Goal: Transaction & Acquisition: Purchase product/service

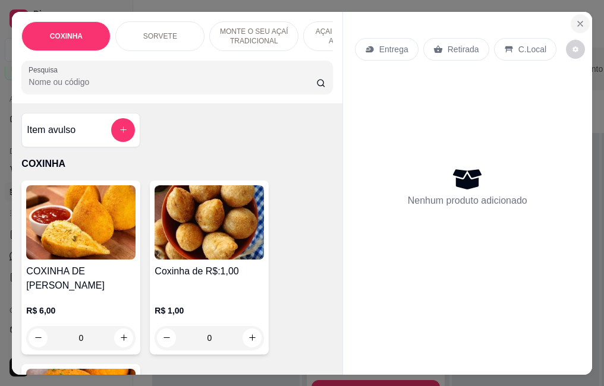
click at [575, 19] on icon "Close" at bounding box center [580, 24] width 10 height 10
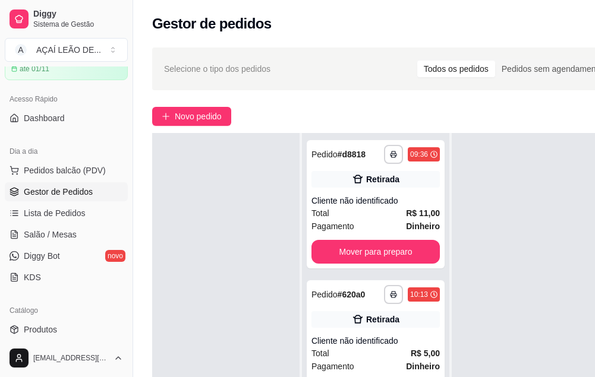
click at [58, 198] on link "Gestor de Pedidos" at bounding box center [66, 191] width 123 height 19
click at [80, 174] on span "Pedidos balcão (PDV)" at bounding box center [65, 171] width 82 height 12
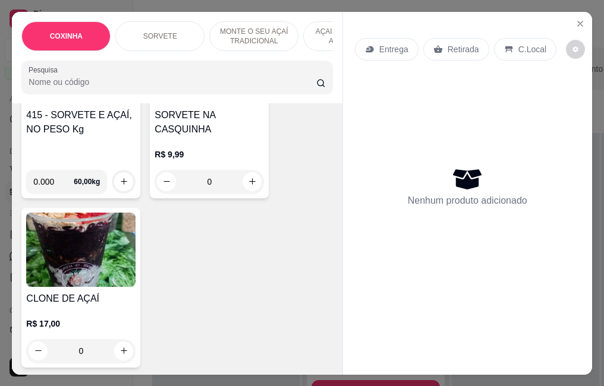
scroll to position [535, 0]
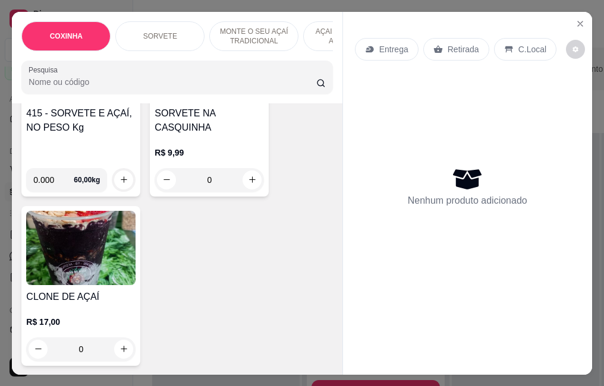
click at [87, 135] on div "415 - SORVETE E AÇAÍ, NO PESO Kg" at bounding box center [80, 132] width 109 height 52
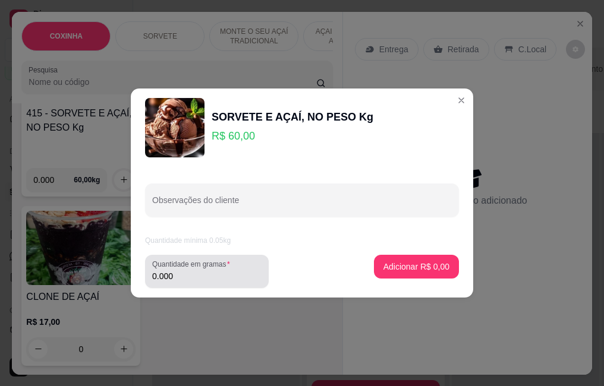
click at [182, 269] on div "0.000" at bounding box center [206, 272] width 109 height 24
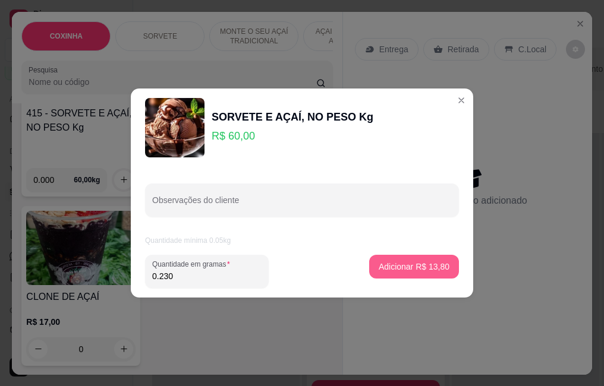
type input "0.230"
click at [387, 257] on button "Adicionar R$ 13,80" at bounding box center [413, 266] width 87 height 23
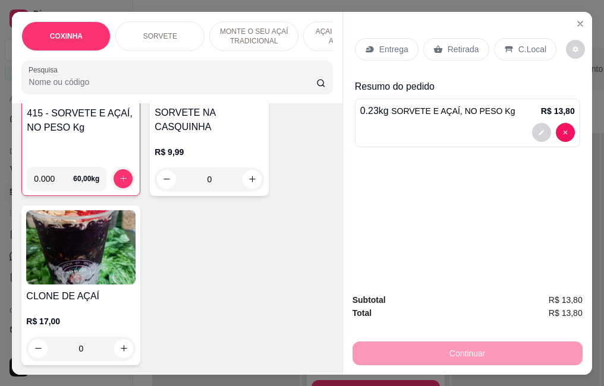
drag, startPoint x: 440, startPoint y: 33, endPoint x: 441, endPoint y: 52, distance: 19.1
click at [440, 37] on div "Entrega Retirada C.Local" at bounding box center [467, 50] width 225 height 42
click at [441, 52] on div "Retirada" at bounding box center [456, 49] width 66 height 23
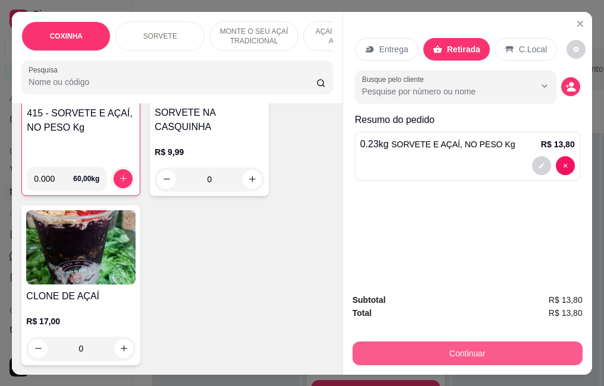
click at [427, 348] on button "Continuar" at bounding box center [467, 354] width 230 height 24
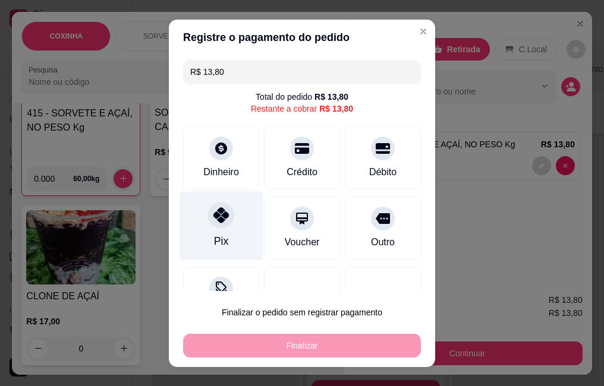
click at [204, 236] on div "Pix" at bounding box center [221, 226] width 84 height 70
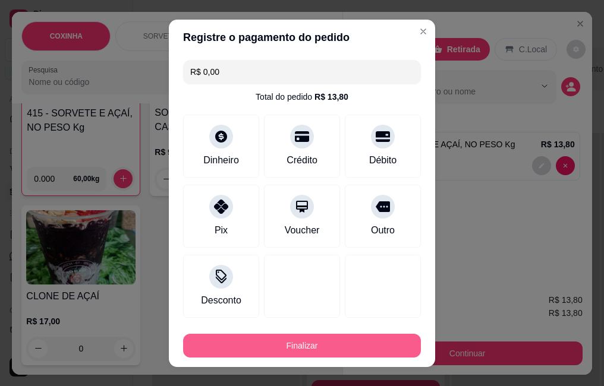
click at [264, 348] on button "Finalizar" at bounding box center [302, 346] width 238 height 24
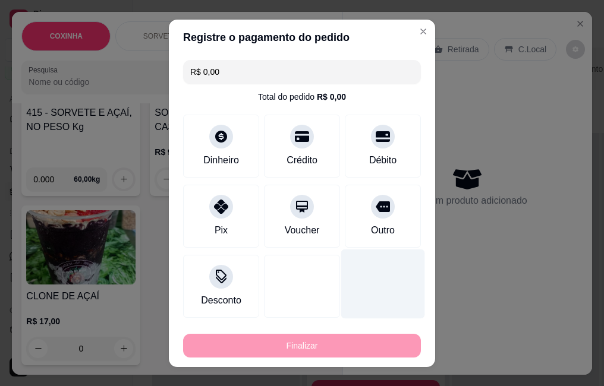
type input "-R$ 13,80"
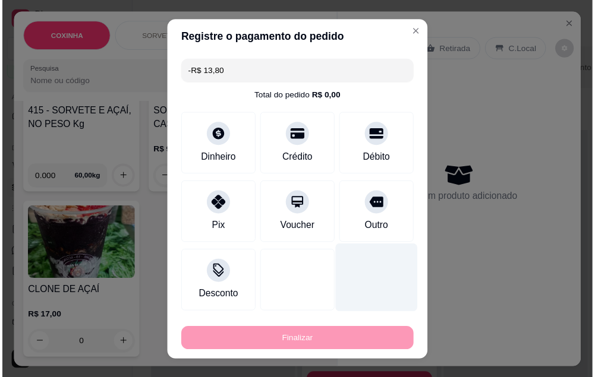
scroll to position [535, 0]
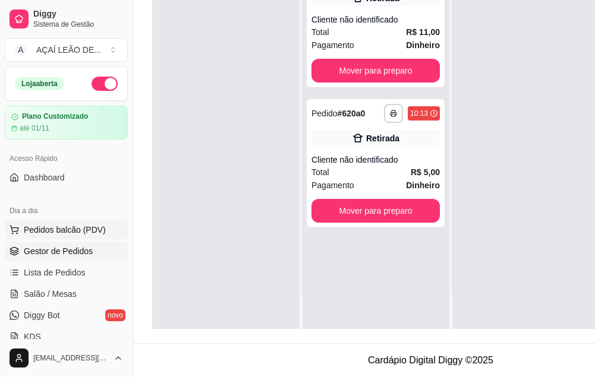
click at [31, 235] on span "Pedidos balcão (PDV)" at bounding box center [65, 230] width 82 height 12
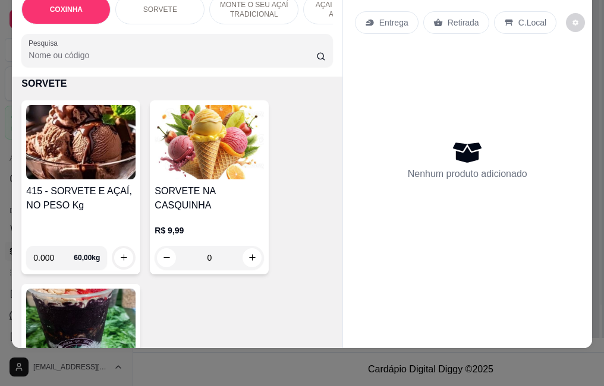
scroll to position [475, 0]
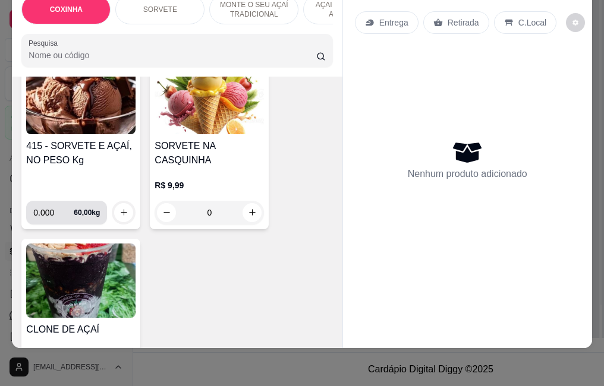
click at [80, 201] on div "0.000 60,00 kg" at bounding box center [66, 213] width 67 height 24
click at [99, 150] on h4 "415 - SORVETE E AÇAÍ, NO PESO Kg" at bounding box center [80, 153] width 109 height 29
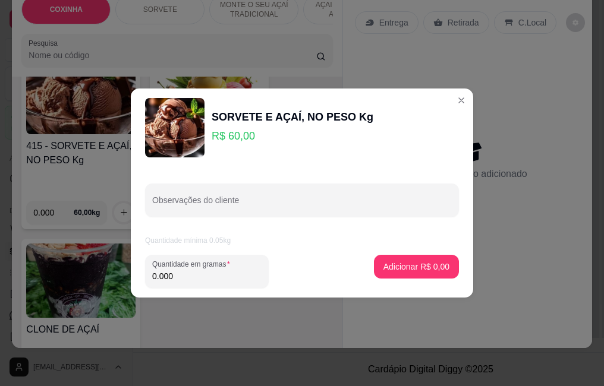
click at [223, 279] on input "0.000" at bounding box center [206, 276] width 109 height 12
type input "0.134"
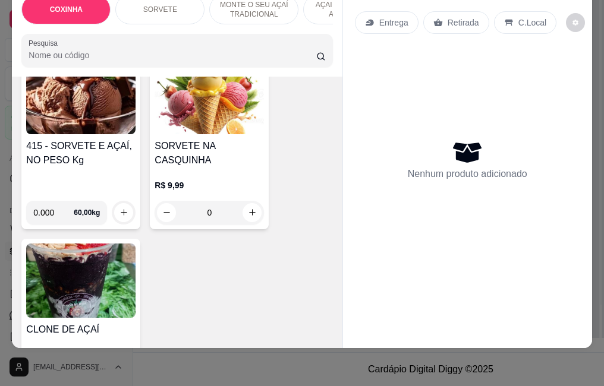
click at [59, 110] on img at bounding box center [80, 97] width 109 height 74
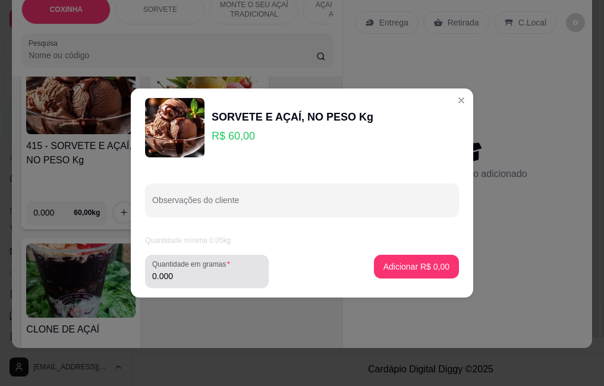
click at [200, 265] on label "Quantidade em gramas" at bounding box center [193, 264] width 82 height 10
click at [200, 270] on input "0.000" at bounding box center [206, 276] width 109 height 12
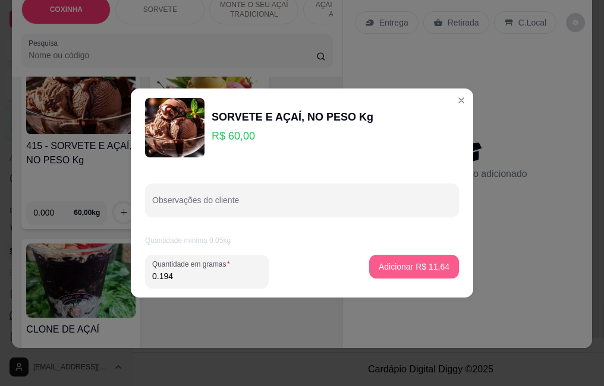
type input "0.194"
click at [393, 270] on p "Adicionar R$ 11,64" at bounding box center [414, 266] width 69 height 11
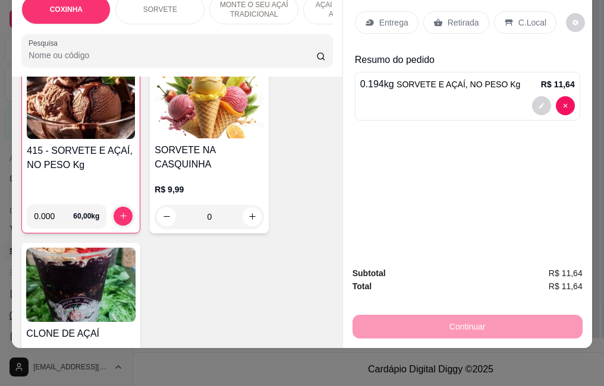
scroll to position [476, 0]
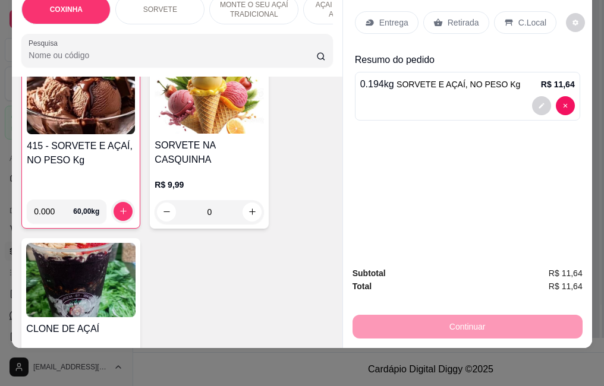
click at [453, 18] on p "Retirada" at bounding box center [462, 23] width 31 height 12
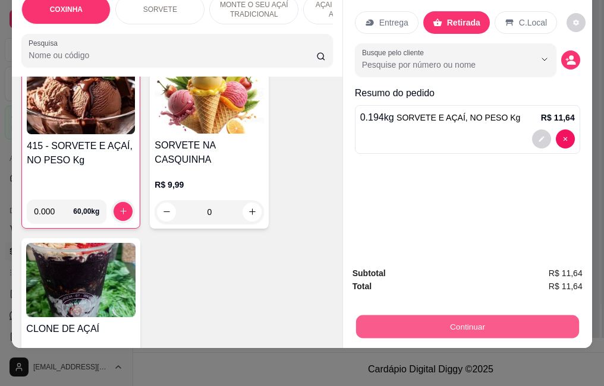
click at [413, 321] on button "Continuar" at bounding box center [466, 326] width 223 height 23
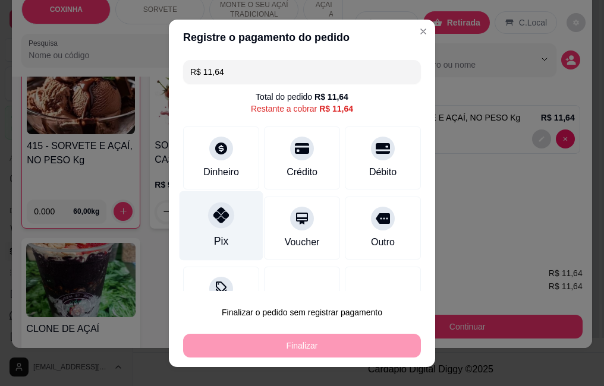
click at [217, 245] on div "Pix" at bounding box center [221, 240] width 14 height 15
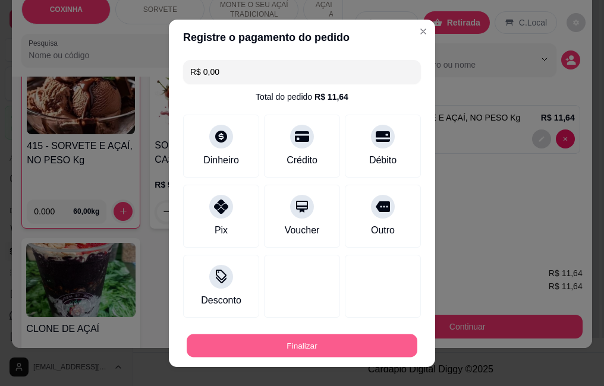
click at [256, 342] on button "Finalizar" at bounding box center [302, 345] width 230 height 23
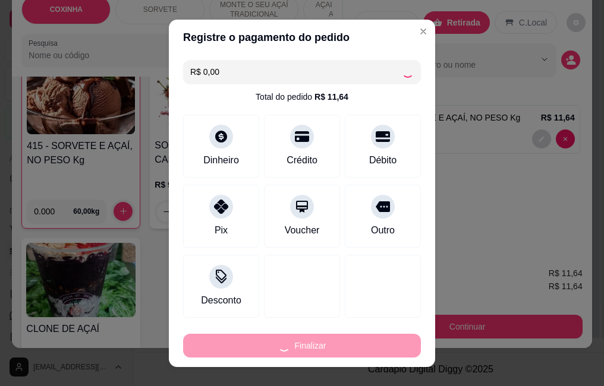
type input "-R$ 11,64"
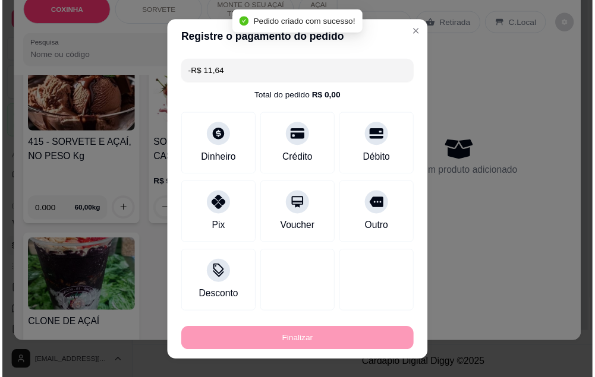
scroll to position [475, 0]
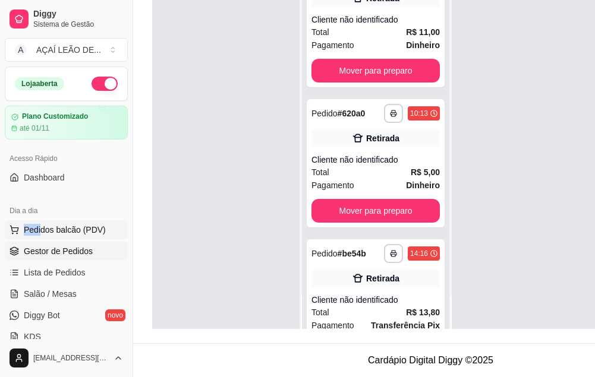
click at [40, 222] on div "Dia a dia Pedidos balcão (PDV) Gestor de Pedidos Lista de Pedidos Salão / Mesas…" at bounding box center [66, 274] width 132 height 154
drag, startPoint x: 40, startPoint y: 222, endPoint x: 54, endPoint y: 228, distance: 15.4
click at [54, 228] on span "Pedidos balcão (PDV)" at bounding box center [65, 230] width 82 height 12
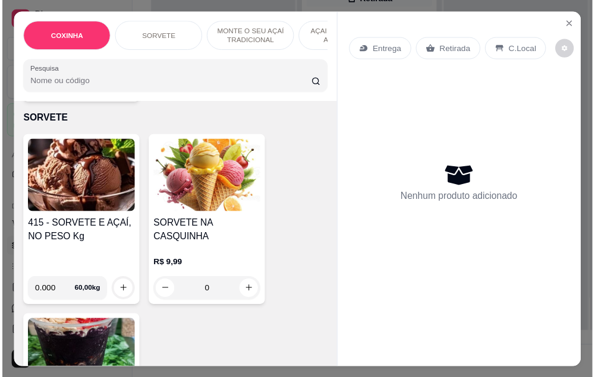
scroll to position [535, 0]
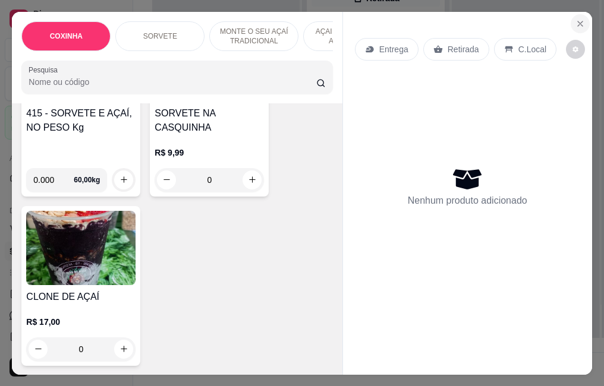
click at [578, 14] on button "Close" at bounding box center [579, 23] width 19 height 19
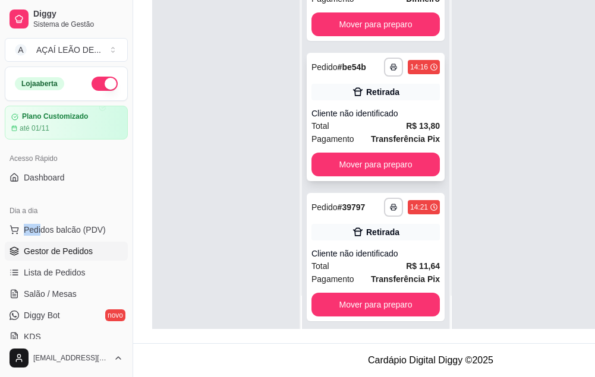
scroll to position [190, 0]
click at [33, 176] on span "Dashboard" at bounding box center [44, 178] width 41 height 12
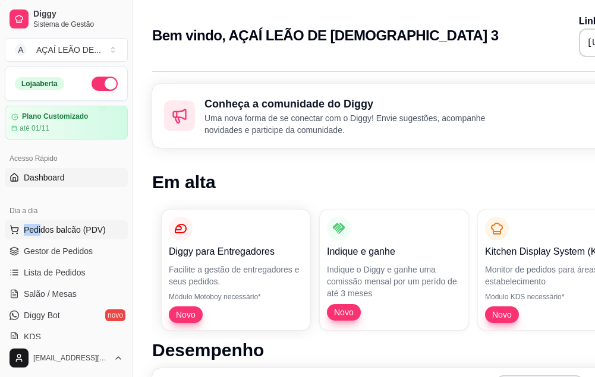
click at [56, 230] on span "Pedidos balcão (PDV)" at bounding box center [65, 230] width 82 height 12
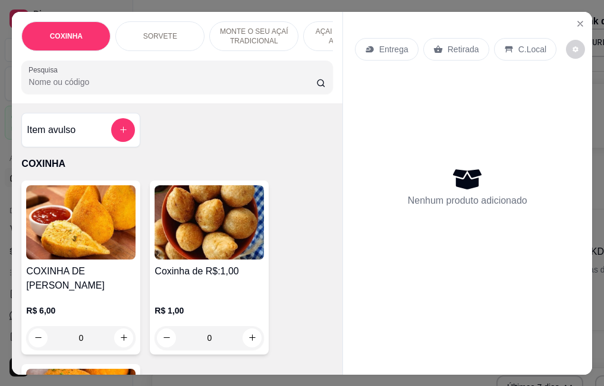
click at [243, 305] on p "R$ 1,00" at bounding box center [208, 311] width 109 height 12
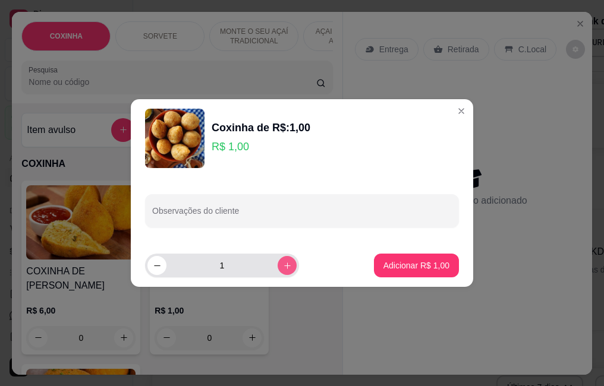
click at [281, 271] on button "increase-product-quantity" at bounding box center [286, 265] width 19 height 19
click at [281, 271] on button "increase-product-quantity" at bounding box center [286, 265] width 18 height 18
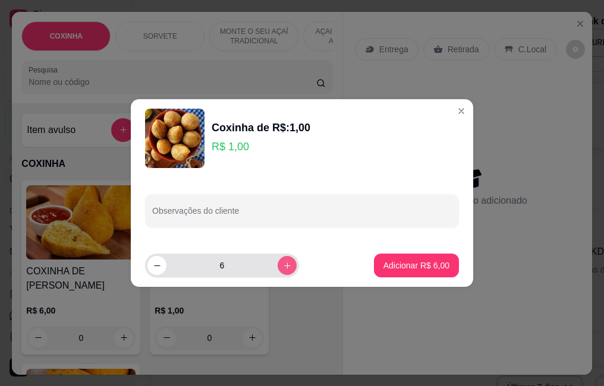
click at [281, 271] on button "increase-product-quantity" at bounding box center [286, 265] width 19 height 19
click at [281, 271] on button "increase-product-quantity" at bounding box center [286, 265] width 18 height 18
type input "8"
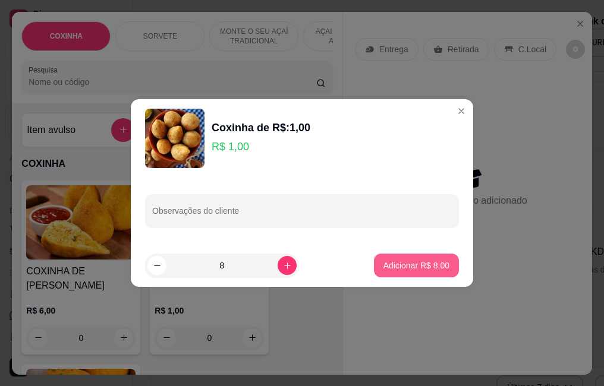
click at [377, 274] on button "Adicionar R$ 8,00" at bounding box center [416, 266] width 85 height 24
type input "8"
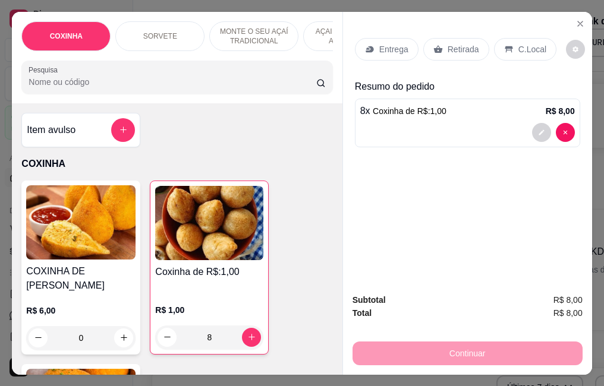
click at [429, 55] on div "Retirada" at bounding box center [456, 49] width 66 height 23
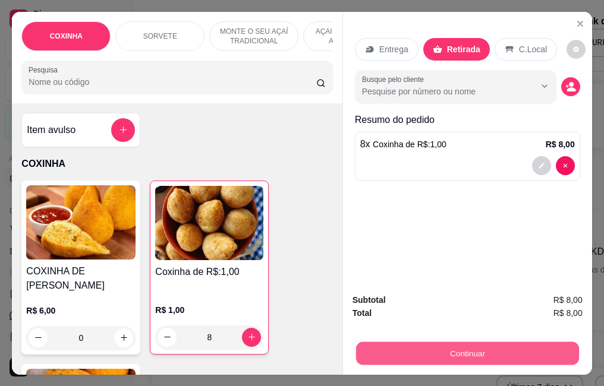
click at [429, 342] on button "Continuar" at bounding box center [466, 353] width 223 height 23
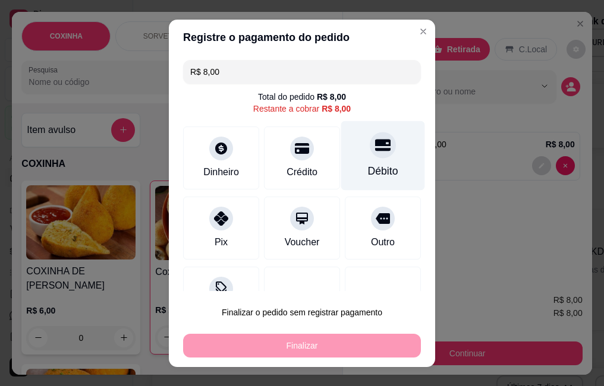
click at [348, 160] on div "Débito" at bounding box center [383, 156] width 84 height 70
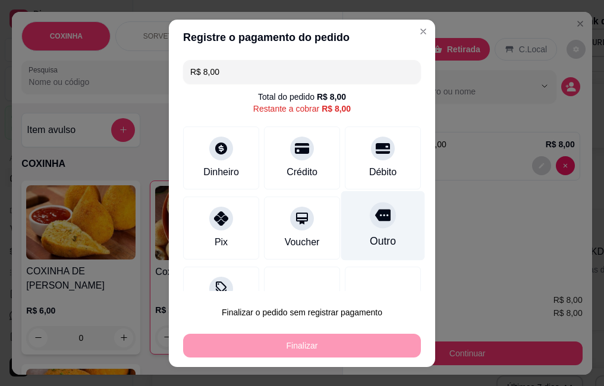
type input "R$ 0,00"
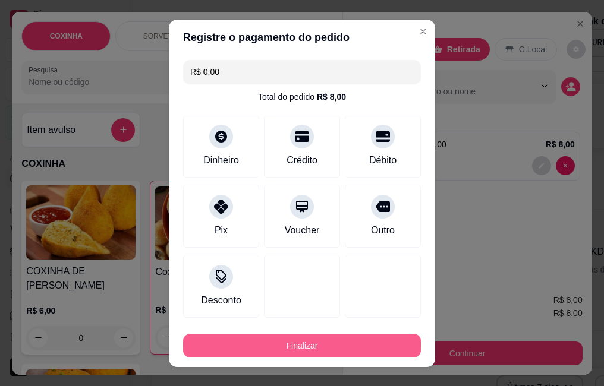
click at [334, 336] on button "Finalizar" at bounding box center [302, 346] width 238 height 24
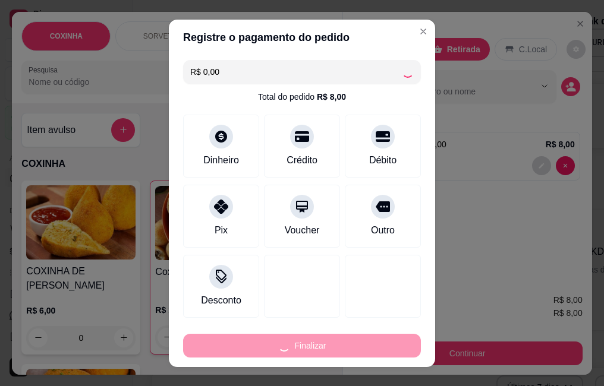
type input "0"
type input "-R$ 8,00"
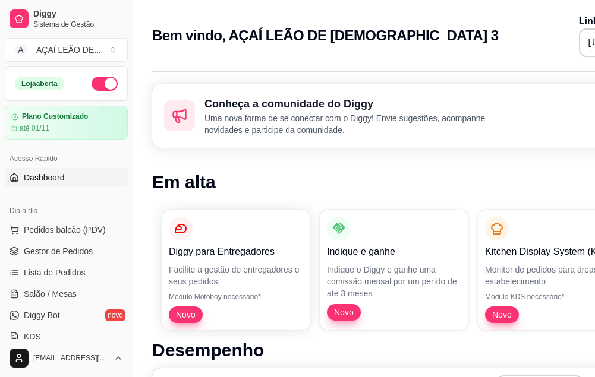
drag, startPoint x: 81, startPoint y: 243, endPoint x: 75, endPoint y: 241, distance: 7.0
click at [81, 243] on link "Gestor de Pedidos" at bounding box center [66, 251] width 123 height 19
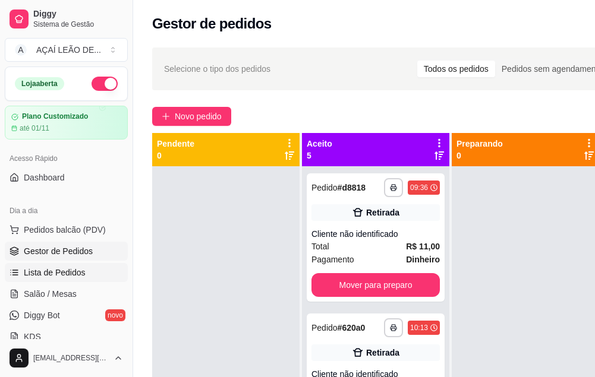
click at [95, 280] on link "Lista de Pedidos" at bounding box center [66, 272] width 123 height 19
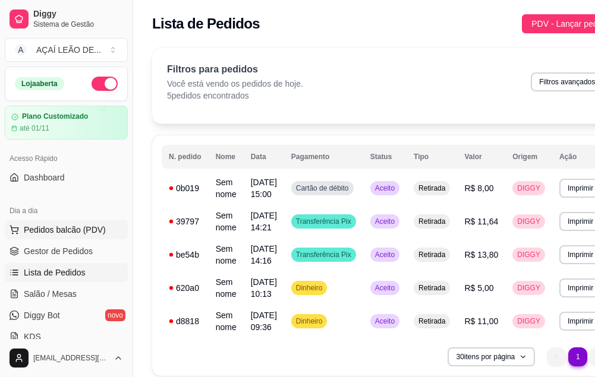
click at [67, 230] on span "Pedidos balcão (PDV)" at bounding box center [65, 230] width 82 height 12
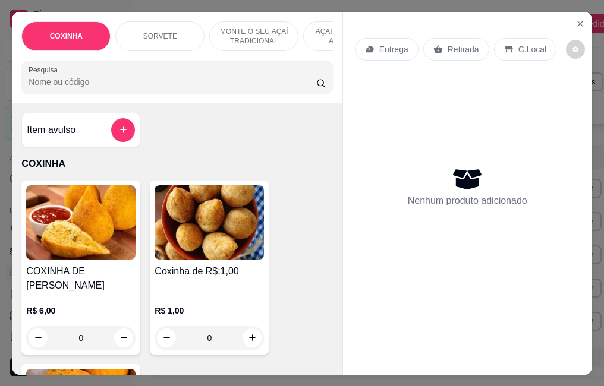
click at [211, 305] on p "R$ 1,00" at bounding box center [208, 311] width 109 height 12
click at [575, 19] on icon "Close" at bounding box center [580, 24] width 10 height 10
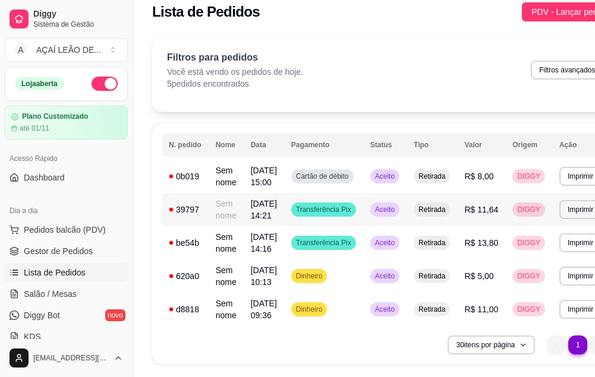
scroll to position [47, 0]
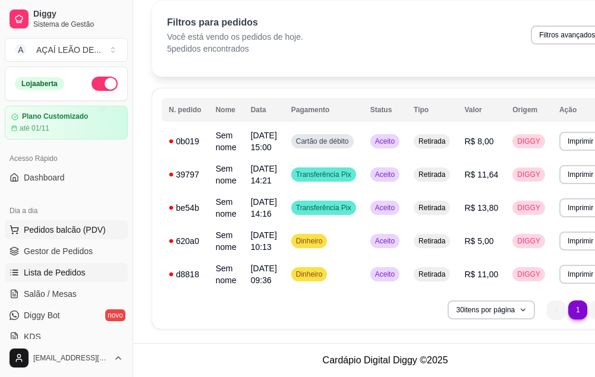
click at [48, 229] on span "Pedidos balcão (PDV)" at bounding box center [65, 230] width 82 height 12
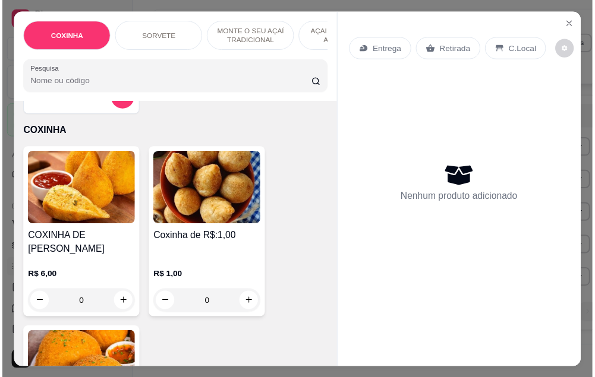
scroll to position [59, 0]
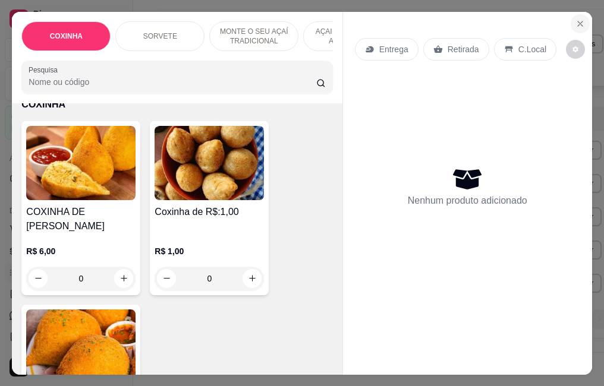
click at [570, 14] on button "Close" at bounding box center [579, 23] width 19 height 19
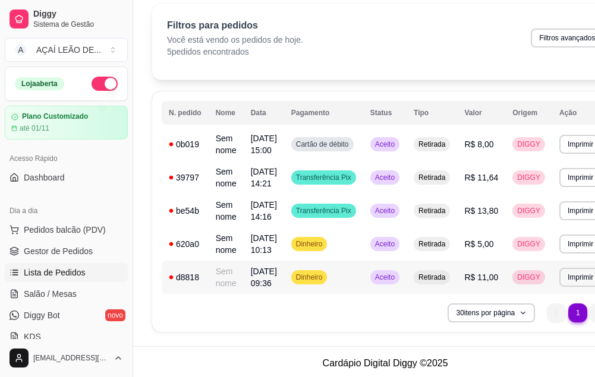
scroll to position [47, 0]
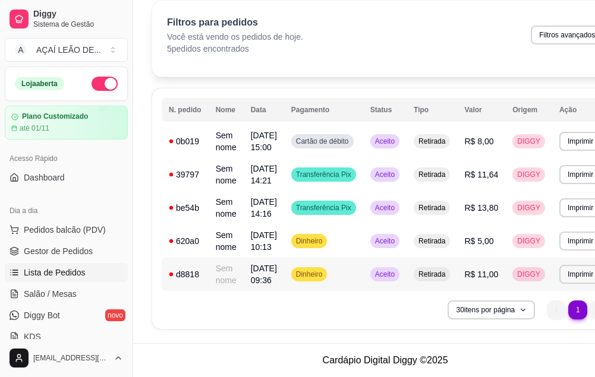
click at [487, 270] on span "R$ 11,00" at bounding box center [481, 275] width 34 height 10
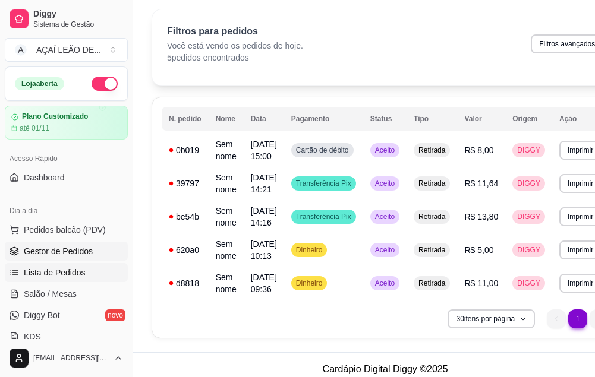
click at [65, 255] on span "Gestor de Pedidos" at bounding box center [58, 251] width 69 height 12
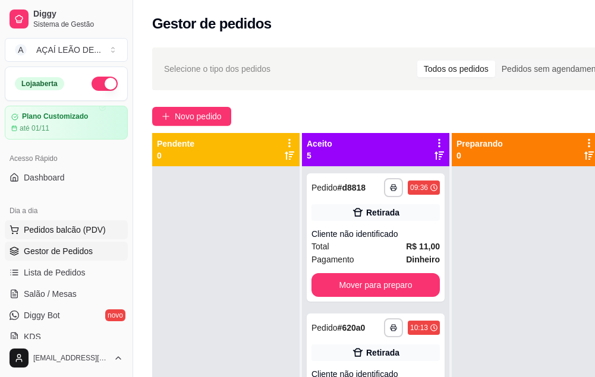
click at [75, 230] on span "Pedidos balcão (PDV)" at bounding box center [65, 230] width 82 height 12
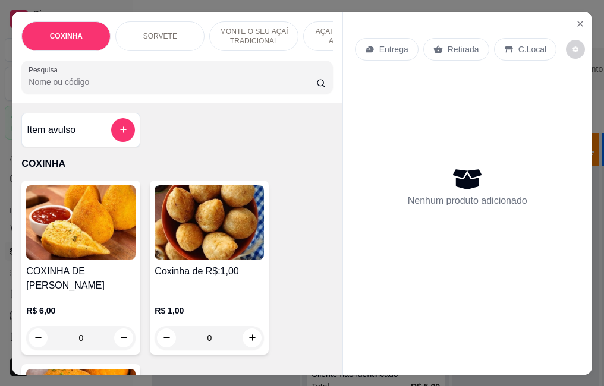
click at [235, 276] on h4 "Coxinha de R$:1,00" at bounding box center [208, 271] width 109 height 14
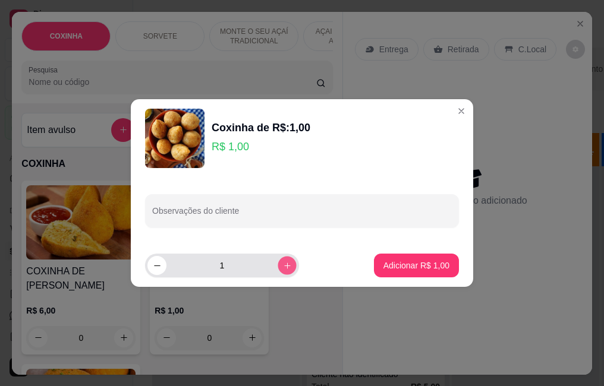
click at [283, 265] on icon "increase-product-quantity" at bounding box center [287, 265] width 9 height 9
click at [284, 266] on icon "increase-product-quantity" at bounding box center [287, 266] width 7 height 7
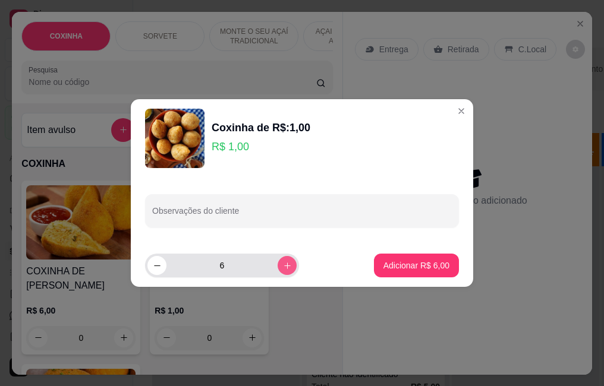
click at [284, 266] on icon "increase-product-quantity" at bounding box center [287, 266] width 7 height 7
click at [284, 266] on icon "increase-product-quantity" at bounding box center [287, 266] width 6 height 6
click at [284, 266] on icon "increase-product-quantity" at bounding box center [287, 266] width 7 height 7
type input "10"
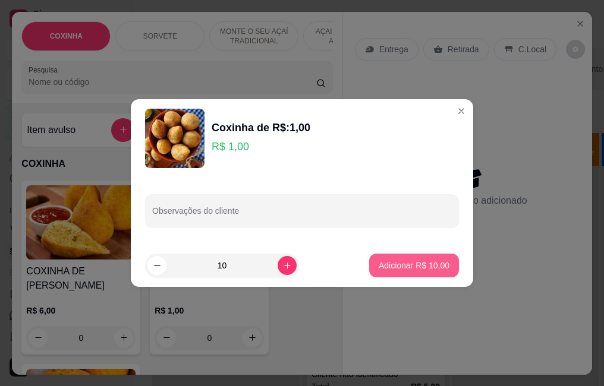
click at [407, 263] on p "Adicionar R$ 10,00" at bounding box center [413, 266] width 71 height 12
type input "10"
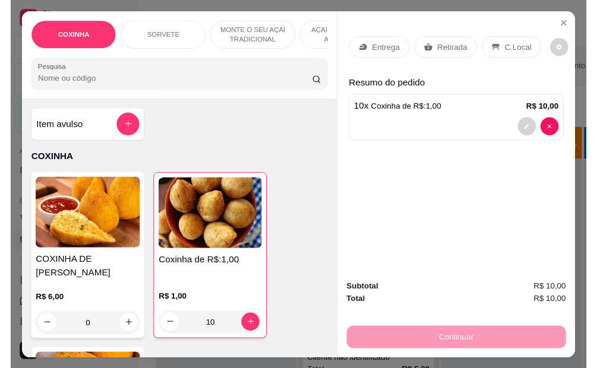
scroll to position [31, 0]
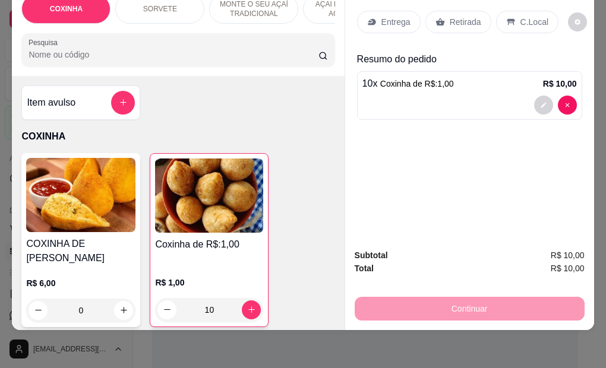
click at [450, 16] on p "Retirada" at bounding box center [465, 22] width 31 height 12
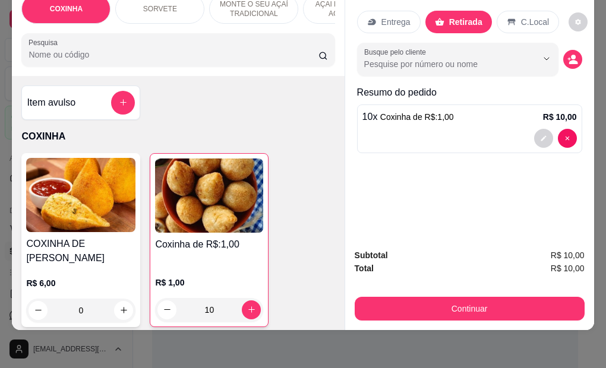
click at [389, 294] on div "Continuar" at bounding box center [470, 307] width 230 height 27
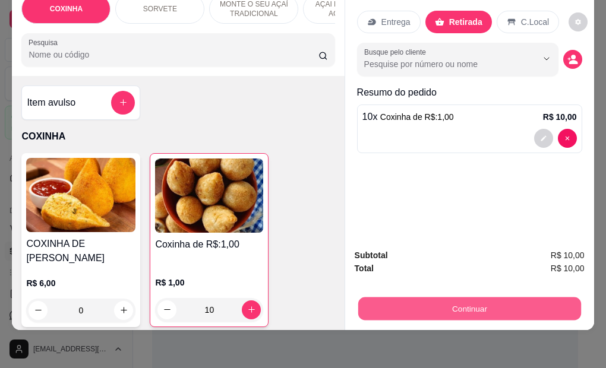
click at [387, 298] on button "Continuar" at bounding box center [469, 309] width 223 height 23
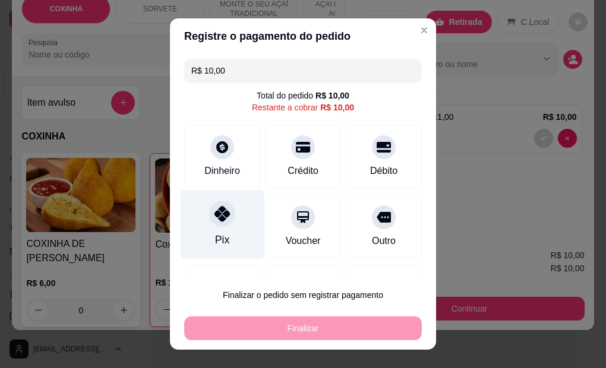
click at [200, 222] on div "Pix" at bounding box center [223, 225] width 84 height 70
type input "R$ 0,00"
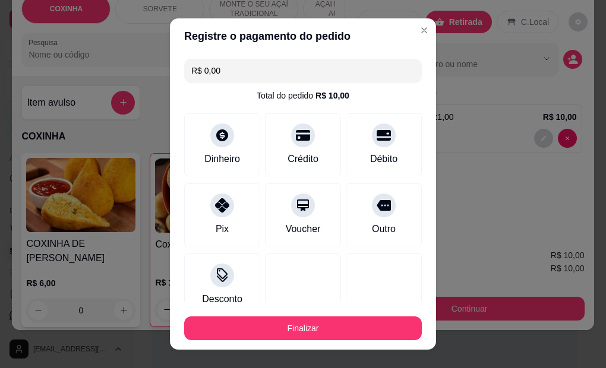
click at [223, 313] on div "Finalizar" at bounding box center [303, 326] width 238 height 29
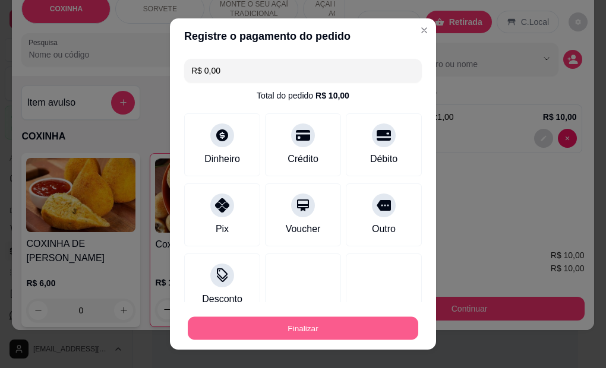
click at [231, 330] on button "Finalizar" at bounding box center [303, 328] width 230 height 23
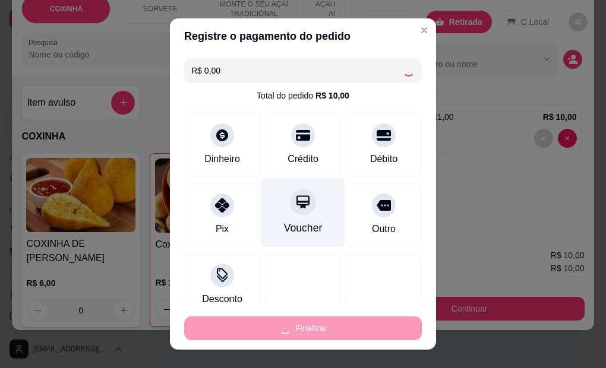
type input "0"
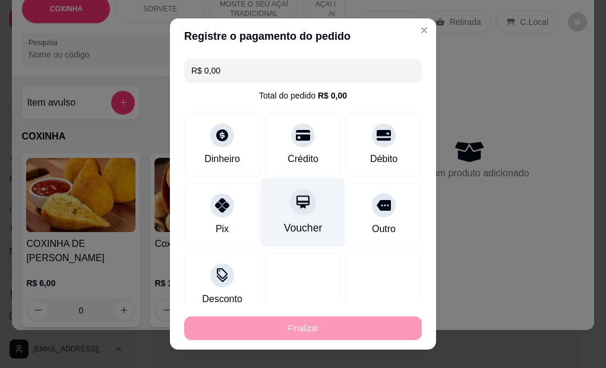
type input "-R$ 10,00"
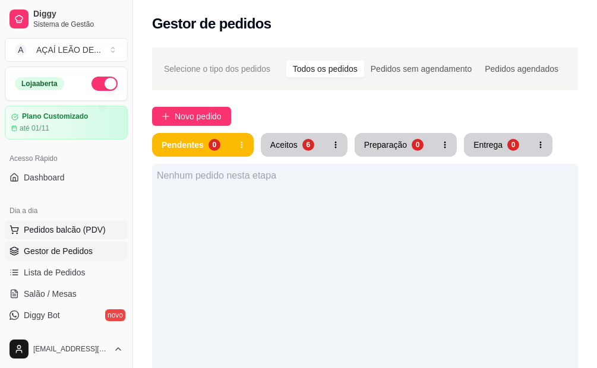
click at [39, 225] on span "Pedidos balcão (PDV)" at bounding box center [65, 230] width 82 height 12
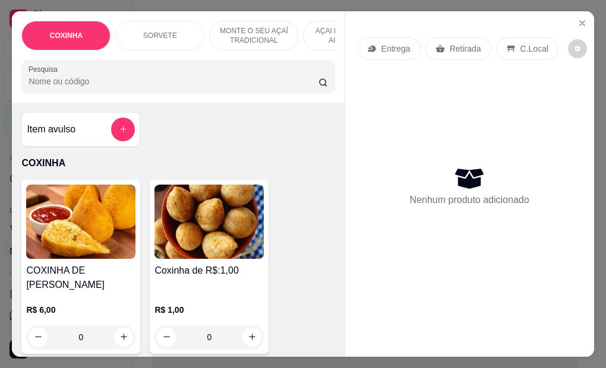
click at [197, 258] on img at bounding box center [208, 222] width 109 height 74
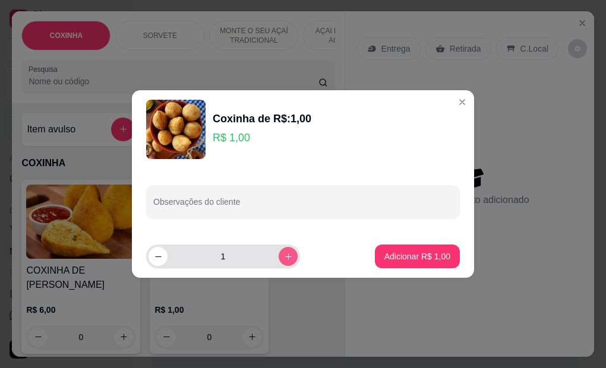
click at [284, 258] on icon "increase-product-quantity" at bounding box center [288, 256] width 9 height 9
type input "4"
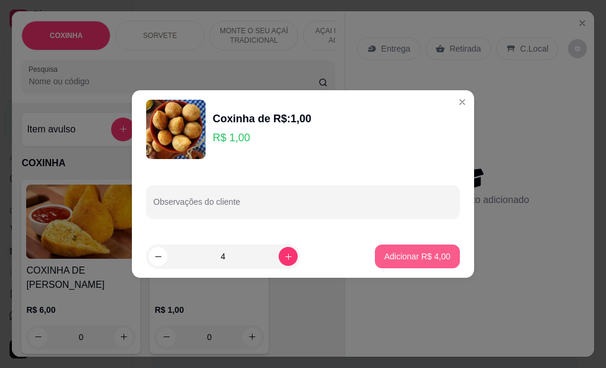
click at [394, 261] on p "Adicionar R$ 4,00" at bounding box center [417, 257] width 66 height 12
type input "4"
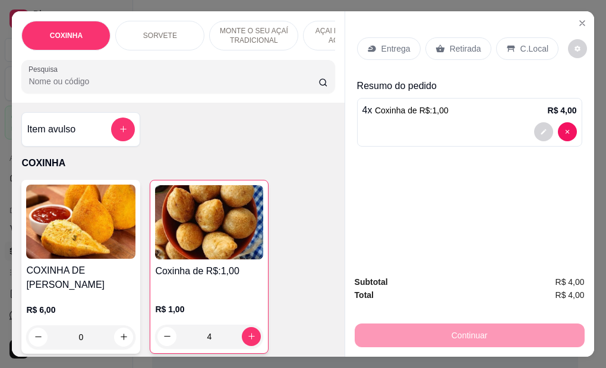
click at [452, 43] on p "Retirada" at bounding box center [465, 49] width 31 height 12
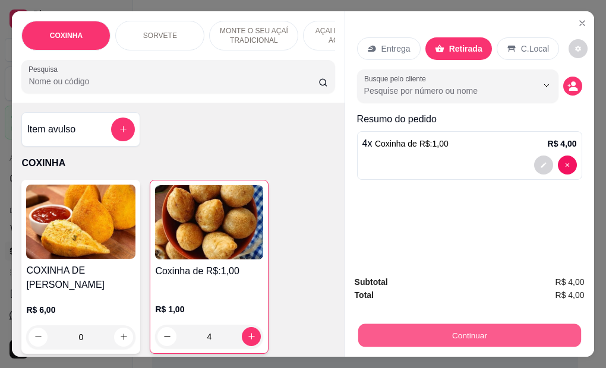
click at [398, 324] on button "Continuar" at bounding box center [469, 335] width 223 height 23
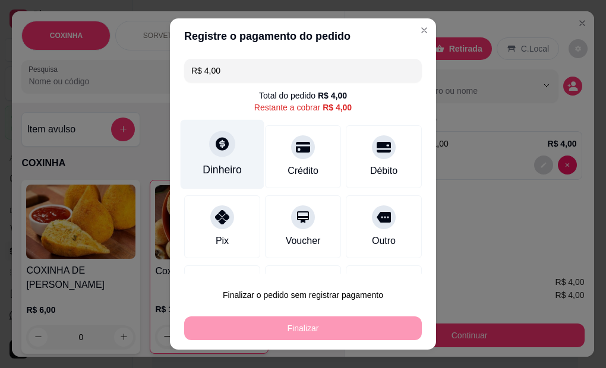
click at [231, 179] on div "Dinheiro" at bounding box center [223, 155] width 84 height 70
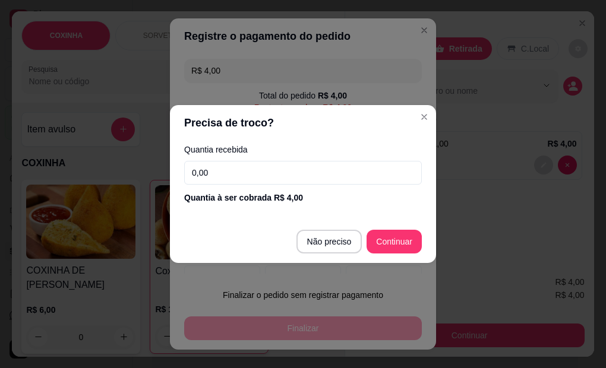
click at [272, 179] on input "0,00" at bounding box center [303, 173] width 238 height 24
type input "4,00"
type input "R$ 0,00"
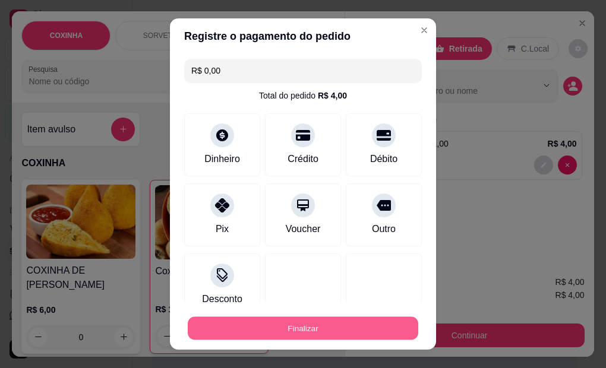
click at [353, 329] on button "Finalizar" at bounding box center [303, 328] width 230 height 23
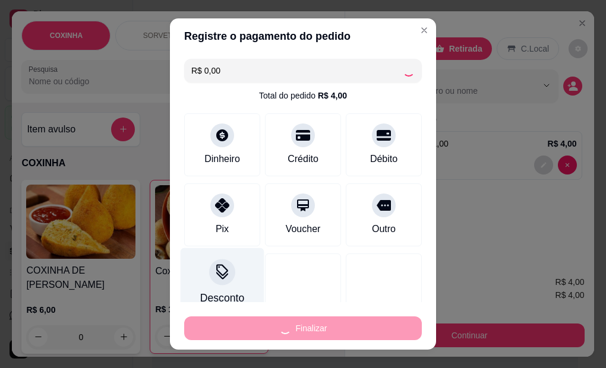
type input "0"
type input "-R$ 4,00"
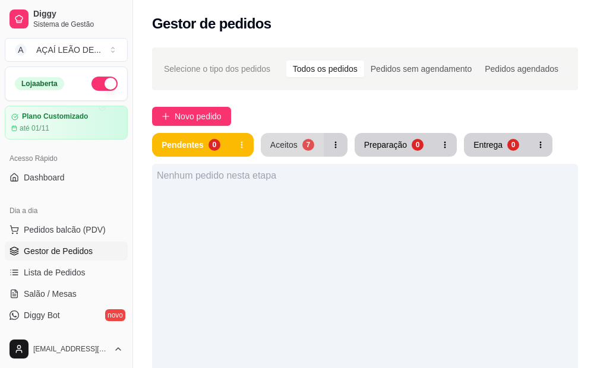
click at [267, 140] on button "Aceitos 7" at bounding box center [292, 145] width 63 height 24
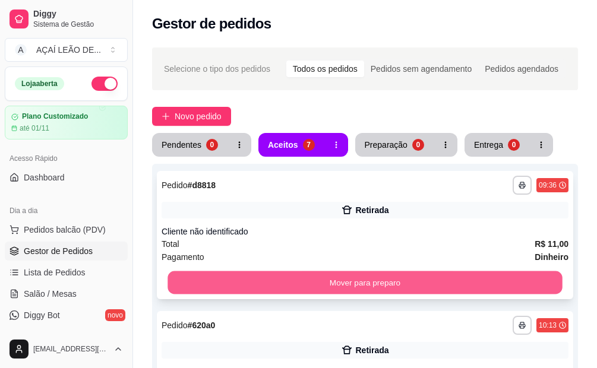
click at [364, 278] on button "Mover para preparo" at bounding box center [365, 282] width 394 height 23
click at [369, 278] on button "Mover para preparo" at bounding box center [365, 282] width 394 height 23
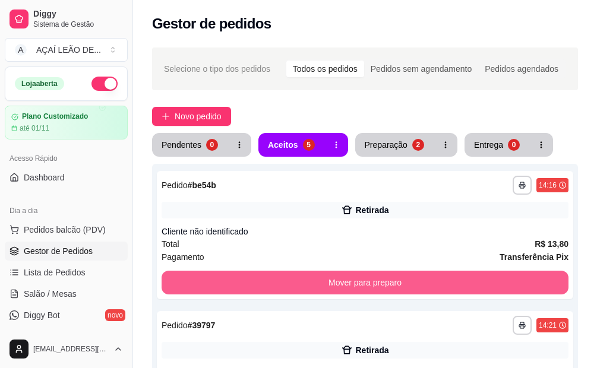
click at [369, 278] on button "Mover para preparo" at bounding box center [365, 283] width 407 height 24
click at [369, 278] on button "Mover para preparo" at bounding box center [365, 282] width 394 height 23
click at [369, 278] on button "Mover para preparo" at bounding box center [365, 283] width 407 height 24
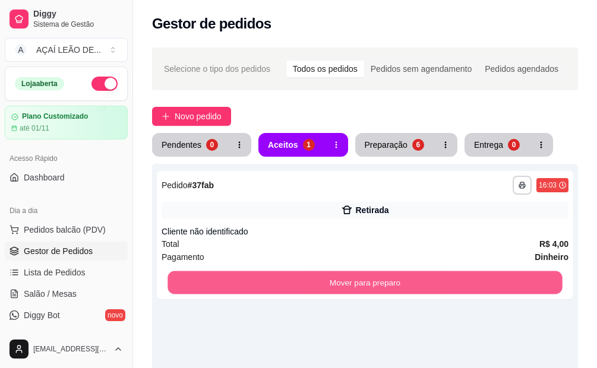
click at [369, 278] on button "Mover para preparo" at bounding box center [365, 282] width 394 height 23
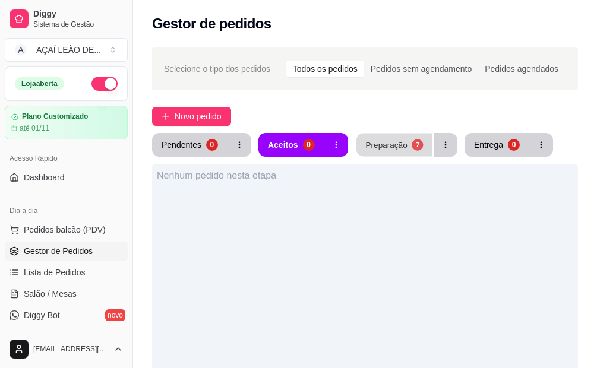
click at [370, 134] on button "Preparação 7" at bounding box center [394, 145] width 76 height 23
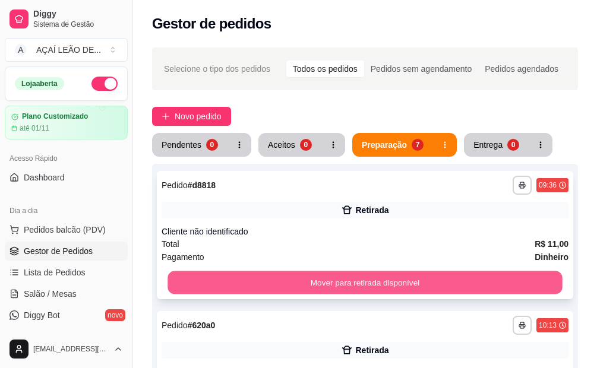
click at [352, 282] on button "Mover para retirada disponível" at bounding box center [365, 282] width 394 height 23
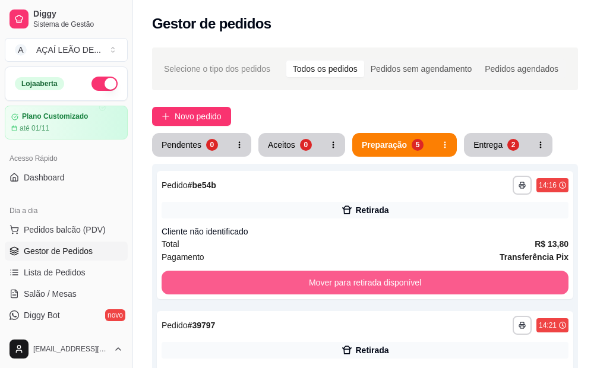
click at [352, 282] on button "Mover para retirada disponível" at bounding box center [365, 283] width 407 height 24
click at [352, 282] on button "Mover para retirada disponível" at bounding box center [365, 282] width 394 height 23
click at [352, 282] on button "Mover para retirada disponível" at bounding box center [365, 283] width 407 height 24
click at [352, 283] on button "Mover para retirada disponível" at bounding box center [365, 283] width 407 height 24
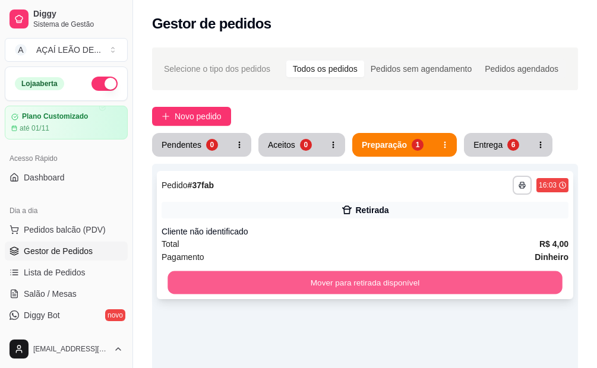
click at [351, 283] on button "Mover para retirada disponível" at bounding box center [365, 282] width 394 height 23
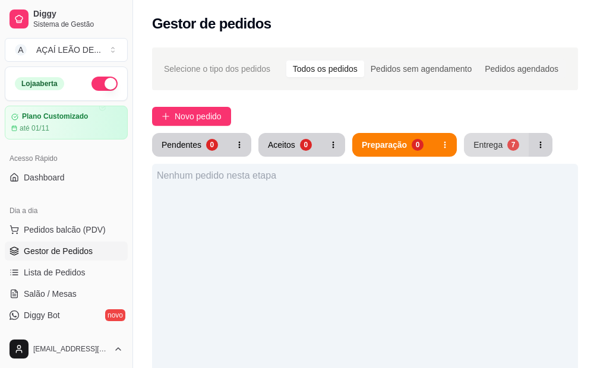
click at [472, 136] on button "Entrega 7" at bounding box center [496, 145] width 65 height 24
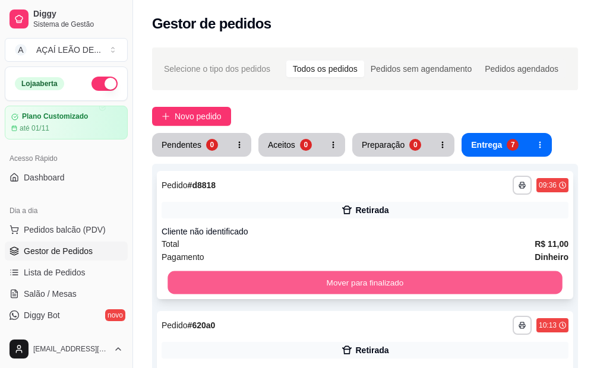
click at [469, 278] on button "Mover para finalizado" at bounding box center [365, 282] width 394 height 23
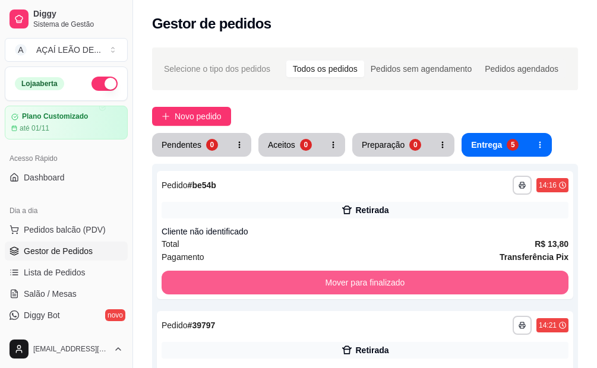
click at [425, 292] on button "Mover para finalizado" at bounding box center [365, 283] width 407 height 24
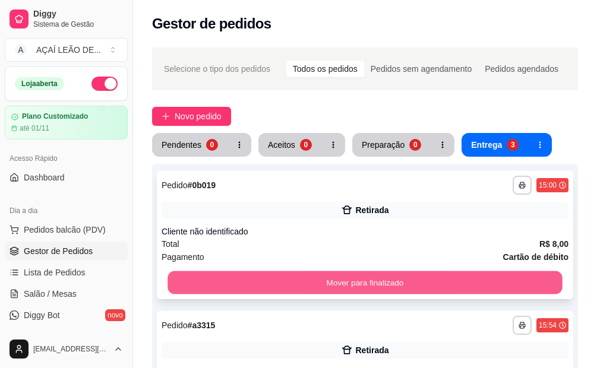
click at [422, 290] on button "Mover para finalizado" at bounding box center [365, 282] width 394 height 23
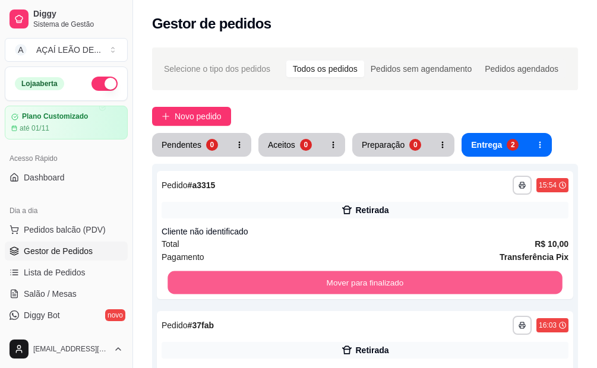
click at [422, 290] on button "Mover para finalizado" at bounding box center [365, 282] width 394 height 23
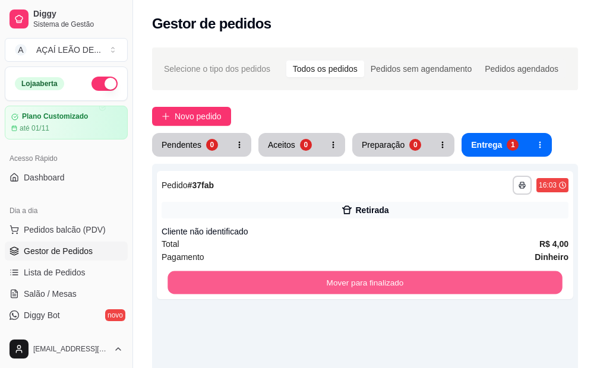
click at [422, 290] on button "Mover para finalizado" at bounding box center [365, 282] width 394 height 23
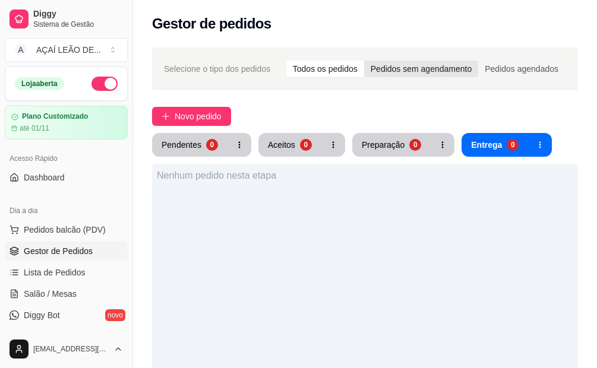
click at [419, 64] on div "Pedidos sem agendamento" at bounding box center [421, 69] width 114 height 17
click at [364, 61] on input "Pedidos sem agendamento" at bounding box center [364, 61] width 0 height 0
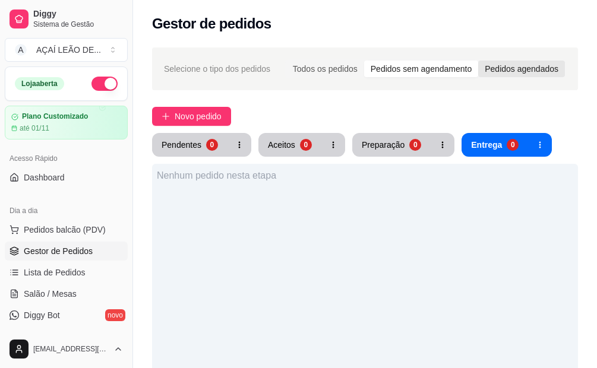
click at [533, 67] on div "Pedidos agendados" at bounding box center [521, 69] width 87 height 17
click at [478, 61] on input "Pedidos agendados" at bounding box center [478, 61] width 0 height 0
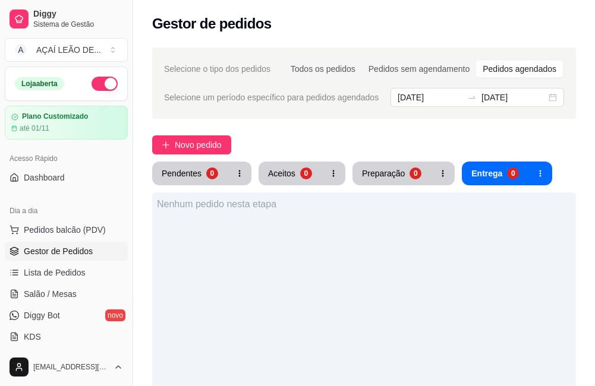
click at [440, 159] on div "Selecione o tipo dos pedidos Todos os pedidos Pedidos sem agendamento Pedidos a…" at bounding box center [364, 316] width 462 height 552
click at [431, 173] on button "button" at bounding box center [443, 174] width 24 height 24
click at [373, 178] on div "Preparação" at bounding box center [383, 173] width 42 height 11
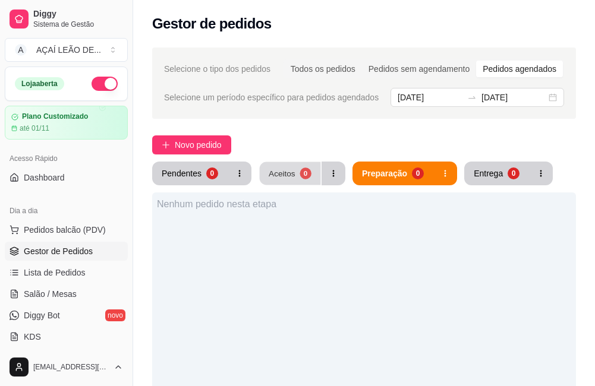
click at [283, 178] on div "Aceitos" at bounding box center [282, 173] width 27 height 11
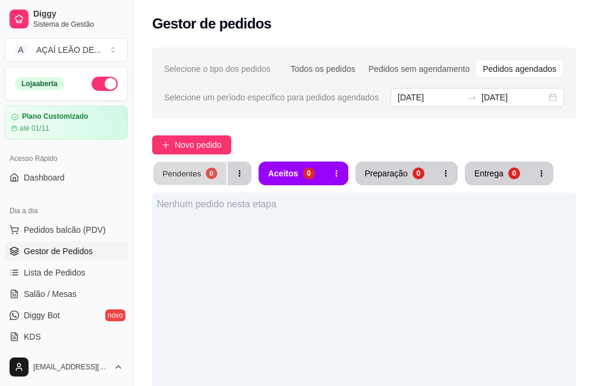
click at [186, 182] on button "Pendentes 0" at bounding box center [189, 173] width 73 height 23
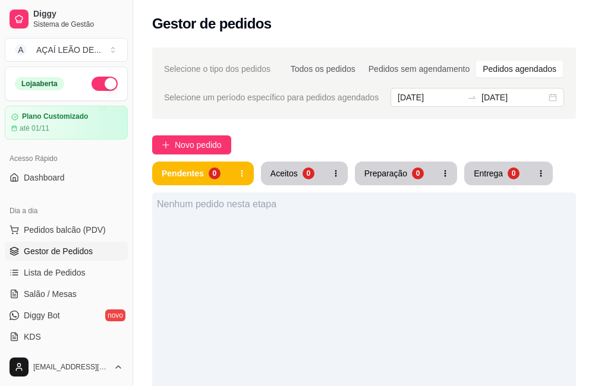
click at [501, 67] on div "Pedidos agendados" at bounding box center [519, 69] width 87 height 17
click at [476, 61] on input "Pedidos agendados" at bounding box center [476, 61] width 0 height 0
click at [301, 185] on div "Pendentes 0 Aceitos 0 Preparação 0 Entrega 0 Nenhum pedido nesta etapa" at bounding box center [364, 370] width 424 height 417
click at [296, 179] on button "Aceitos 0" at bounding box center [292, 174] width 63 height 24
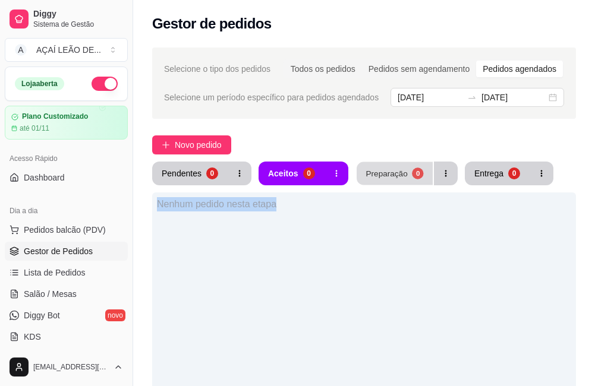
click at [402, 168] on button "Preparação 0" at bounding box center [394, 173] width 76 height 23
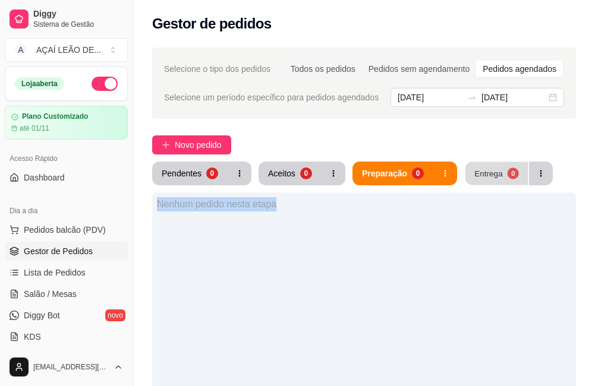
click at [481, 172] on div "Entrega" at bounding box center [488, 173] width 29 height 11
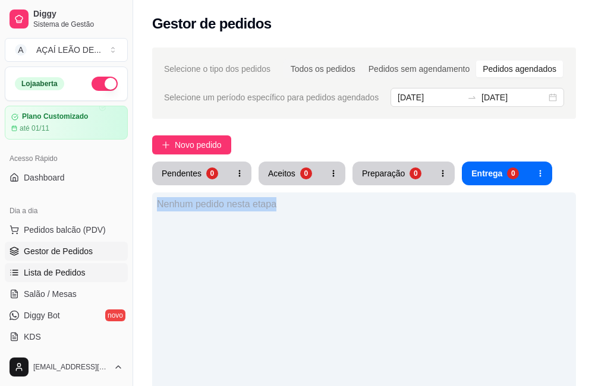
click at [42, 267] on span "Lista de Pedidos" at bounding box center [55, 273] width 62 height 12
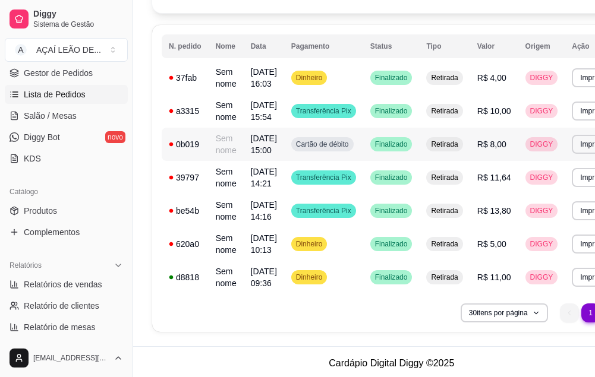
scroll to position [113, 0]
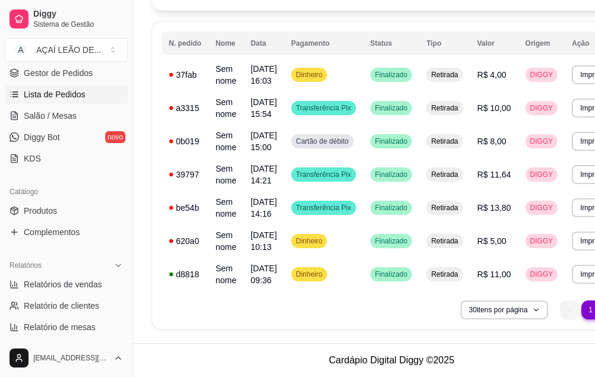
drag, startPoint x: 17, startPoint y: 277, endPoint x: 288, endPoint y: 329, distance: 275.8
click at [288, 327] on div "**********" at bounding box center [391, 175] width 479 height 307
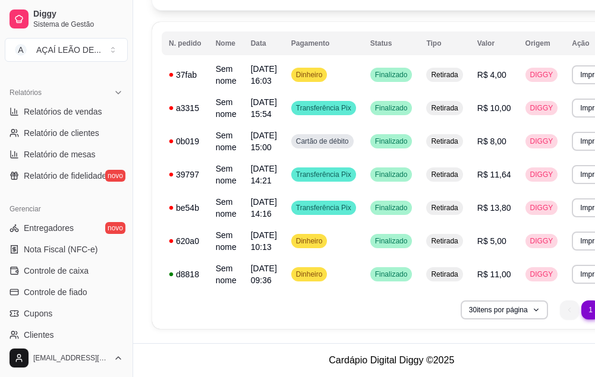
scroll to position [350, 0]
click at [86, 167] on ul "Relatórios de vendas Relatório de clientes Relatório de mesas Relatório de fide…" at bounding box center [66, 144] width 123 height 83
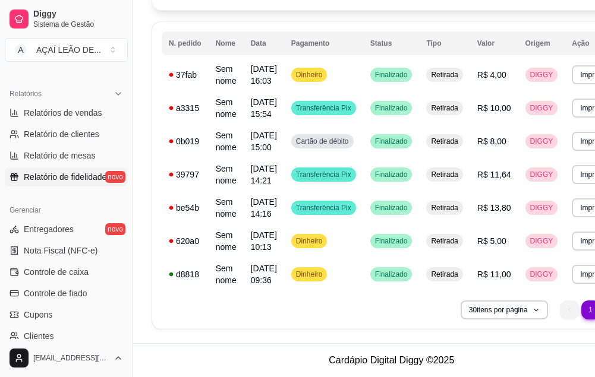
click at [84, 174] on span "Relatório de fidelidade" at bounding box center [65, 177] width 83 height 12
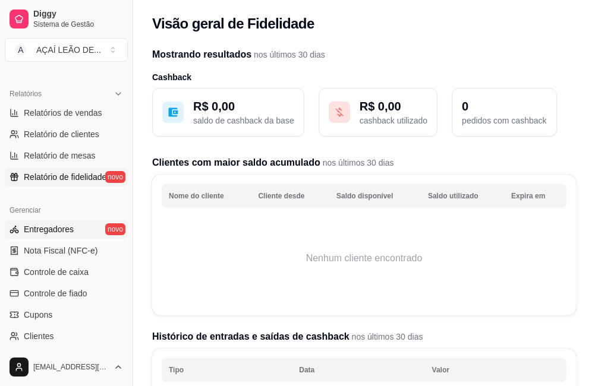
click at [72, 230] on span "Entregadores" at bounding box center [49, 229] width 50 height 12
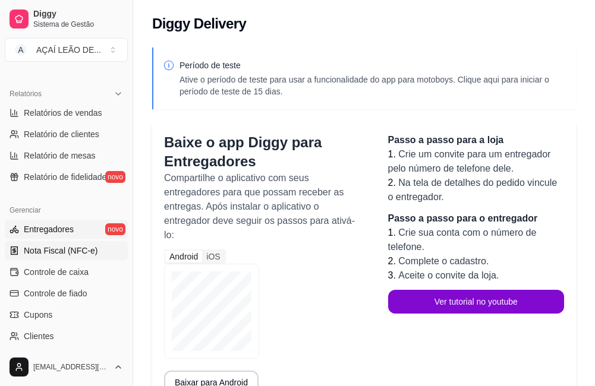
click at [75, 257] on link "Nota Fiscal (NFC-e)" at bounding box center [66, 250] width 123 height 19
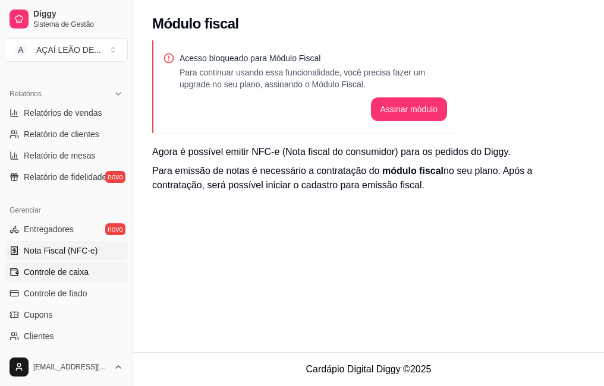
click at [78, 271] on span "Controle de caixa" at bounding box center [56, 272] width 65 height 12
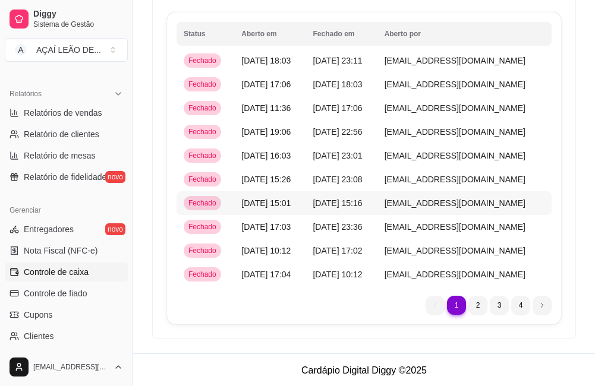
scroll to position [96, 0]
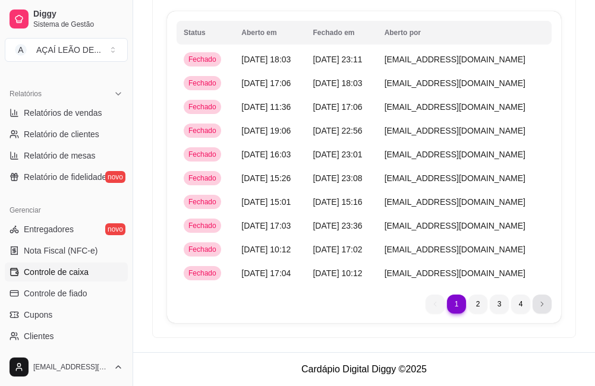
click at [542, 305] on icon "next page button" at bounding box center [541, 304] width 7 height 7
click at [541, 305] on icon "next page button" at bounding box center [541, 304] width 7 height 7
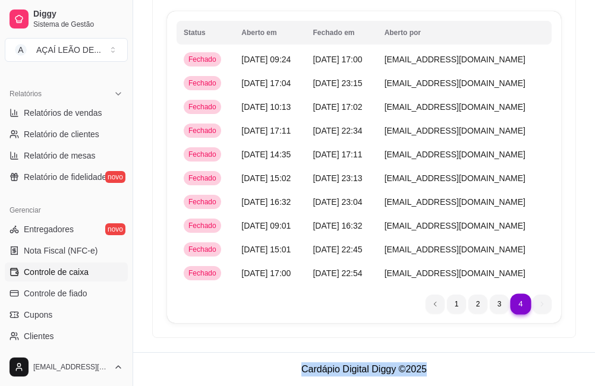
click at [541, 305] on div "Controle de caixa Abrir caixa Histórico de caixa Status Aberto em [GEOGRAPHIC_D…" at bounding box center [364, 128] width 462 height 449
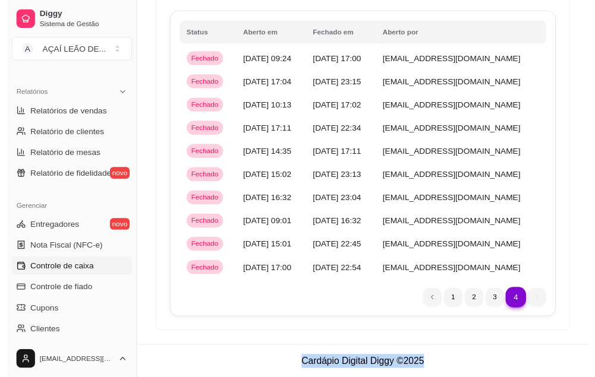
scroll to position [0, 0]
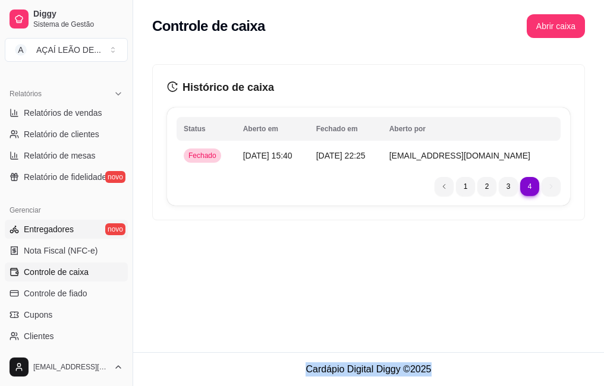
click at [38, 225] on span "Entregadores" at bounding box center [49, 229] width 50 height 12
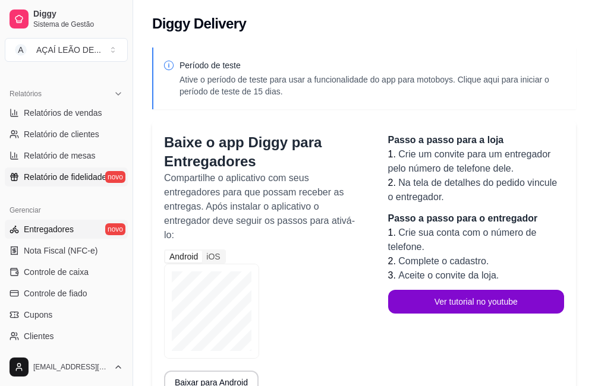
click at [65, 180] on span "Relatório de fidelidade" at bounding box center [65, 177] width 83 height 12
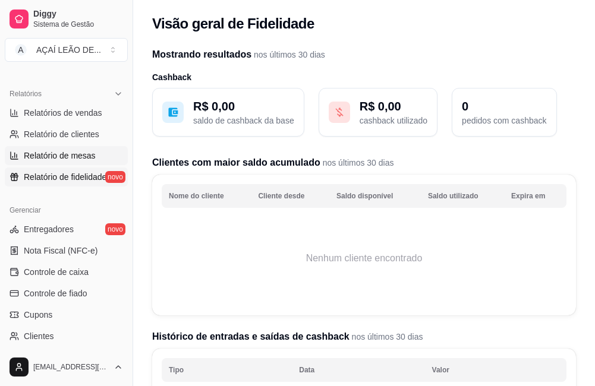
click at [56, 156] on span "Relatório de mesas" at bounding box center [60, 156] width 72 height 12
select select "TOTAL_OF_ORDERS"
select select "7"
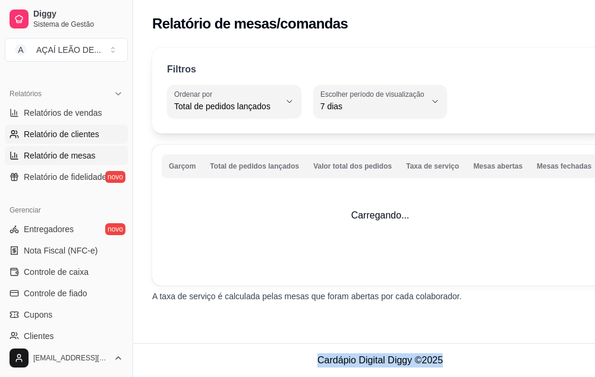
click at [53, 139] on span "Relatório de clientes" at bounding box center [61, 134] width 75 height 12
select select "30"
select select "HIGHEST_TOTAL_SPENT_WITH_ORDERS"
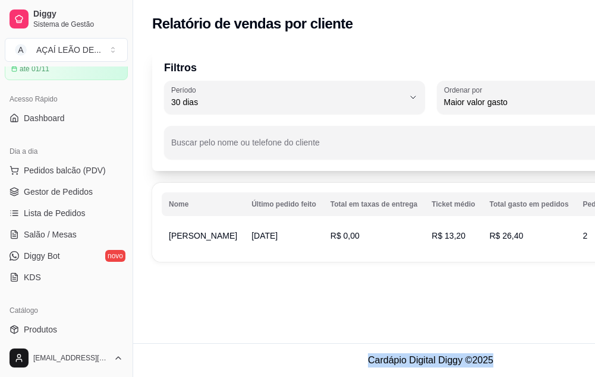
scroll to position [53, 0]
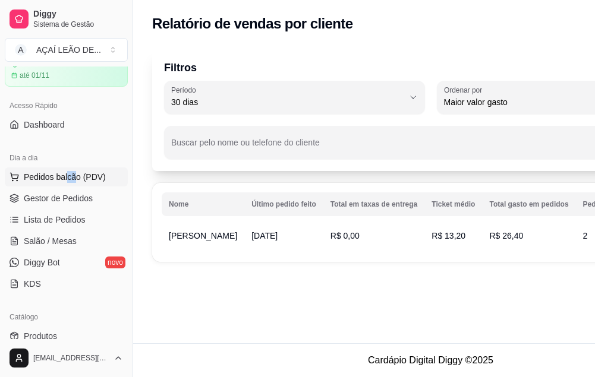
drag, startPoint x: 72, startPoint y: 187, endPoint x: 67, endPoint y: 168, distance: 19.7
click at [67, 168] on ul "Pedidos balcão (PDV) Gestor de Pedidos Lista de Pedidos Salão / Mesas Diggy Bot…" at bounding box center [66, 231] width 123 height 126
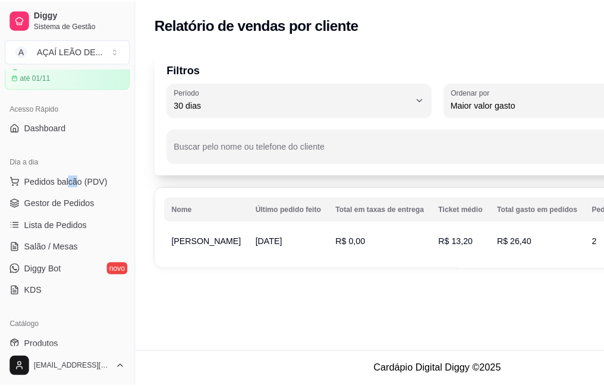
scroll to position [0, 0]
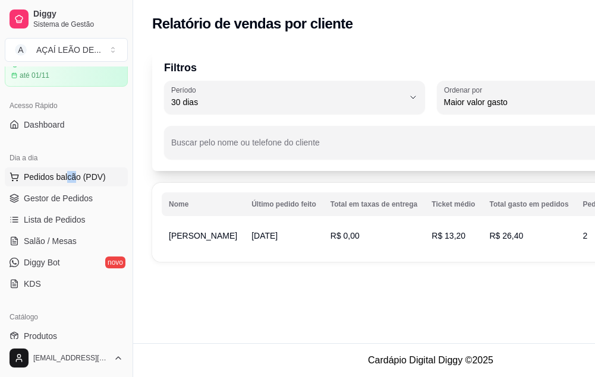
click at [71, 175] on span "Pedidos balcão (PDV)" at bounding box center [65, 177] width 82 height 12
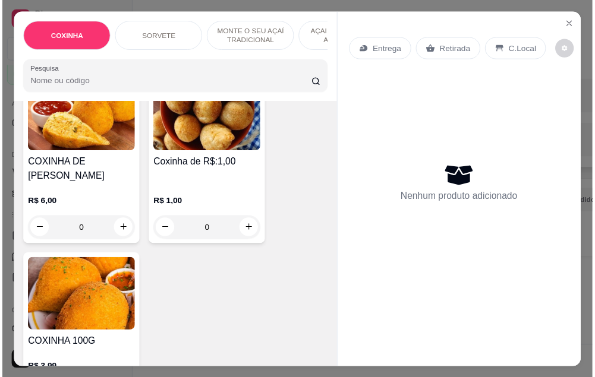
scroll to position [119, 0]
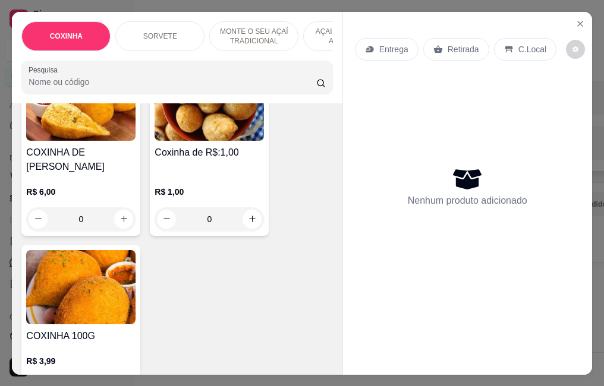
click at [233, 174] on div "R$ 1,00 0" at bounding box center [208, 202] width 109 height 57
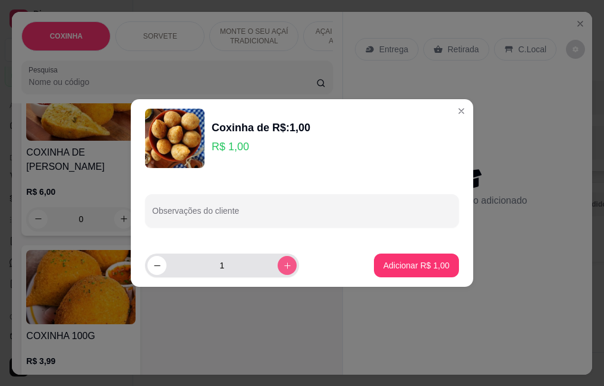
click at [277, 269] on button "increase-product-quantity" at bounding box center [286, 265] width 19 height 19
click at [283, 269] on icon "increase-product-quantity" at bounding box center [287, 265] width 9 height 9
click at [283, 267] on icon "increase-product-quantity" at bounding box center [287, 265] width 9 height 9
type input "5"
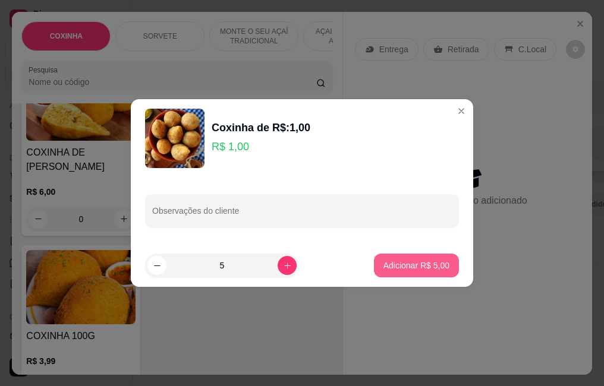
click at [437, 266] on p "Adicionar R$ 5,00" at bounding box center [416, 266] width 66 height 12
type input "5"
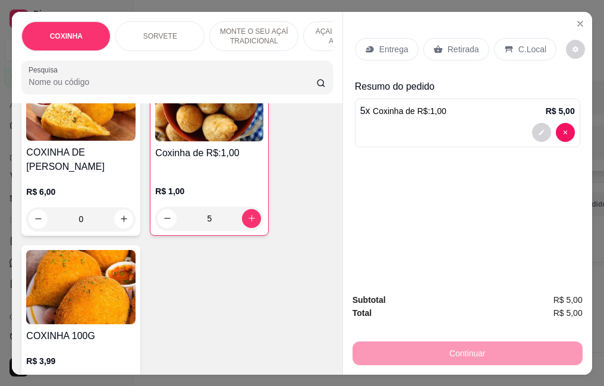
click at [453, 43] on p "Retirada" at bounding box center [462, 49] width 31 height 12
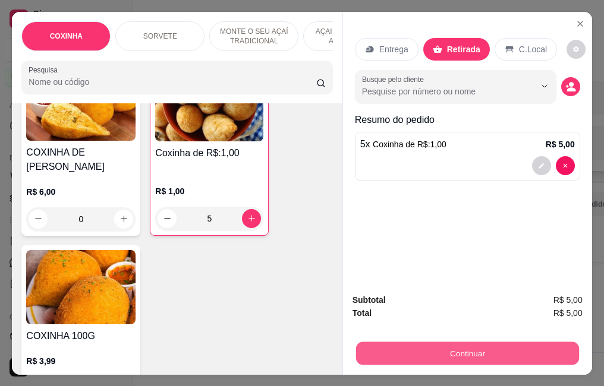
click at [443, 346] on button "Continuar" at bounding box center [466, 353] width 223 height 23
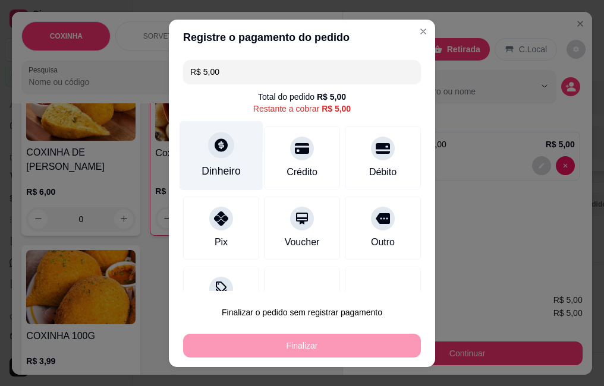
click at [224, 138] on div at bounding box center [221, 145] width 26 height 26
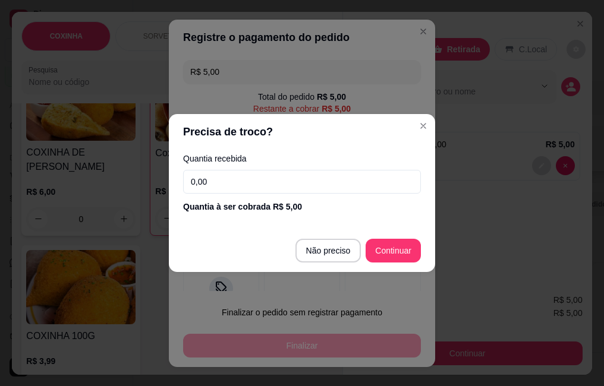
click at [254, 186] on input "0,00" at bounding box center [302, 182] width 238 height 24
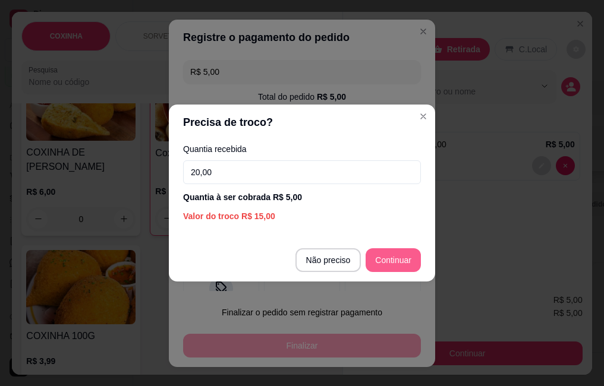
type input "20,00"
type input "R$ 0,00"
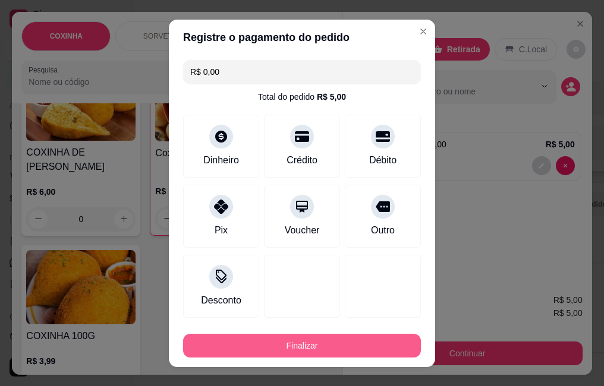
click at [359, 338] on button "Finalizar" at bounding box center [302, 346] width 238 height 24
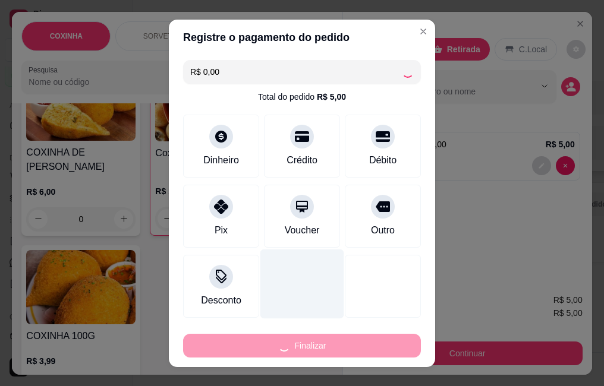
type input "0"
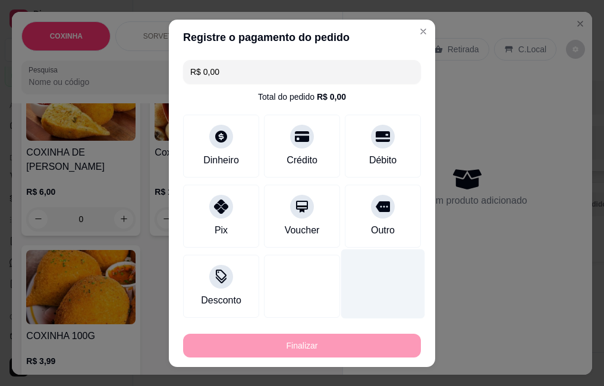
type input "-R$ 5,00"
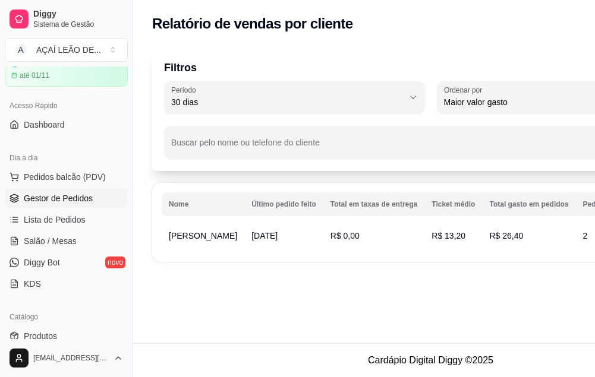
click at [62, 193] on span "Gestor de Pedidos" at bounding box center [58, 198] width 69 height 12
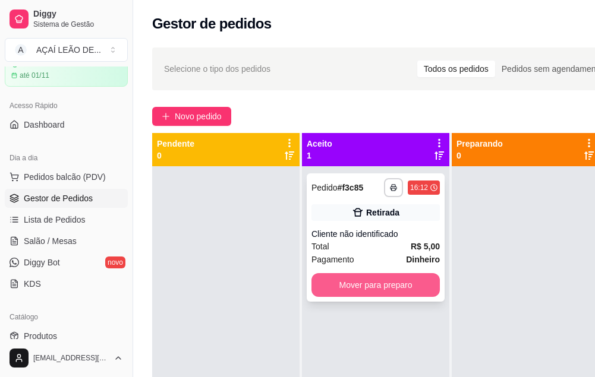
click at [407, 293] on button "Mover para preparo" at bounding box center [375, 285] width 128 height 24
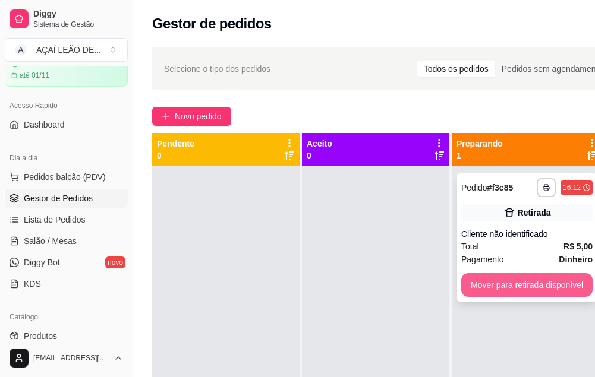
click at [481, 292] on button "Mover para retirada disponível" at bounding box center [526, 285] width 131 height 24
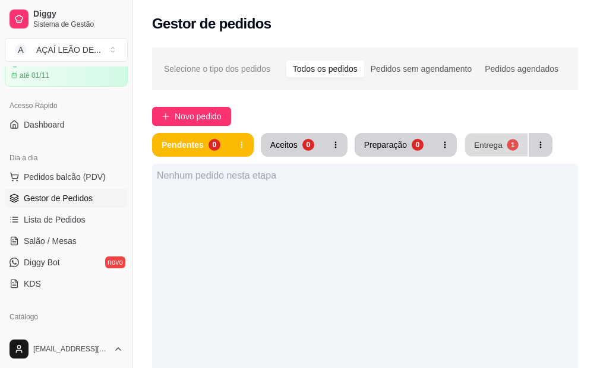
click at [517, 137] on button "Entrega 1" at bounding box center [496, 145] width 63 height 23
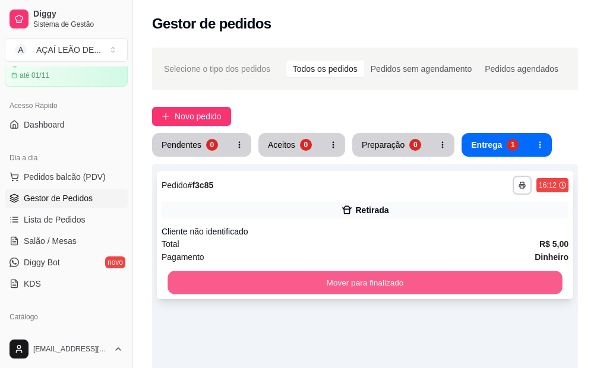
click at [513, 274] on button "Mover para finalizado" at bounding box center [365, 282] width 394 height 23
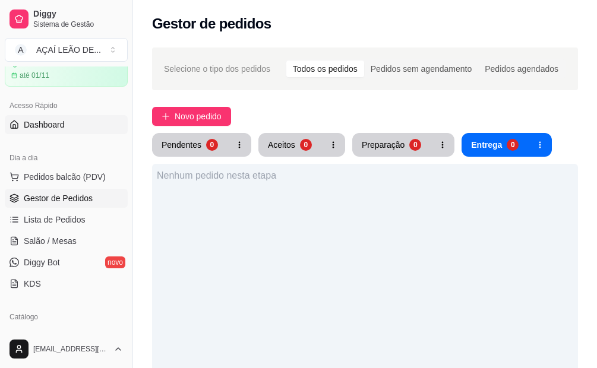
click at [77, 116] on link "Dashboard" at bounding box center [66, 124] width 123 height 19
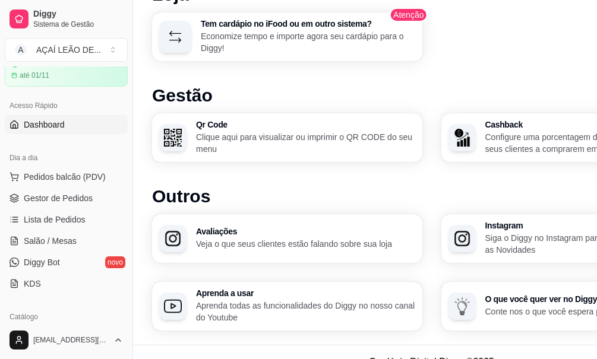
scroll to position [775, 0]
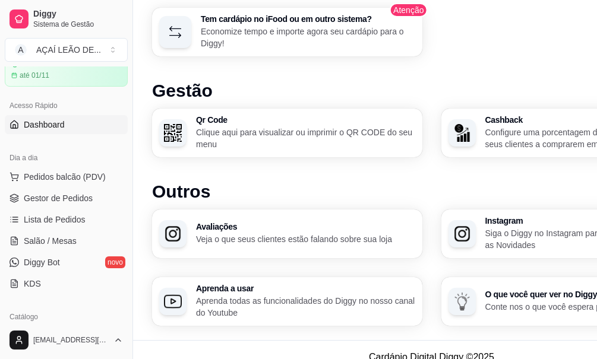
click at [91, 187] on ul "Pedidos balcão (PDV) Gestor de Pedidos Lista de Pedidos Salão / Mesas Diggy Bot…" at bounding box center [66, 231] width 123 height 126
click at [88, 169] on button "Pedidos balcão (PDV)" at bounding box center [66, 177] width 123 height 19
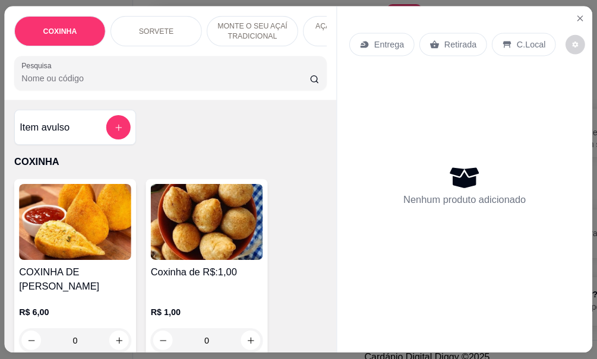
scroll to position [766, 0]
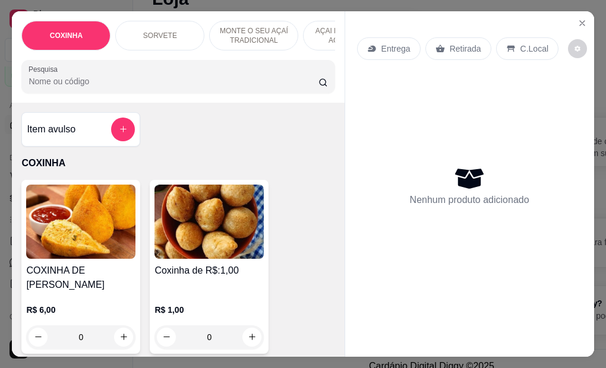
click at [91, 201] on img at bounding box center [80, 222] width 109 height 74
click at [580, 18] on icon "Close" at bounding box center [582, 23] width 10 height 10
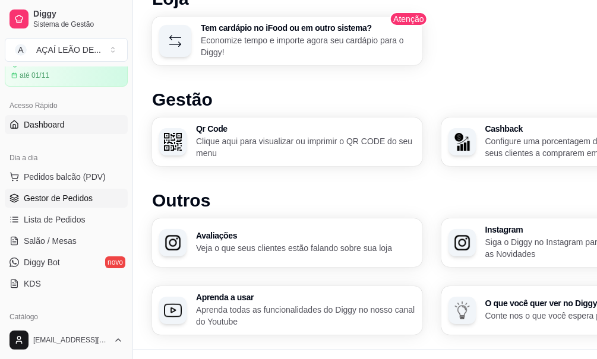
click at [76, 200] on span "Gestor de Pedidos" at bounding box center [58, 198] width 69 height 12
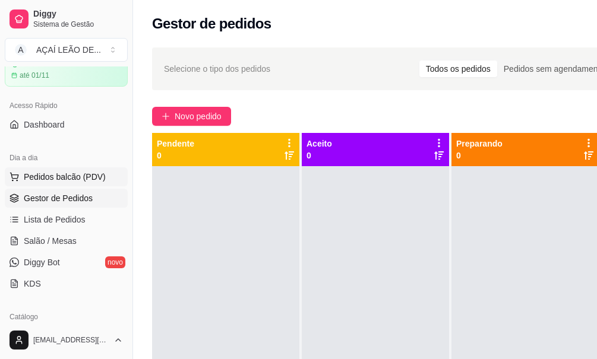
click at [43, 181] on span "Pedidos balcão (PDV)" at bounding box center [65, 177] width 82 height 12
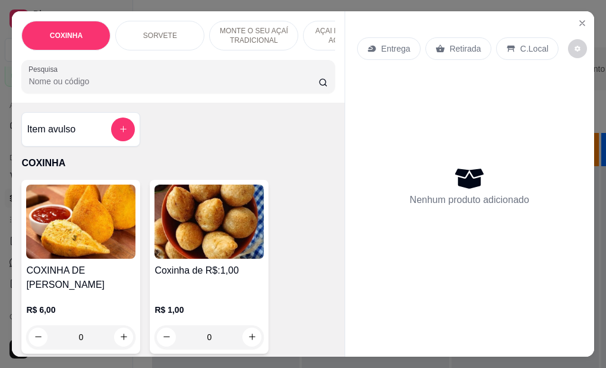
click at [232, 266] on div "Coxinha de R$:1,00 R$ 1,00 0" at bounding box center [209, 267] width 119 height 174
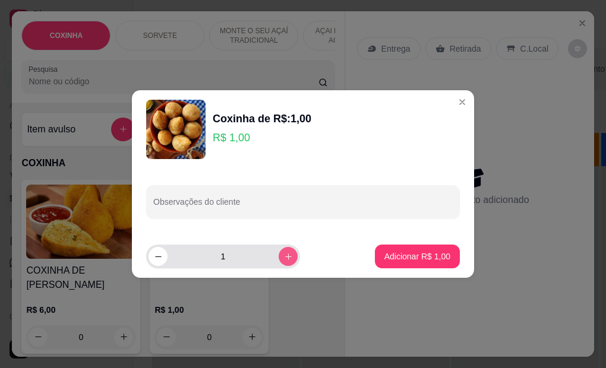
click at [284, 256] on icon "increase-product-quantity" at bounding box center [288, 256] width 9 height 9
click at [287, 251] on div "2" at bounding box center [223, 257] width 149 height 24
click at [284, 258] on icon "increase-product-quantity" at bounding box center [288, 256] width 9 height 9
click at [279, 262] on button "increase-product-quantity" at bounding box center [288, 256] width 18 height 18
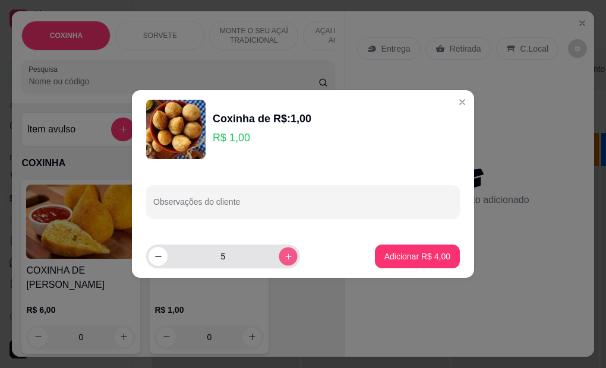
click at [279, 262] on button "increase-product-quantity" at bounding box center [288, 256] width 18 height 18
click at [279, 262] on button "increase-product-quantity" at bounding box center [288, 256] width 19 height 19
click at [279, 263] on button "increase-product-quantity" at bounding box center [288, 256] width 19 height 19
click at [279, 263] on button "increase-product-quantity" at bounding box center [288, 256] width 18 height 18
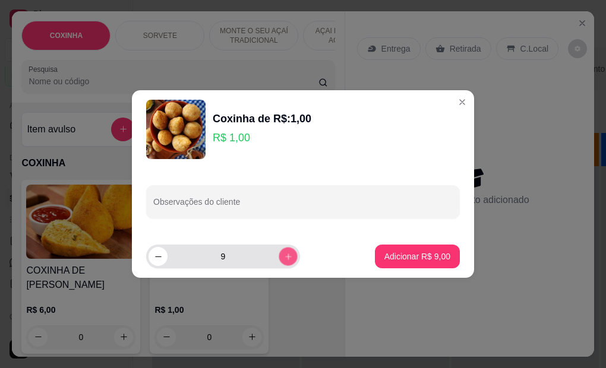
type input "10"
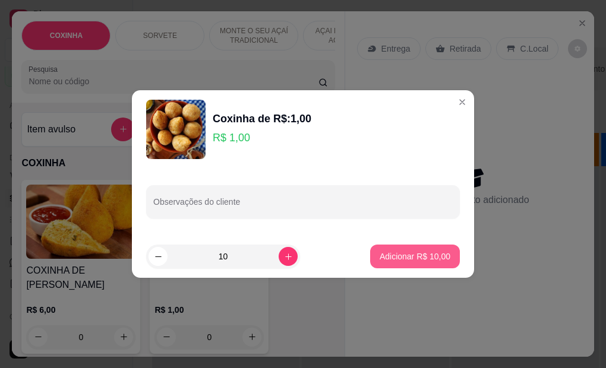
click at [385, 254] on p "Adicionar R$ 10,00" at bounding box center [415, 257] width 71 height 12
type input "10"
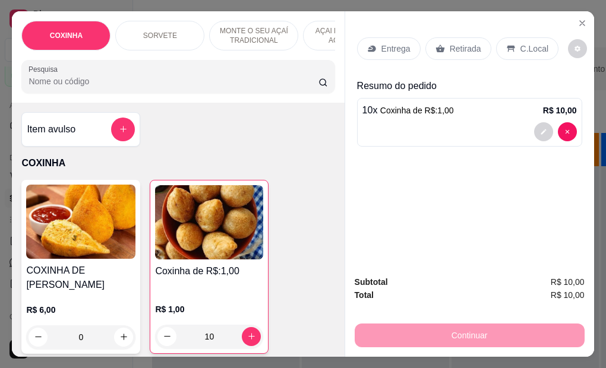
click at [460, 46] on p "Retirada" at bounding box center [465, 49] width 31 height 12
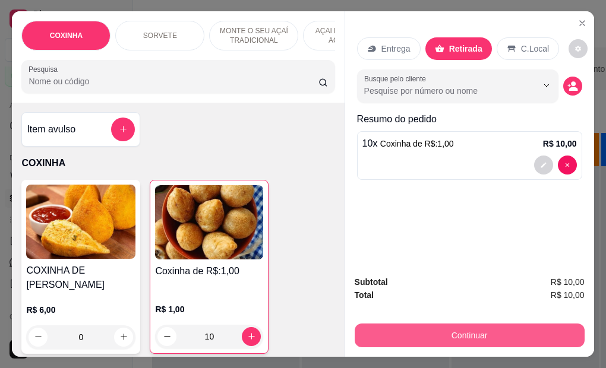
click at [545, 338] on button "Continuar" at bounding box center [470, 336] width 230 height 24
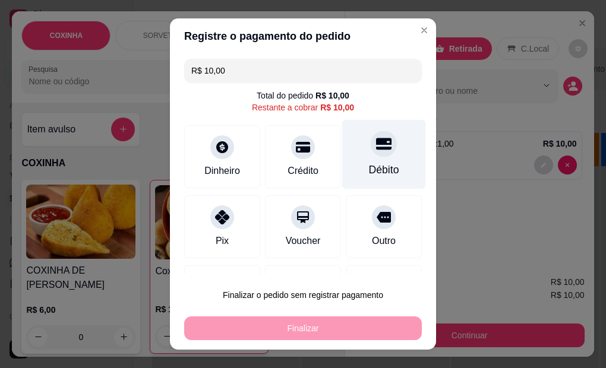
click at [373, 169] on div "Débito" at bounding box center [384, 169] width 30 height 15
type input "R$ 0,00"
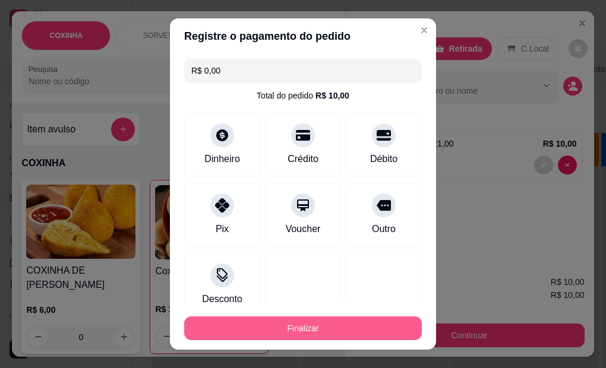
click at [310, 330] on button "Finalizar" at bounding box center [303, 329] width 238 height 24
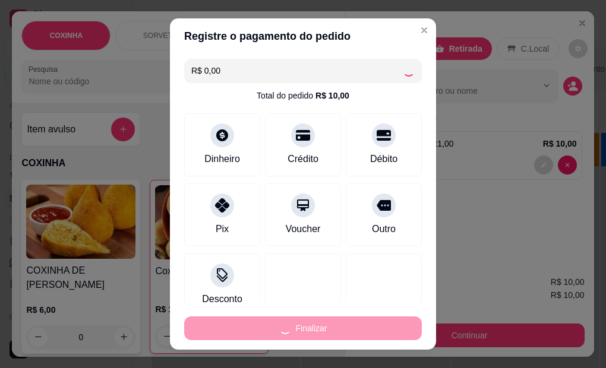
type input "0"
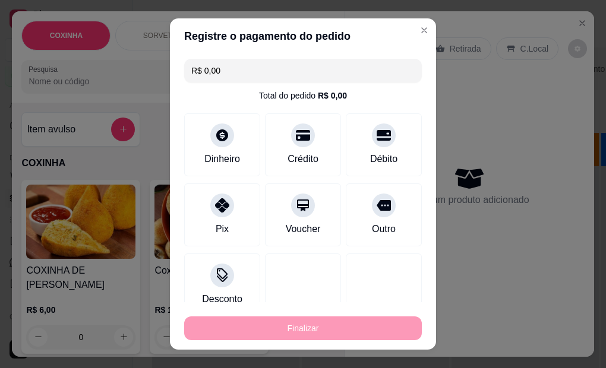
type input "-R$ 10,00"
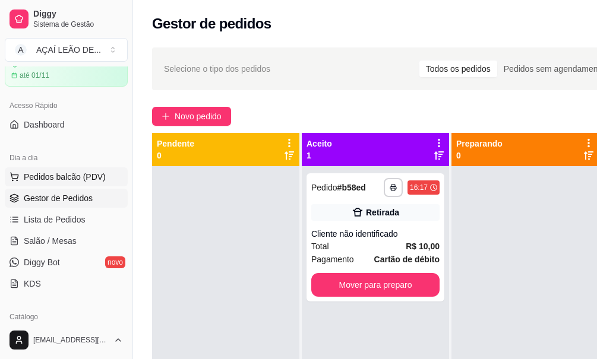
click at [106, 179] on button "Pedidos balcão (PDV)" at bounding box center [66, 177] width 123 height 19
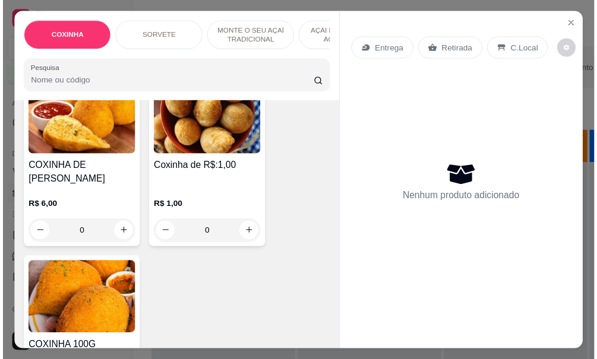
scroll to position [119, 0]
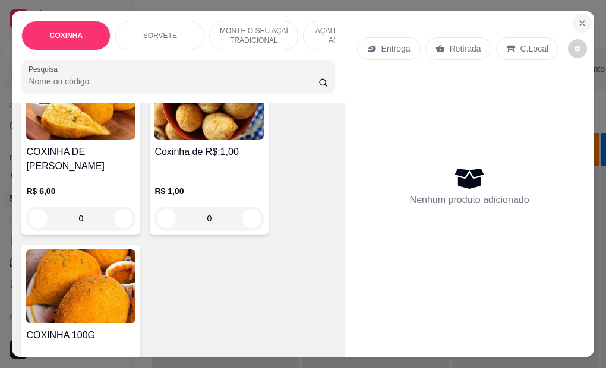
click at [580, 21] on icon "Close" at bounding box center [582, 23] width 10 height 10
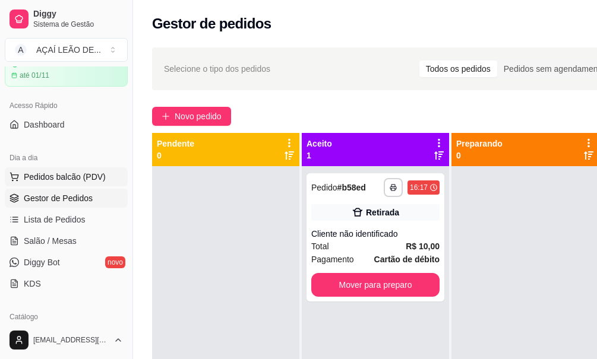
click at [52, 168] on button "Pedidos balcão (PDV)" at bounding box center [66, 177] width 123 height 19
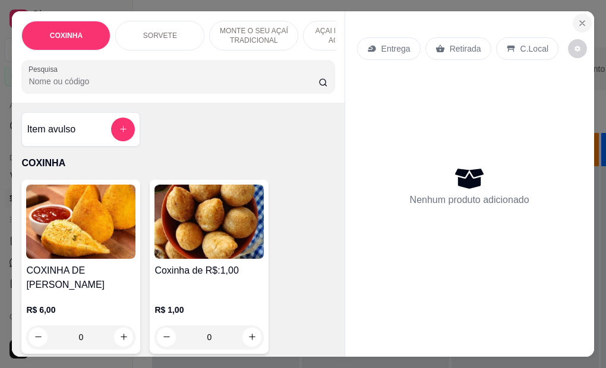
click at [580, 21] on icon "Close" at bounding box center [582, 23] width 10 height 10
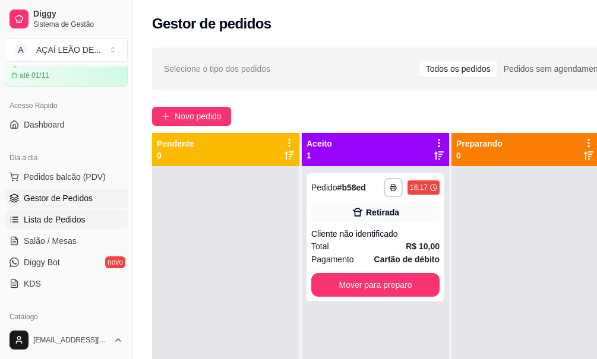
click at [86, 211] on link "Lista de Pedidos" at bounding box center [66, 219] width 123 height 19
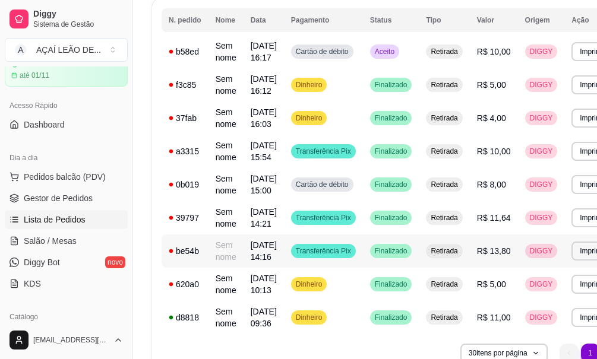
scroll to position [119, 0]
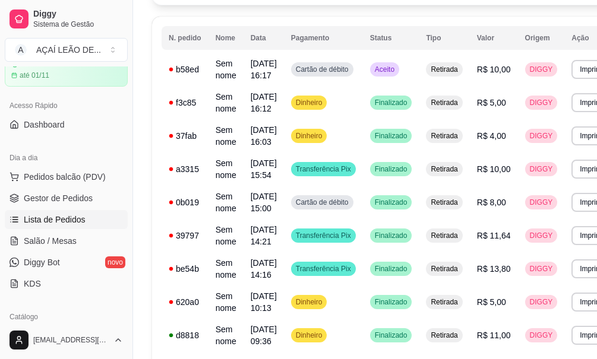
click at [77, 209] on ul "Pedidos balcão (PDV) Gestor de Pedidos Lista de Pedidos Salão / Mesas Diggy Bot…" at bounding box center [66, 231] width 123 height 126
click at [77, 197] on span "Gestor de Pedidos" at bounding box center [58, 198] width 69 height 12
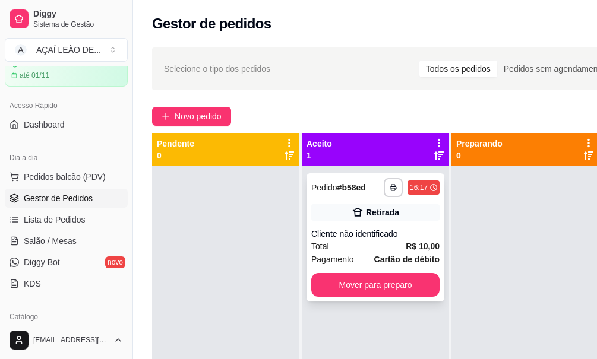
click at [415, 272] on div "**********" at bounding box center [376, 237] width 138 height 128
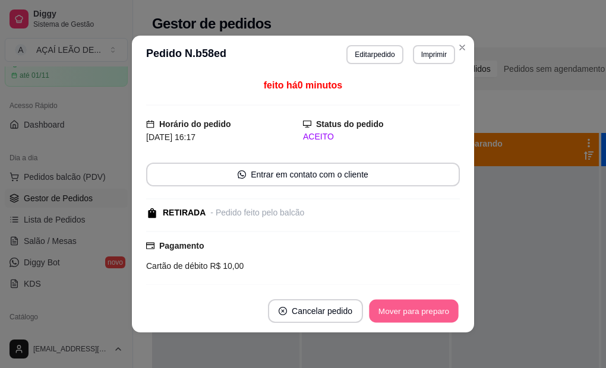
click at [425, 322] on button "Mover para preparo" at bounding box center [413, 311] width 89 height 23
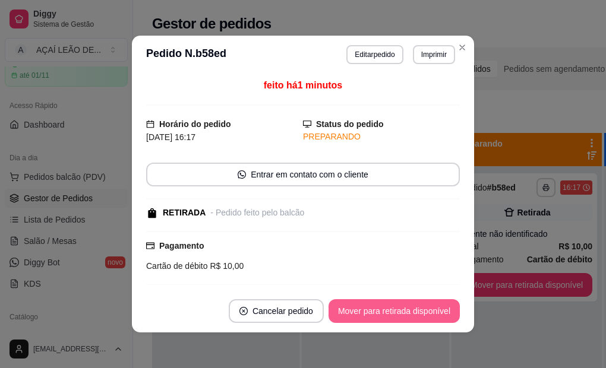
click at [422, 314] on button "Mover para retirada disponível" at bounding box center [394, 311] width 131 height 24
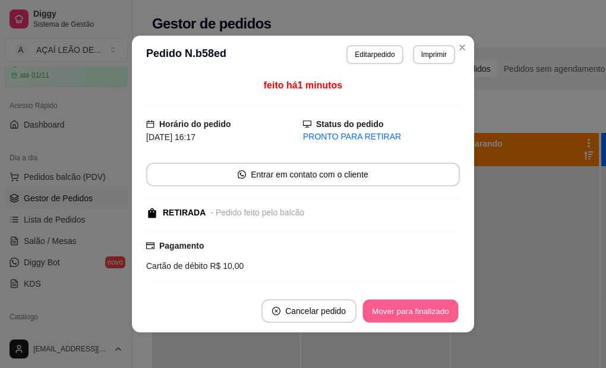
click at [422, 312] on button "Mover para finalizado" at bounding box center [411, 311] width 96 height 23
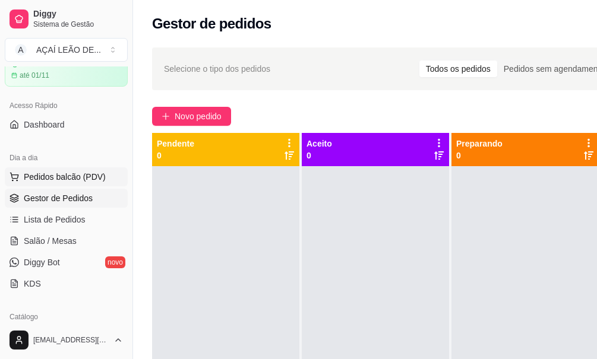
click at [96, 175] on span "Pedidos balcão (PDV)" at bounding box center [65, 177] width 82 height 12
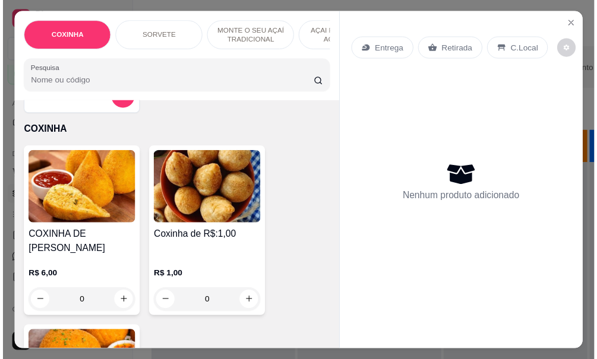
scroll to position [59, 0]
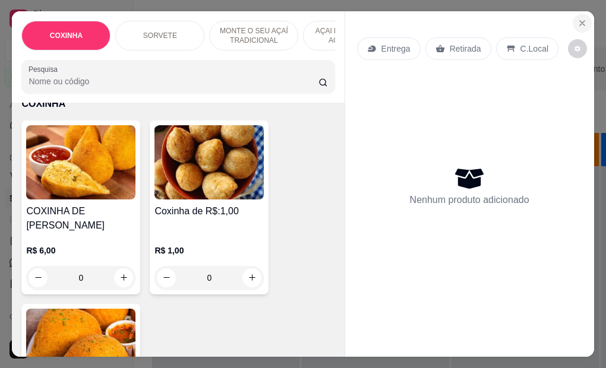
click at [580, 14] on button "Close" at bounding box center [582, 23] width 19 height 19
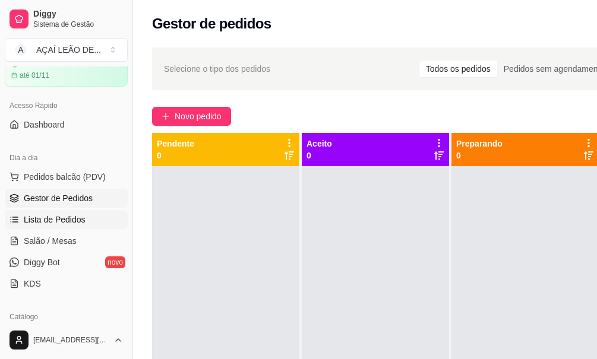
click at [45, 220] on span "Lista de Pedidos" at bounding box center [55, 220] width 62 height 12
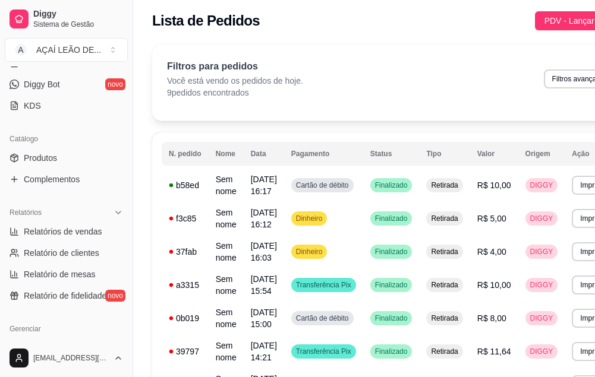
scroll to position [2, 0]
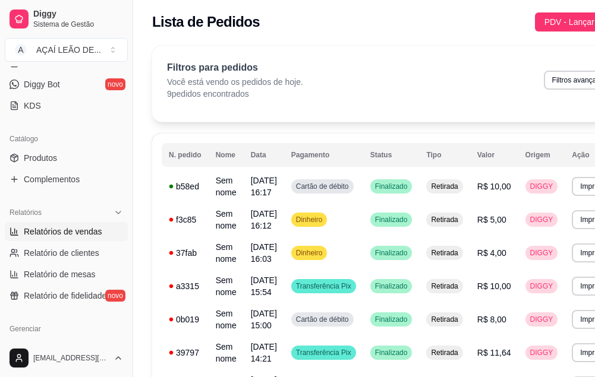
click at [85, 231] on span "Relatórios de vendas" at bounding box center [63, 232] width 78 height 12
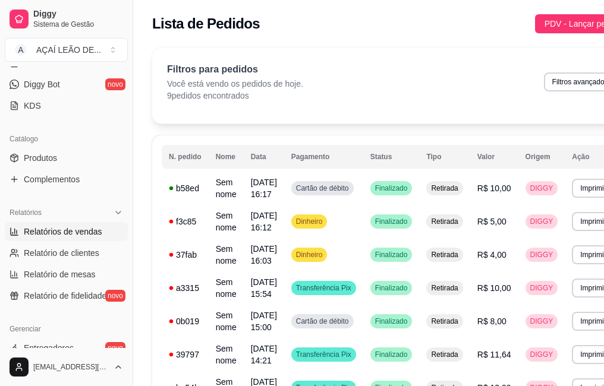
select select "ALL"
select select "0"
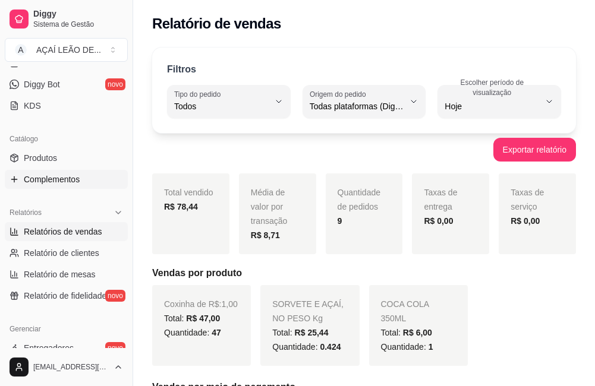
click at [64, 176] on span "Complementos" at bounding box center [52, 179] width 56 height 12
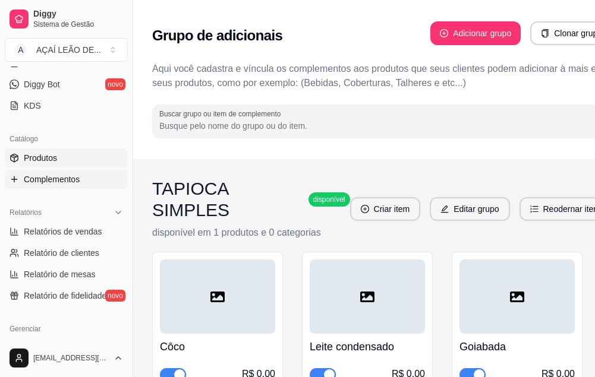
click at [59, 157] on link "Produtos" at bounding box center [66, 158] width 123 height 19
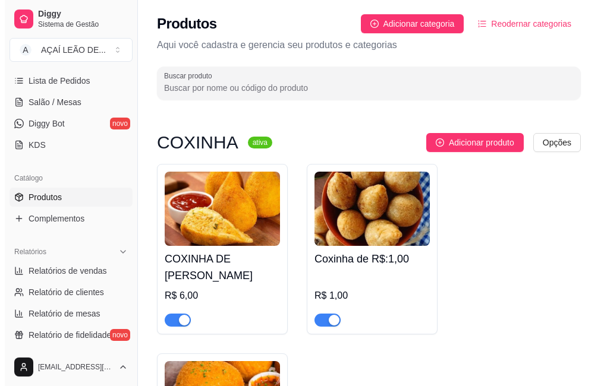
scroll to position [112, 0]
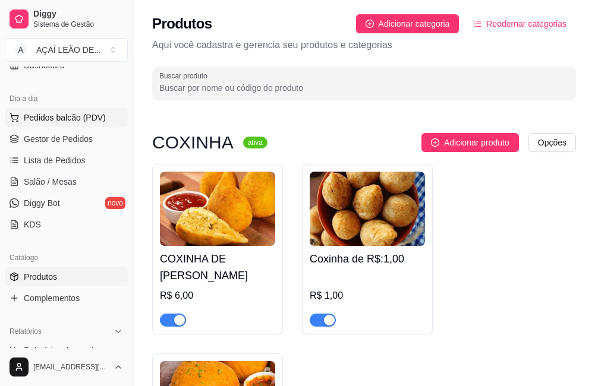
click at [83, 124] on button "Pedidos balcão (PDV)" at bounding box center [66, 117] width 123 height 19
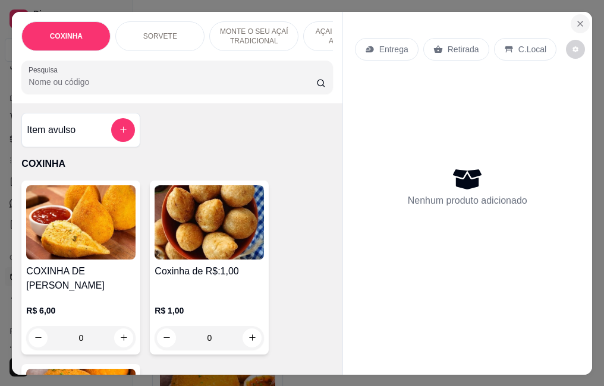
click at [576, 21] on icon "Close" at bounding box center [580, 24] width 10 height 10
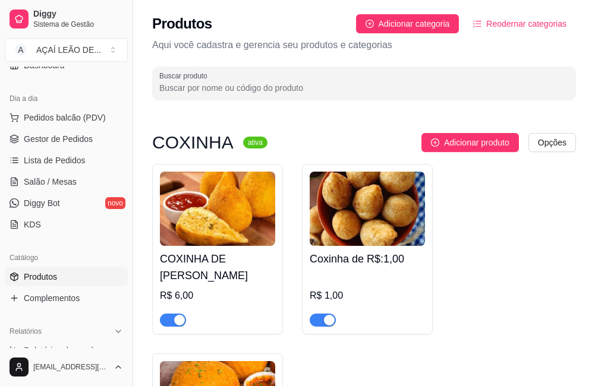
scroll to position [231, 0]
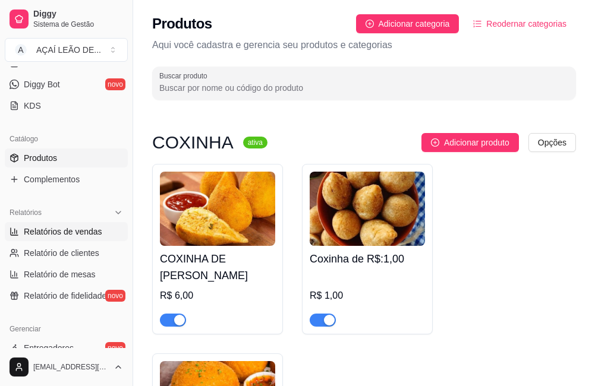
click at [61, 230] on span "Relatórios de vendas" at bounding box center [63, 232] width 78 height 12
select select "ALL"
select select "0"
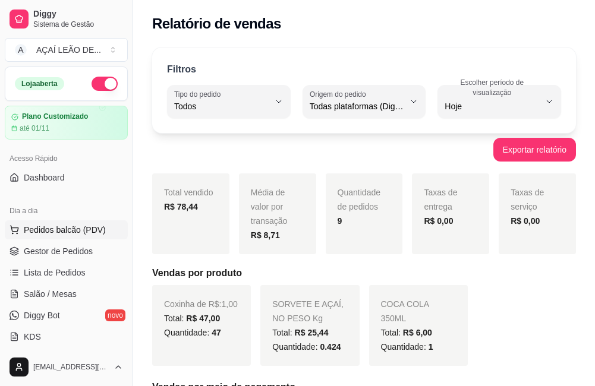
click at [72, 223] on button "Pedidos balcão (PDV)" at bounding box center [66, 229] width 123 height 19
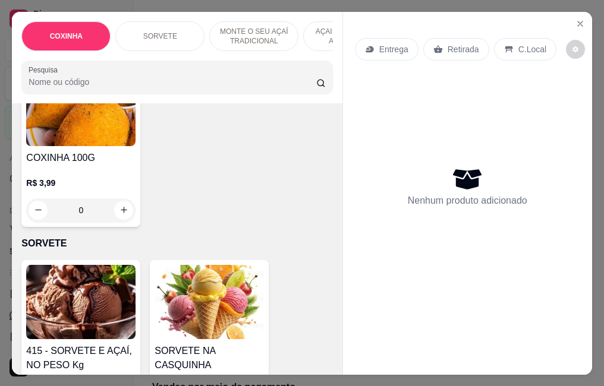
scroll to position [356, 0]
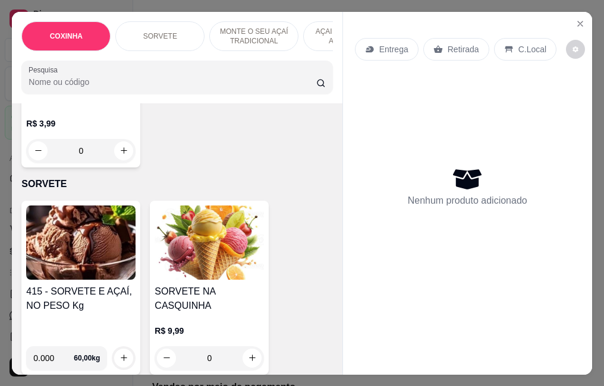
click at [61, 320] on div "415 - SORVETE E AÇAÍ, NO PESO Kg" at bounding box center [80, 311] width 109 height 52
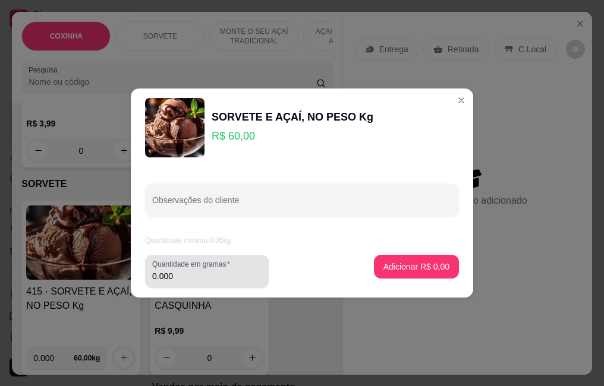
click at [214, 269] on div "0.000" at bounding box center [206, 272] width 109 height 24
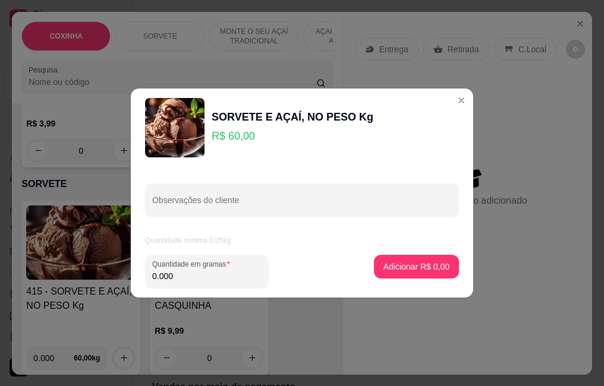
click at [222, 277] on input "0.000" at bounding box center [206, 276] width 109 height 12
type input "0.244"
click at [370, 263] on button "Adicionar R$ 14,64" at bounding box center [414, 267] width 90 height 24
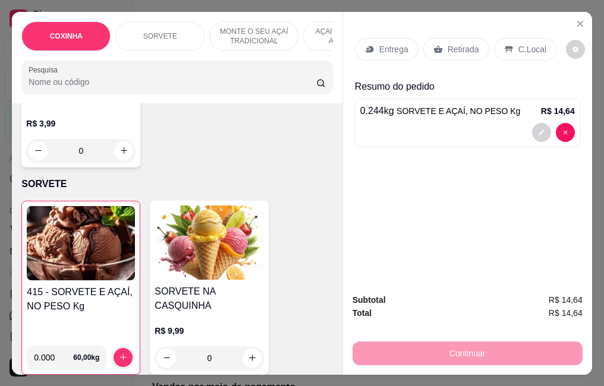
click at [65, 286] on h4 "415 - SORVETE E AÇAÍ, NO PESO Kg" at bounding box center [81, 299] width 108 height 29
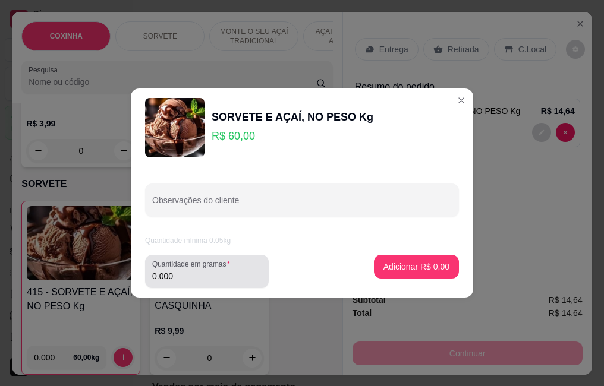
click at [200, 268] on label "Quantidade em gramas" at bounding box center [193, 264] width 82 height 10
click at [200, 270] on input "0.000" at bounding box center [206, 276] width 109 height 12
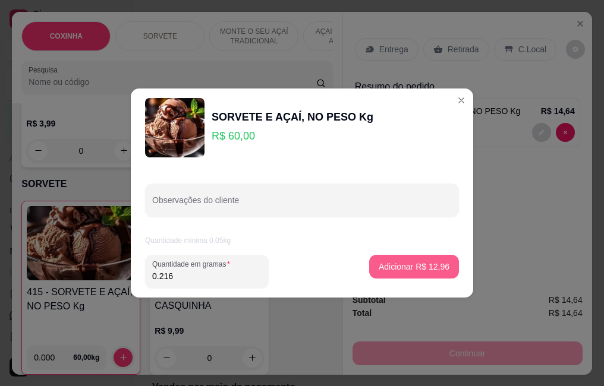
type input "0.216"
click at [369, 268] on button "Adicionar R$ 12,96" at bounding box center [414, 267] width 90 height 24
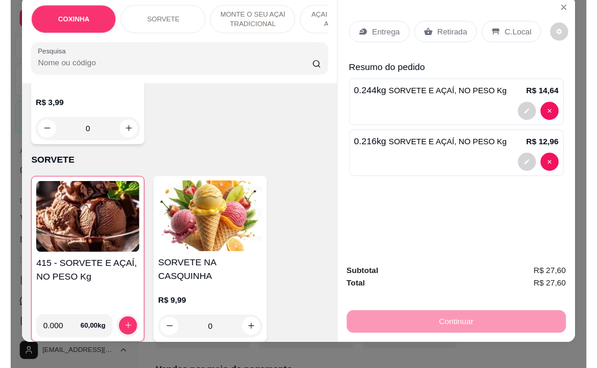
scroll to position [31, 0]
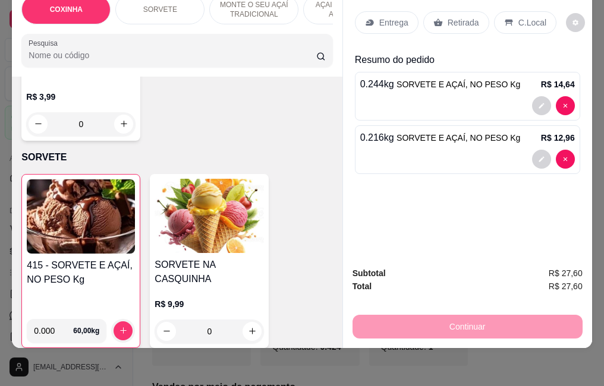
click at [441, 11] on div "Retirada" at bounding box center [456, 22] width 66 height 23
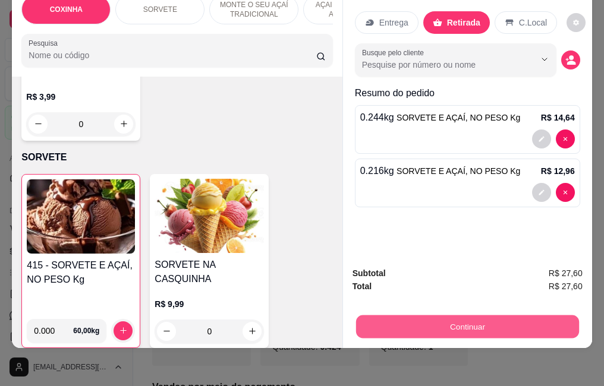
click at [488, 315] on button "Continuar" at bounding box center [466, 326] width 223 height 23
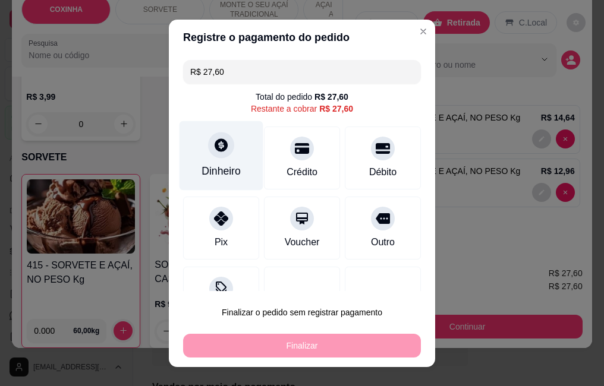
click at [222, 176] on div "Dinheiro" at bounding box center [220, 170] width 39 height 15
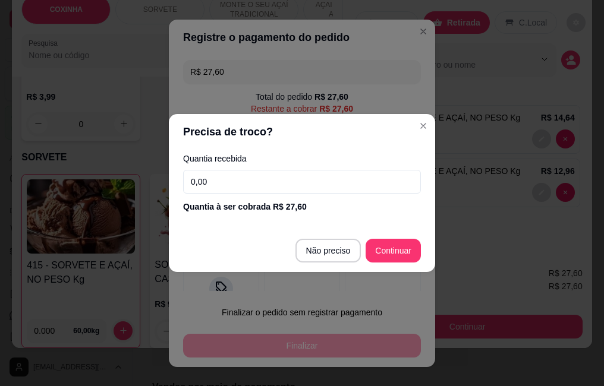
click at [348, 178] on input "0,00" at bounding box center [302, 182] width 238 height 24
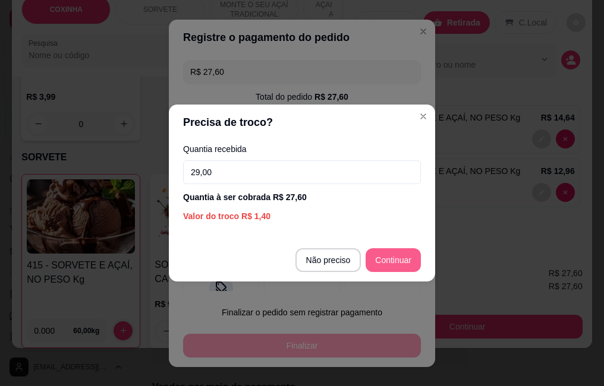
type input "29,00"
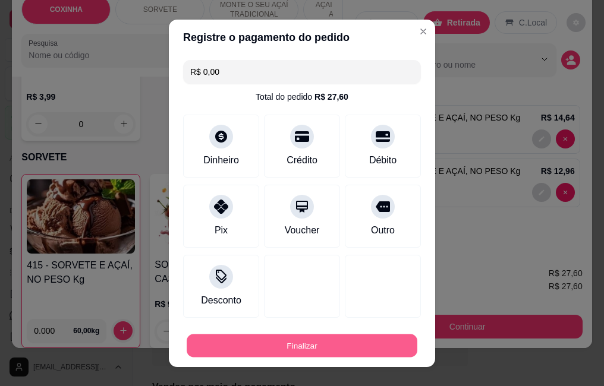
click at [359, 340] on button "Finalizar" at bounding box center [302, 345] width 230 height 23
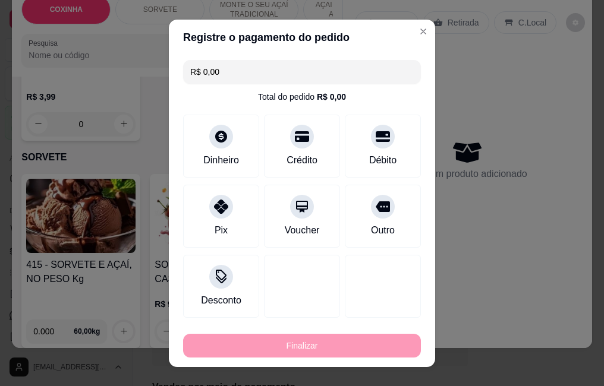
type input "-R$ 27,60"
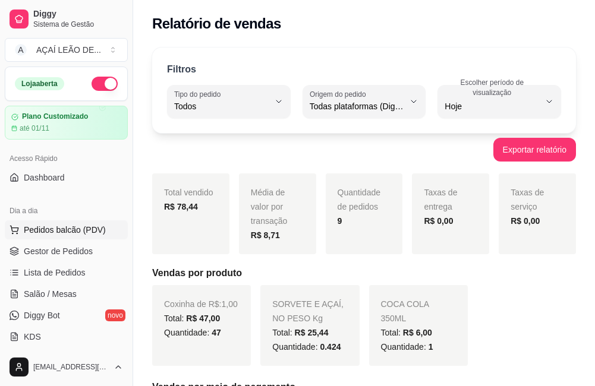
click at [84, 223] on button "Pedidos balcão (PDV)" at bounding box center [66, 229] width 123 height 19
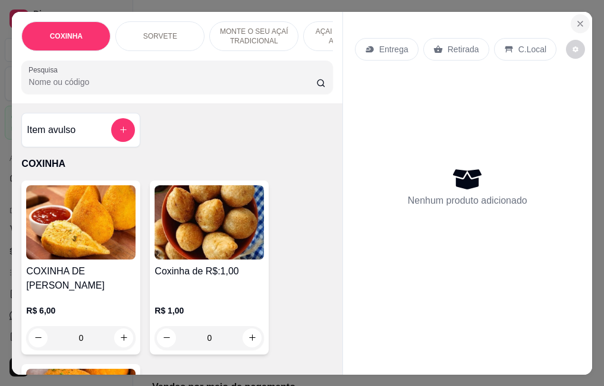
click at [570, 20] on button "Close" at bounding box center [579, 23] width 19 height 19
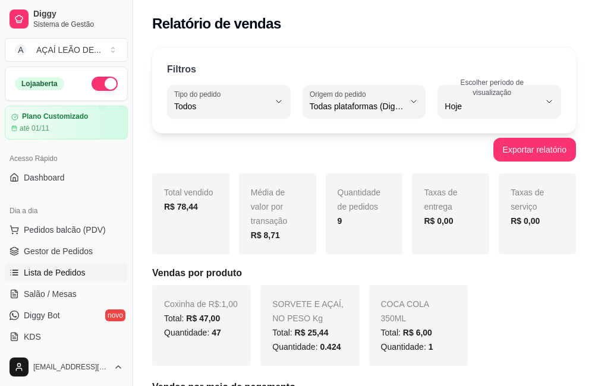
click at [28, 266] on link "Lista de Pedidos" at bounding box center [66, 272] width 123 height 19
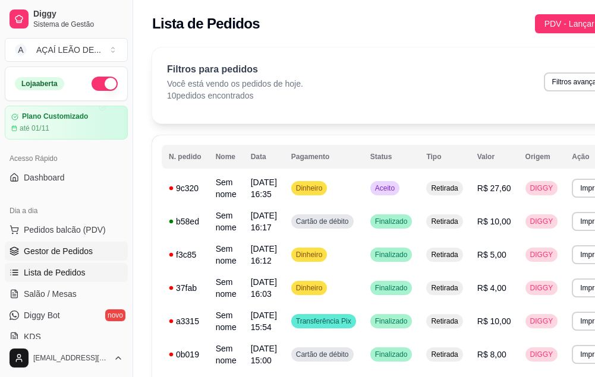
click at [89, 245] on span "Gestor de Pedidos" at bounding box center [58, 251] width 69 height 12
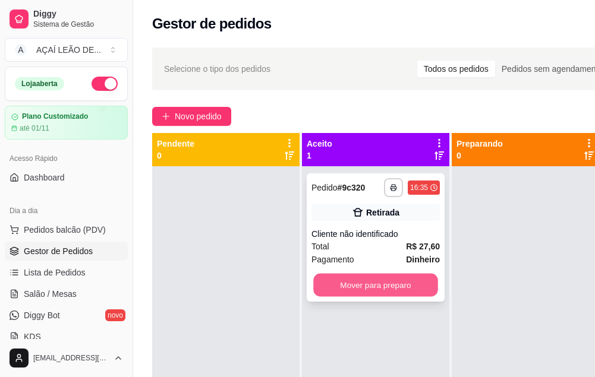
click at [352, 282] on button "Mover para preparo" at bounding box center [375, 285] width 125 height 23
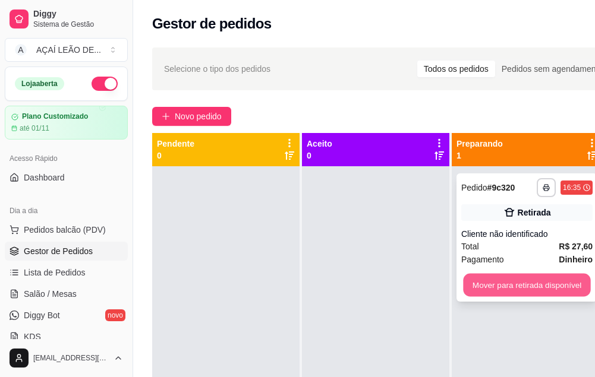
click at [511, 291] on button "Mover para retirada disponível" at bounding box center [526, 285] width 127 height 23
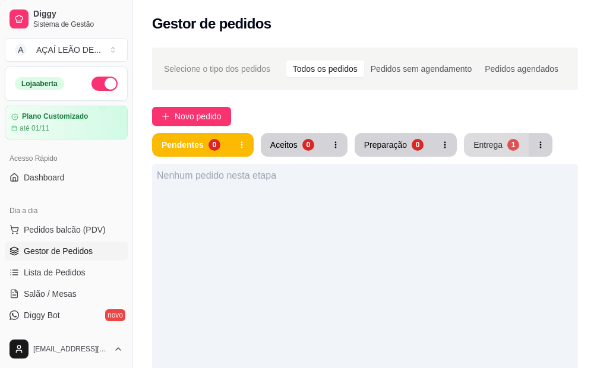
click at [481, 152] on button "Entrega 1" at bounding box center [496, 145] width 65 height 24
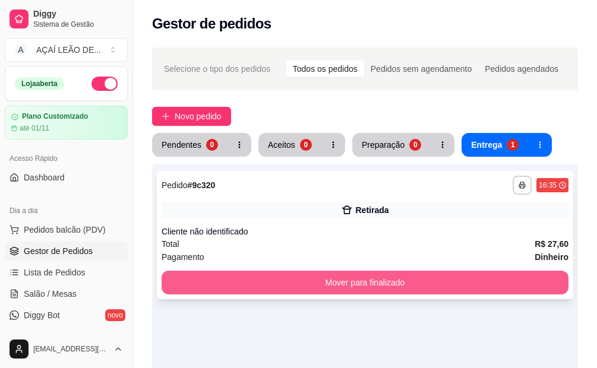
click at [489, 277] on button "Mover para finalizado" at bounding box center [365, 283] width 407 height 24
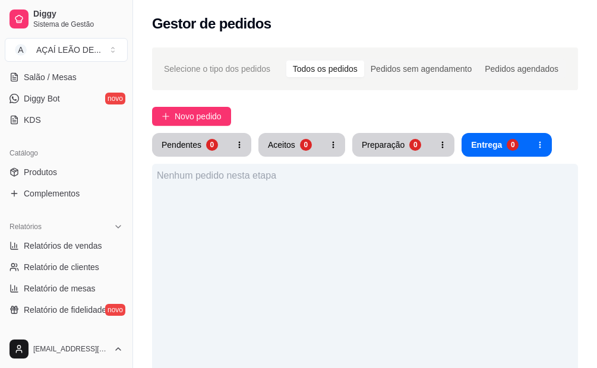
scroll to position [238, 0]
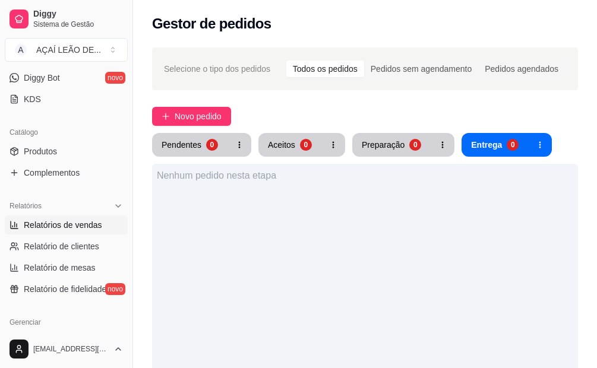
click at [89, 225] on span "Relatórios de vendas" at bounding box center [63, 225] width 78 height 12
select select "ALL"
select select "0"
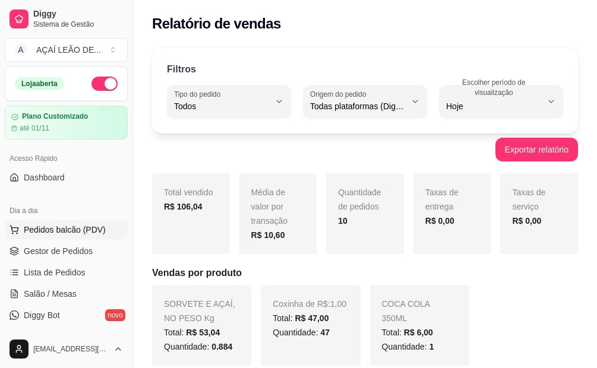
click at [83, 220] on div "Dia a dia Pedidos balcão (PDV) Gestor de Pedidos Lista de Pedidos Salão / Mesas…" at bounding box center [66, 274] width 132 height 154
drag, startPoint x: 83, startPoint y: 220, endPoint x: 113, endPoint y: 226, distance: 30.9
click at [113, 226] on button "Pedidos balcão (PDV)" at bounding box center [66, 229] width 123 height 19
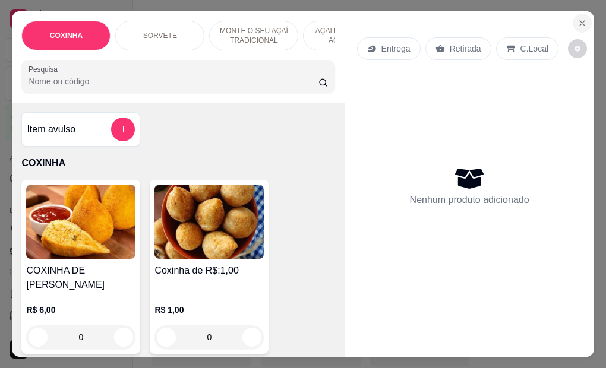
click at [577, 18] on icon "Close" at bounding box center [582, 23] width 10 height 10
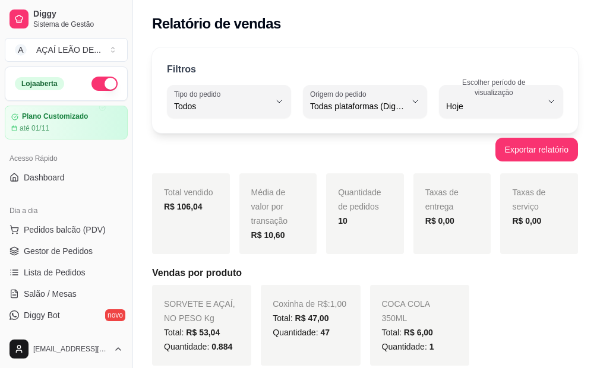
click at [94, 240] on ul "Pedidos balcão (PDV) Gestor de Pedidos Lista de Pedidos Salão / Mesas Diggy Bot…" at bounding box center [66, 283] width 123 height 126
click at [94, 232] on span "Pedidos balcão (PDV)" at bounding box center [65, 230] width 82 height 12
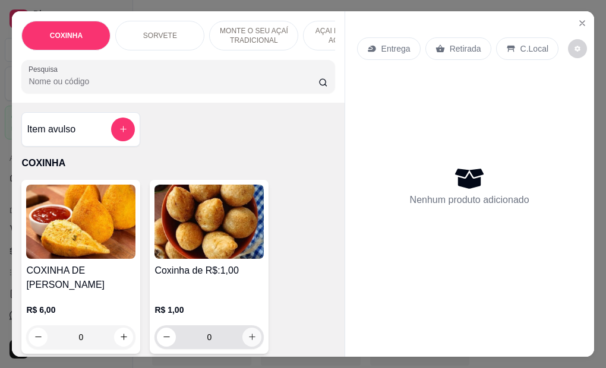
click at [248, 333] on icon "increase-product-quantity" at bounding box center [252, 337] width 9 height 9
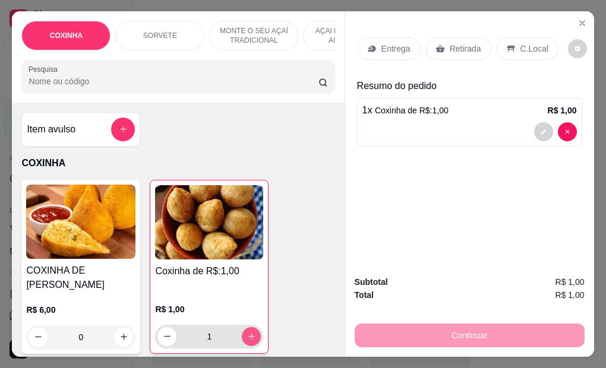
click at [247, 332] on icon "increase-product-quantity" at bounding box center [251, 336] width 9 height 9
type input "3"
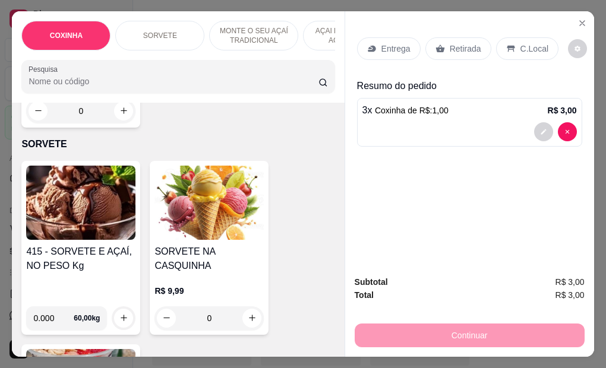
scroll to position [416, 0]
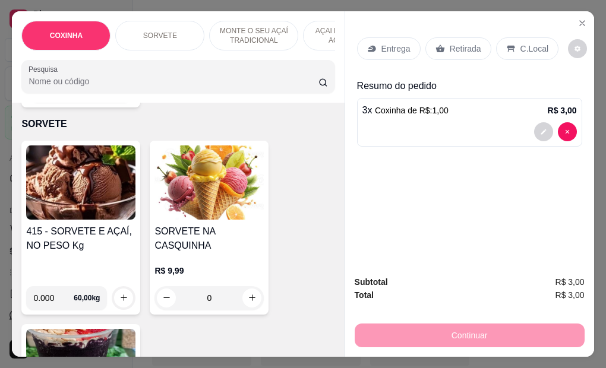
click at [92, 245] on div "415 - SORVETE E AÇAÍ, NO PESO Kg" at bounding box center [80, 251] width 109 height 52
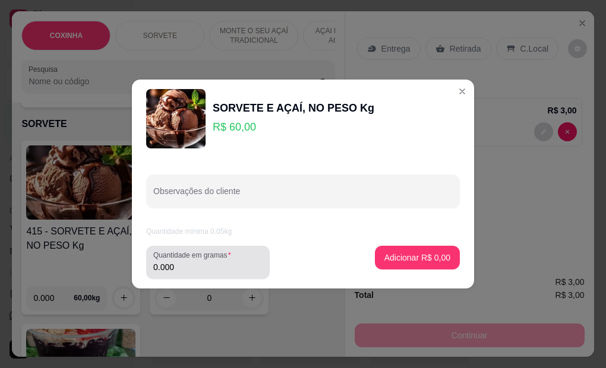
click at [205, 260] on div "0.000" at bounding box center [207, 263] width 109 height 24
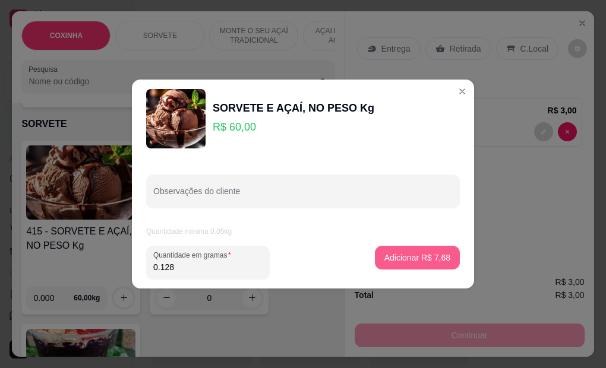
type input "0.128"
click at [403, 257] on p "Adicionar R$ 7,68" at bounding box center [417, 257] width 64 height 11
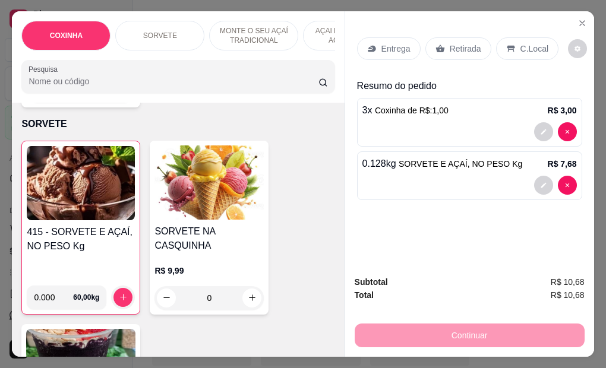
click at [442, 48] on div "Retirada" at bounding box center [458, 48] width 66 height 23
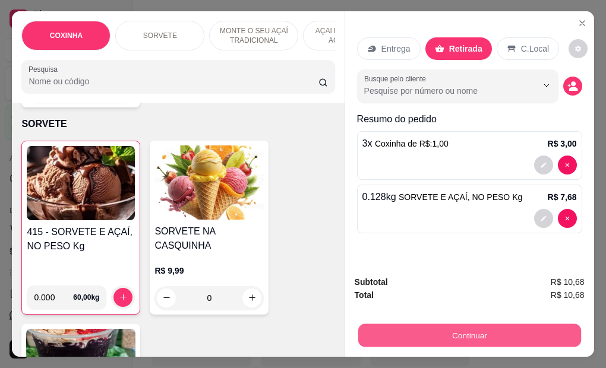
click at [413, 330] on button "Continuar" at bounding box center [469, 335] width 223 height 23
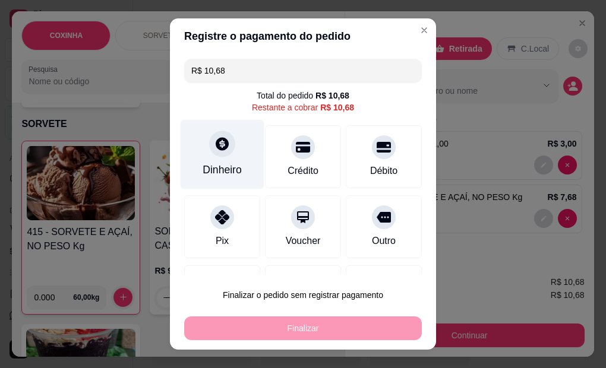
click at [230, 152] on div "Dinheiro" at bounding box center [223, 155] width 84 height 70
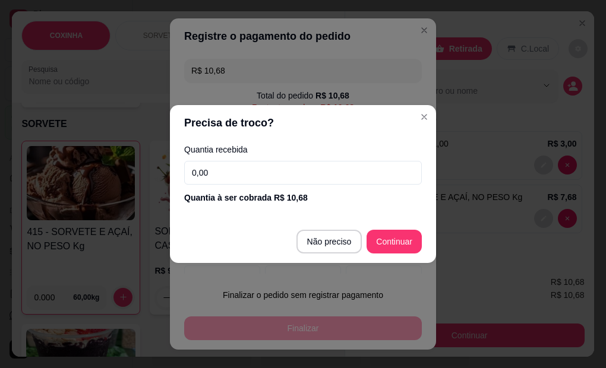
click at [252, 163] on input "0,00" at bounding box center [303, 173] width 238 height 24
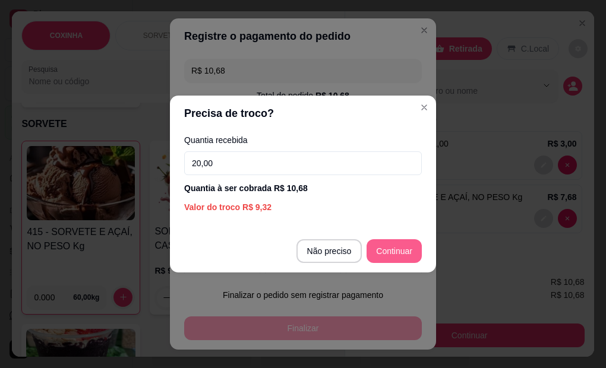
type input "20,00"
type input "R$ 0,00"
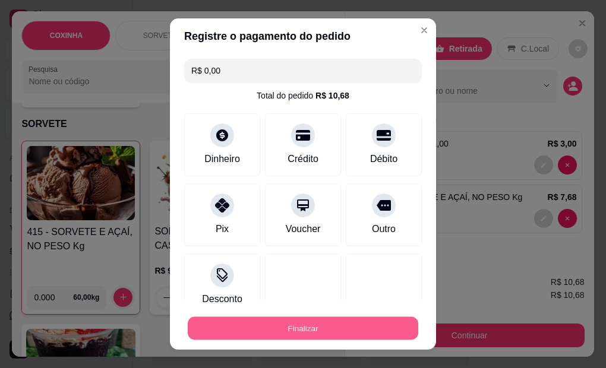
click at [336, 334] on button "Finalizar" at bounding box center [303, 328] width 230 height 23
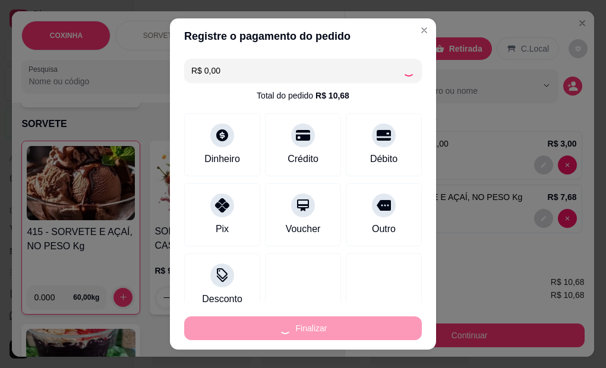
type input "0"
type input "-R$ 10,68"
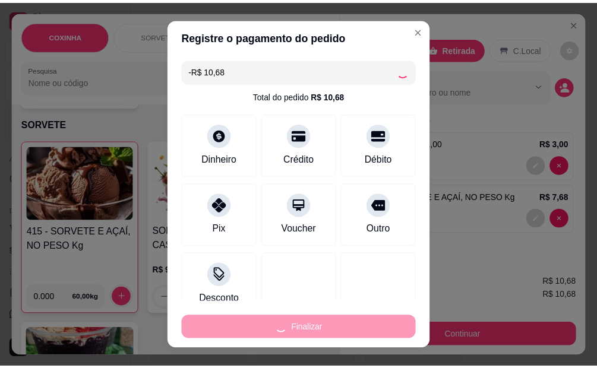
scroll to position [415, 0]
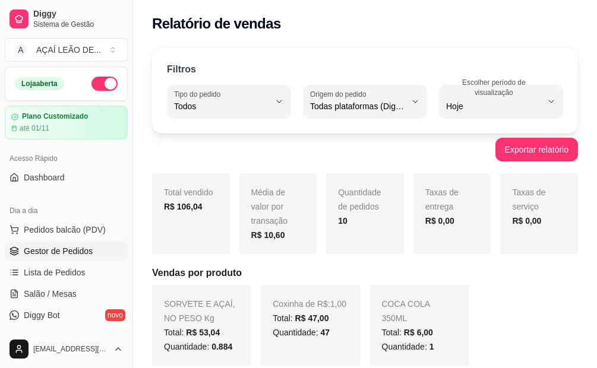
click at [46, 254] on span "Gestor de Pedidos" at bounding box center [58, 251] width 69 height 12
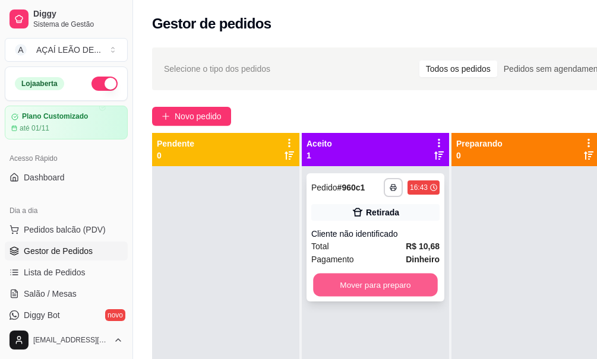
click at [394, 295] on button "Mover para preparo" at bounding box center [375, 285] width 125 height 23
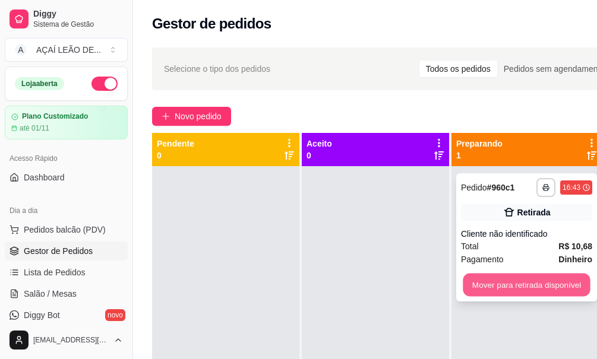
click at [491, 285] on button "Mover para retirada disponível" at bounding box center [526, 285] width 127 height 23
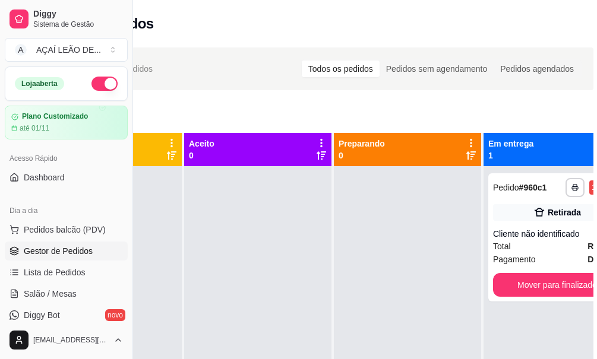
scroll to position [0, 133]
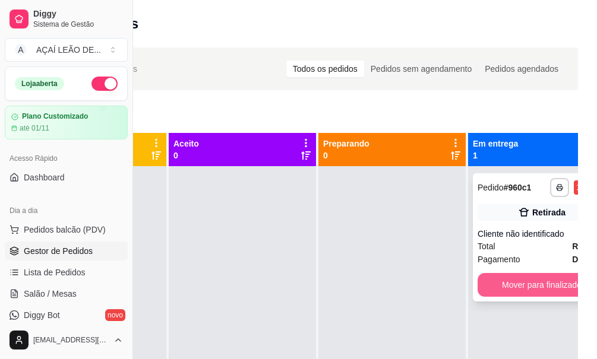
click at [527, 285] on button "Mover para finalizado" at bounding box center [542, 285] width 128 height 24
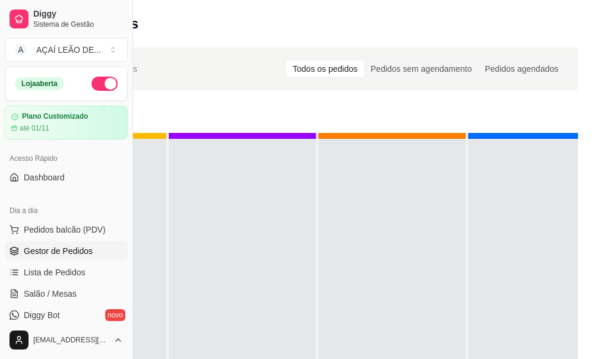
scroll to position [42, 0]
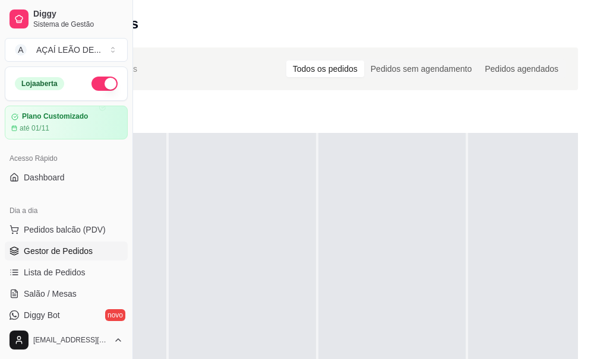
click at [50, 254] on span "Gestor de Pedidos" at bounding box center [58, 251] width 69 height 12
click at [47, 232] on span "Pedidos balcão (PDV)" at bounding box center [65, 230] width 82 height 12
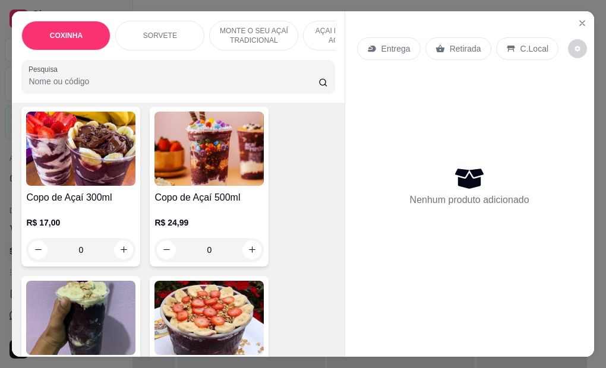
scroll to position [832, 0]
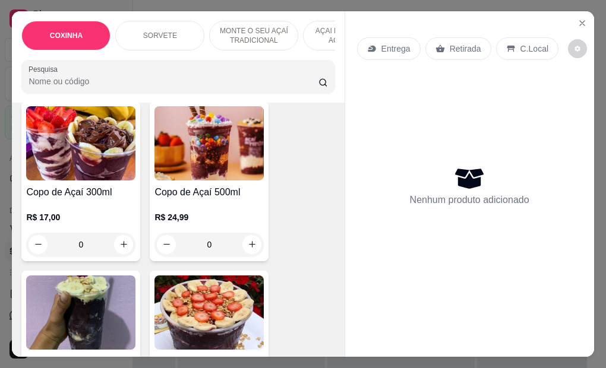
click at [67, 156] on img at bounding box center [80, 143] width 109 height 74
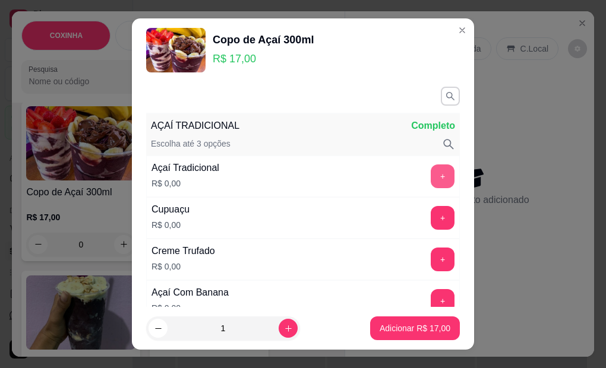
click at [431, 180] on button "+" at bounding box center [443, 177] width 24 height 24
click at [431, 210] on button "+" at bounding box center [442, 218] width 23 height 23
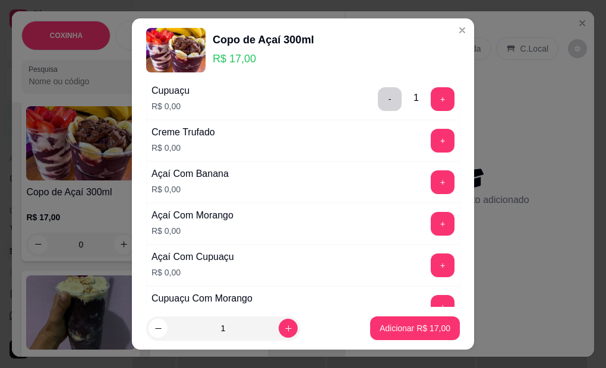
scroll to position [178, 0]
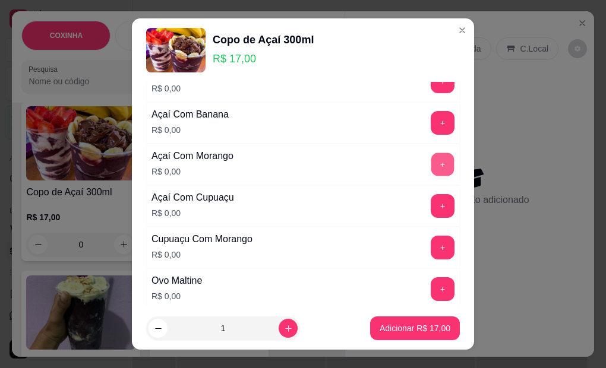
click at [431, 158] on button "+" at bounding box center [442, 164] width 23 height 23
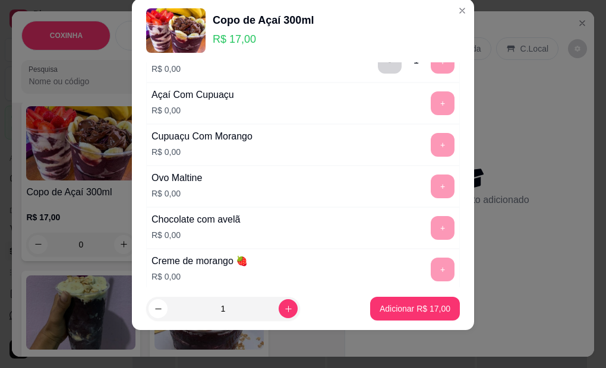
scroll to position [264, 0]
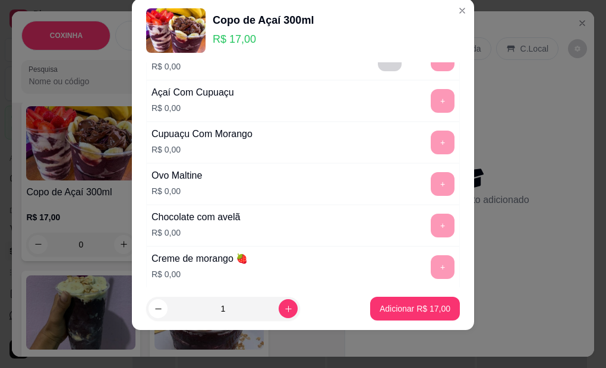
click at [384, 206] on div "Chocolate com avelã R$ 0,00 +" at bounding box center [303, 226] width 314 height 42
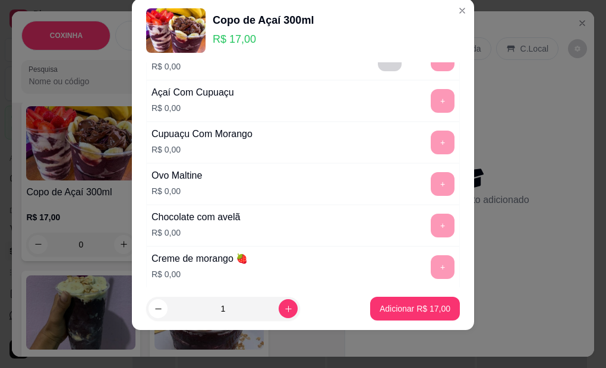
drag, startPoint x: 384, startPoint y: 206, endPoint x: 371, endPoint y: 214, distance: 15.0
click at [371, 214] on div "Chocolate com avelã R$ 0,00 +" at bounding box center [303, 226] width 314 height 42
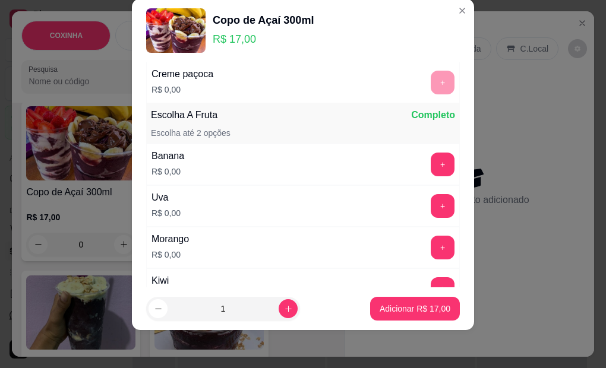
scroll to position [739, 0]
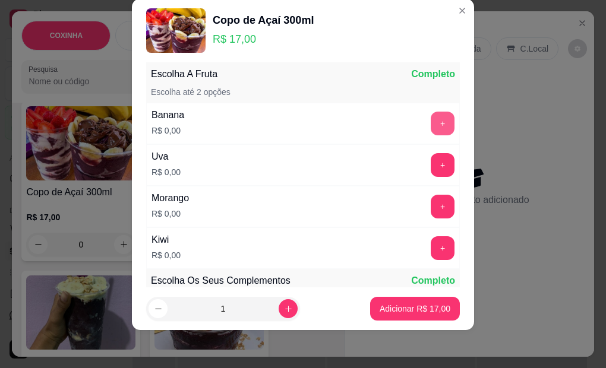
click at [431, 122] on button "+" at bounding box center [443, 124] width 24 height 24
click at [431, 163] on button "+" at bounding box center [443, 165] width 24 height 24
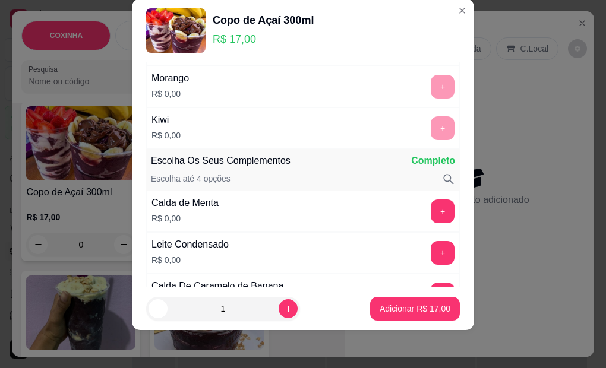
scroll to position [946, 0]
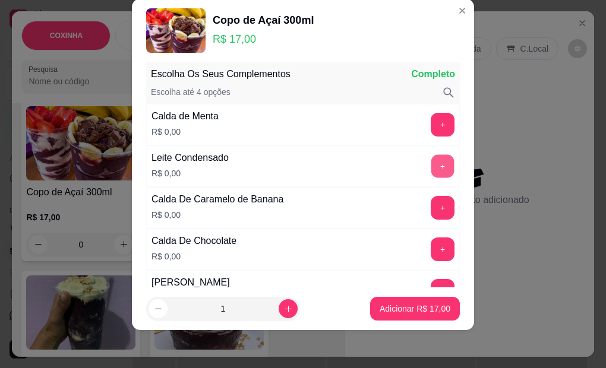
click at [431, 168] on button "+" at bounding box center [442, 166] width 23 height 23
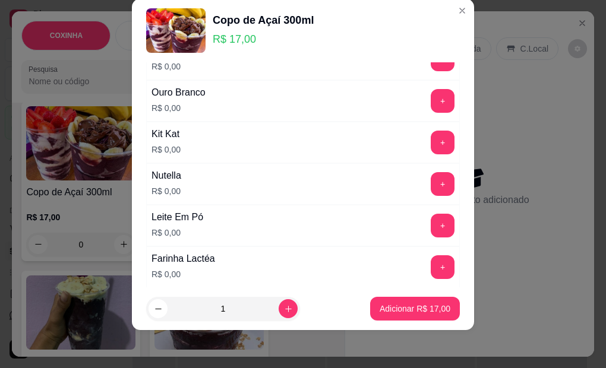
scroll to position [1362, 0]
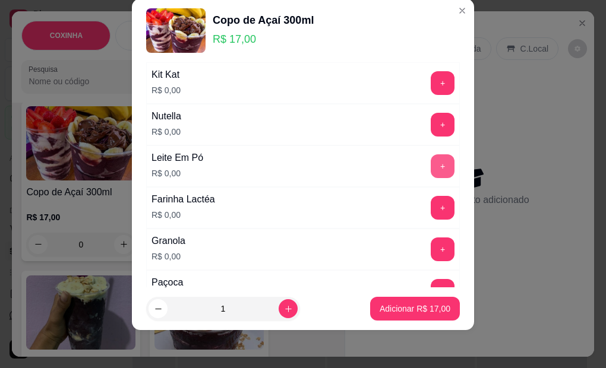
click at [431, 169] on button "+" at bounding box center [443, 166] width 24 height 24
click at [431, 207] on button "+" at bounding box center [443, 208] width 24 height 24
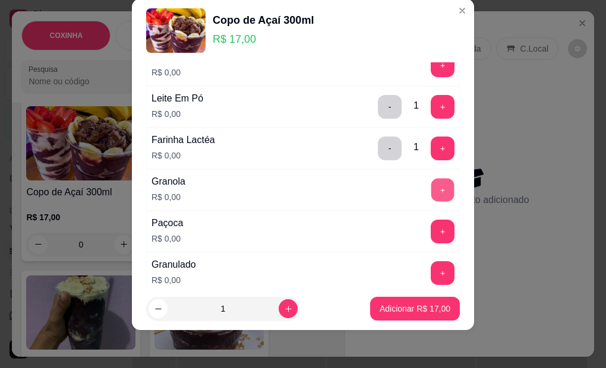
click at [431, 191] on button "+" at bounding box center [442, 190] width 23 height 23
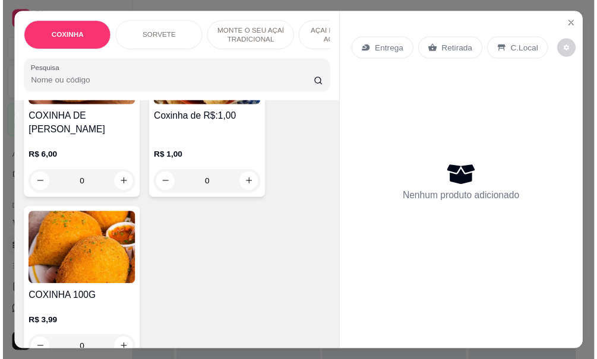
scroll to position [59, 0]
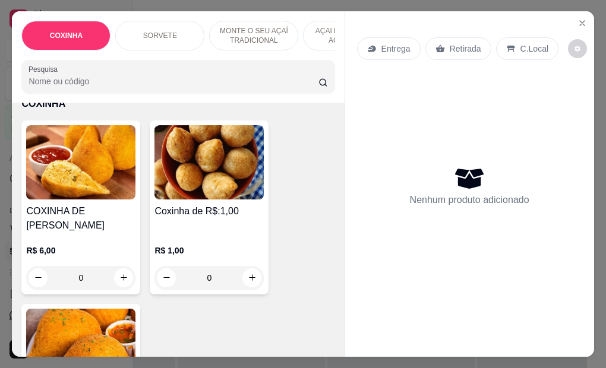
click at [246, 219] on h4 "Coxinha de R$:1,00" at bounding box center [208, 211] width 109 height 14
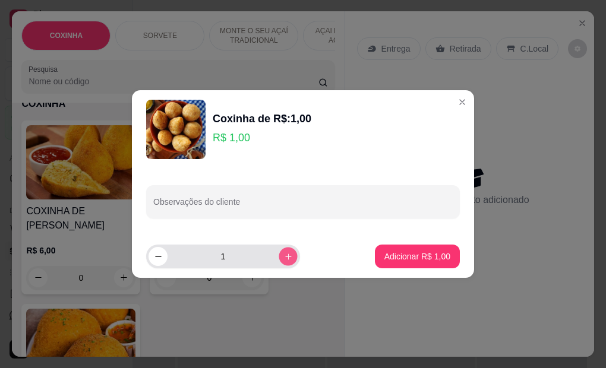
click at [287, 258] on button "increase-product-quantity" at bounding box center [288, 256] width 18 height 18
type input "2"
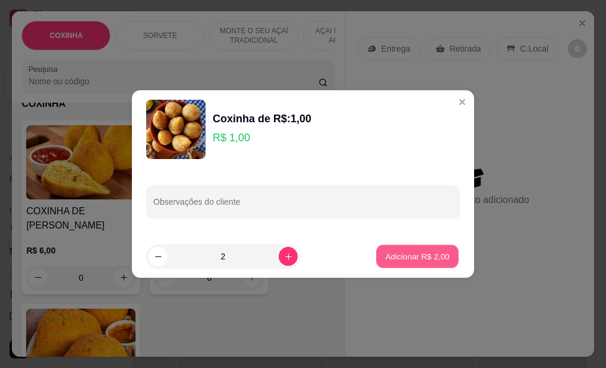
click at [429, 258] on p "Adicionar R$ 2,00" at bounding box center [417, 256] width 64 height 11
type input "2"
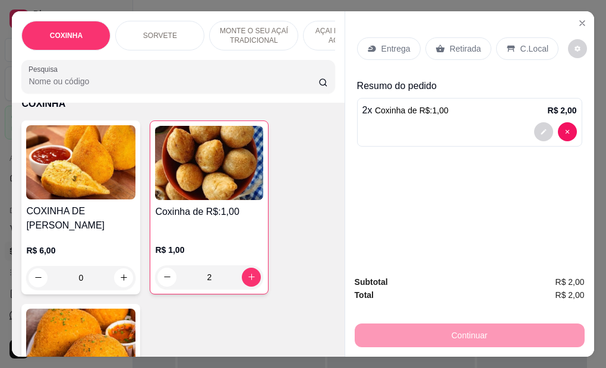
click at [450, 49] on p "Retirada" at bounding box center [465, 49] width 31 height 12
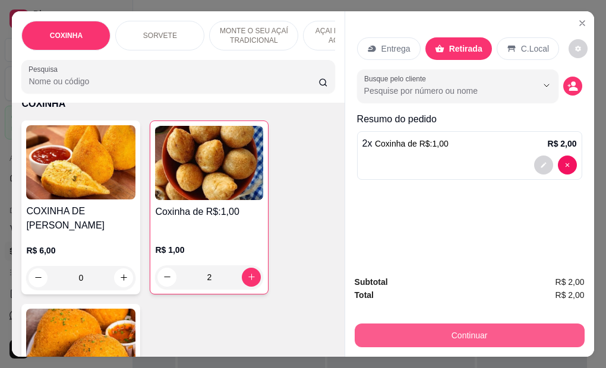
click at [377, 340] on button "Continuar" at bounding box center [470, 336] width 230 height 24
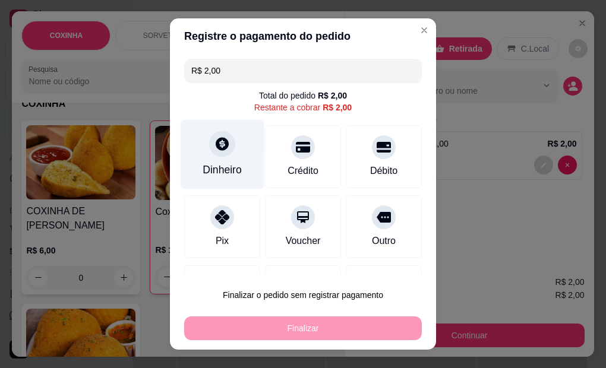
click at [219, 168] on div "Dinheiro" at bounding box center [222, 169] width 39 height 15
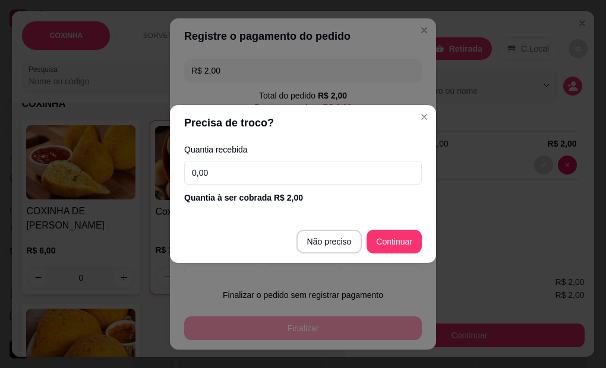
click at [241, 160] on div "Quantia recebida 0,00 Quantia à ser cobrada R$ 2,00" at bounding box center [303, 175] width 266 height 68
click at [239, 168] on input "0,00" at bounding box center [303, 173] width 238 height 24
type input "2,00"
type input "R$ 0,00"
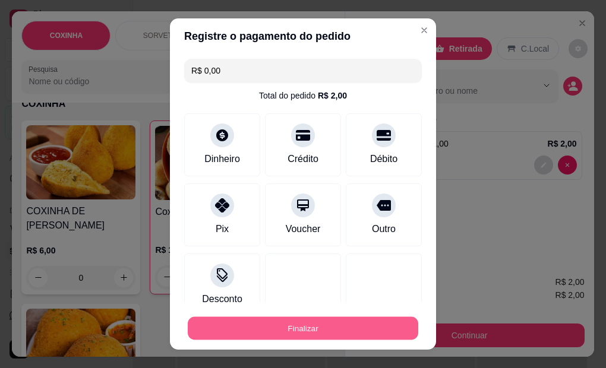
click at [284, 324] on button "Finalizar" at bounding box center [303, 328] width 230 height 23
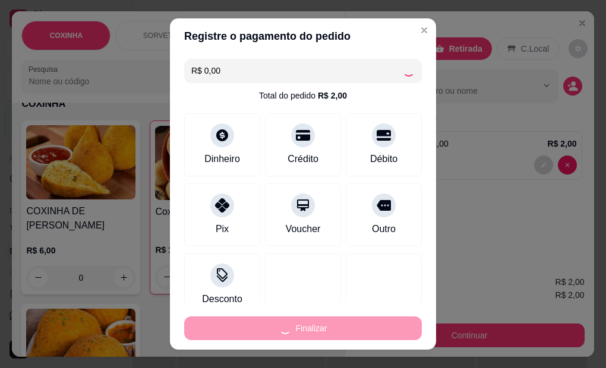
type input "0"
type input "-R$ 2,00"
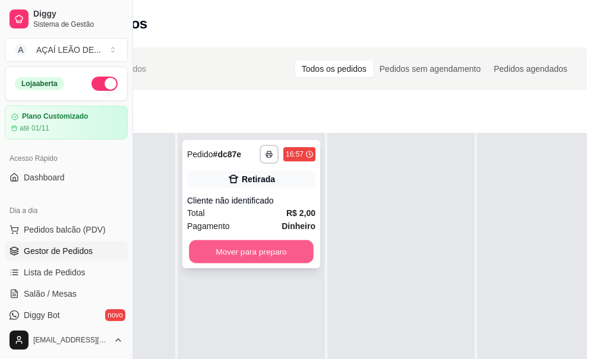
click at [286, 250] on button "Mover para preparo" at bounding box center [251, 252] width 125 height 23
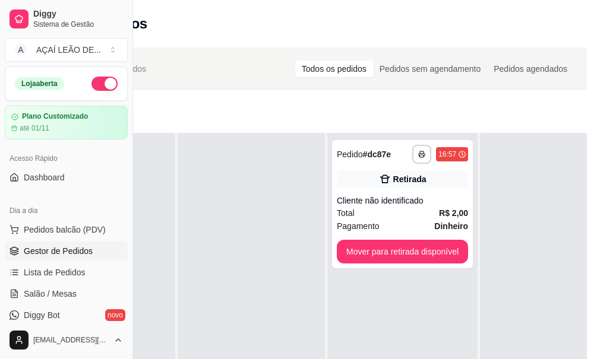
click at [377, 260] on div "**********" at bounding box center [402, 312] width 150 height 359
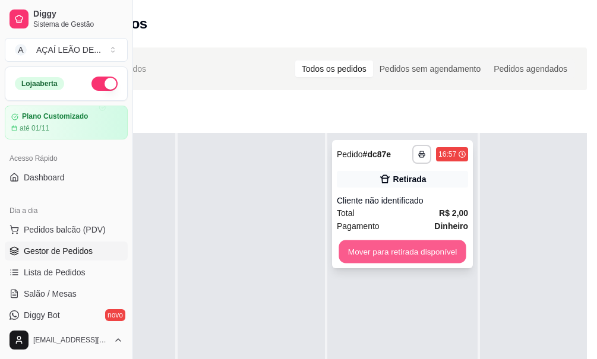
click at [387, 245] on button "Mover para retirada disponível" at bounding box center [402, 252] width 127 height 23
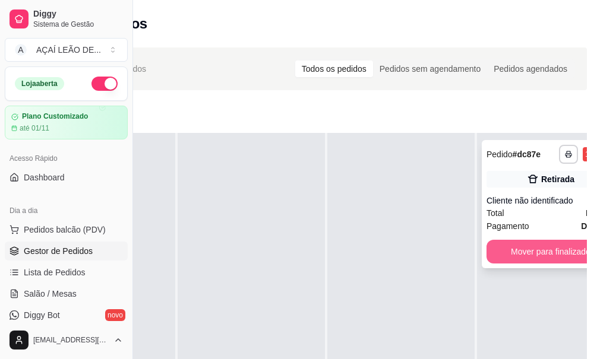
click at [538, 252] on button "Mover para finalizado" at bounding box center [551, 252] width 128 height 24
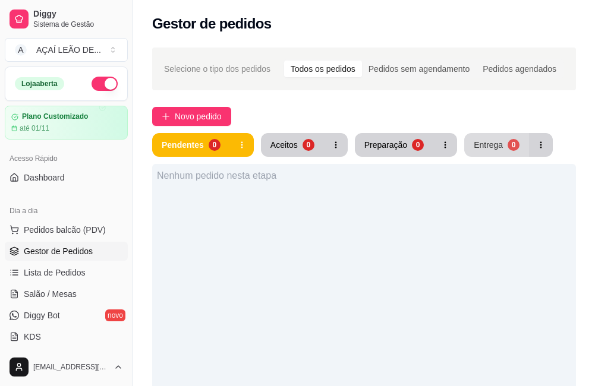
click at [482, 145] on div "Entrega" at bounding box center [487, 145] width 29 height 12
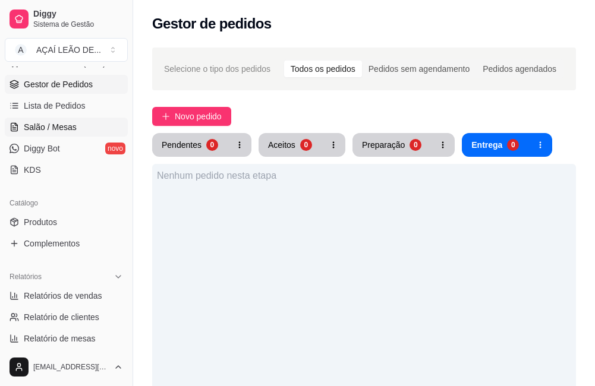
scroll to position [178, 0]
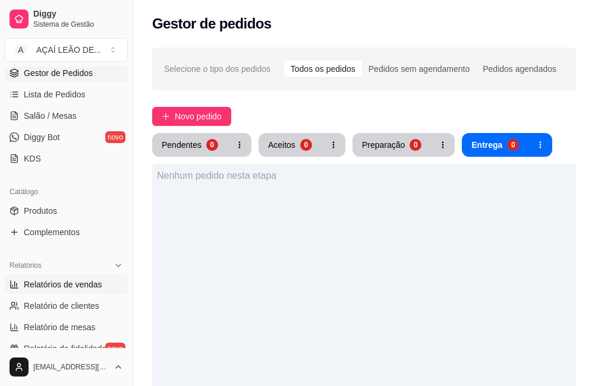
click at [93, 285] on span "Relatórios de vendas" at bounding box center [63, 285] width 78 height 12
select select "ALL"
select select "0"
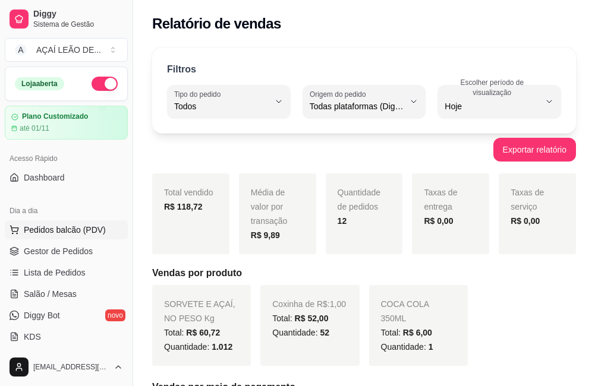
click at [99, 227] on span "Pedidos balcão (PDV)" at bounding box center [65, 230] width 82 height 12
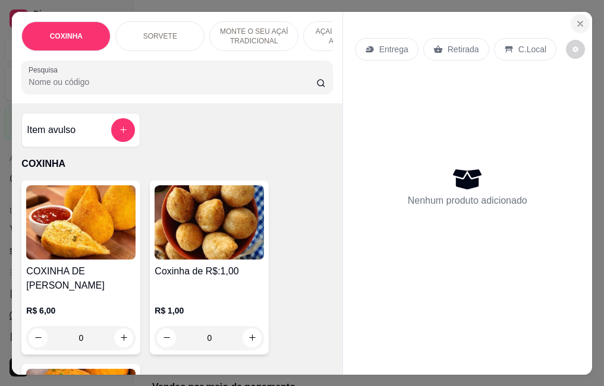
click at [577, 19] on icon "Close" at bounding box center [580, 24] width 10 height 10
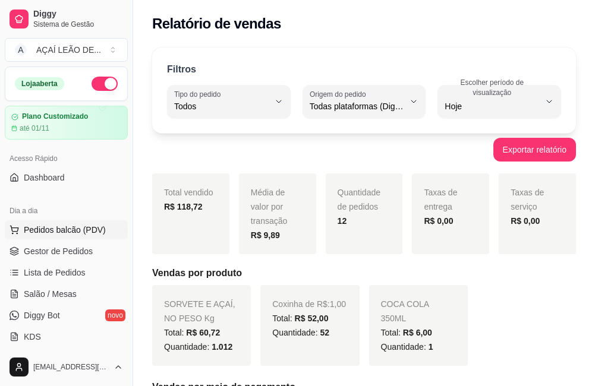
click at [83, 237] on button "Pedidos balcão (PDV)" at bounding box center [66, 229] width 123 height 19
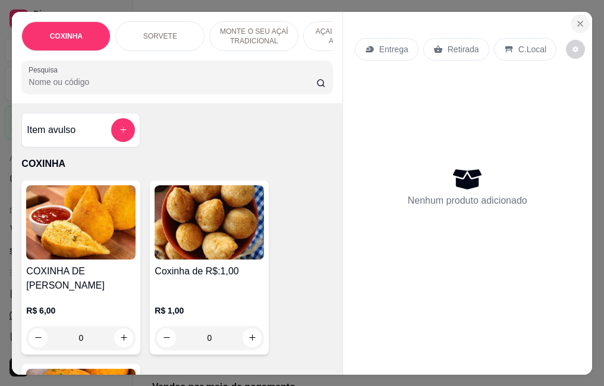
click at [575, 19] on icon "Close" at bounding box center [580, 24] width 10 height 10
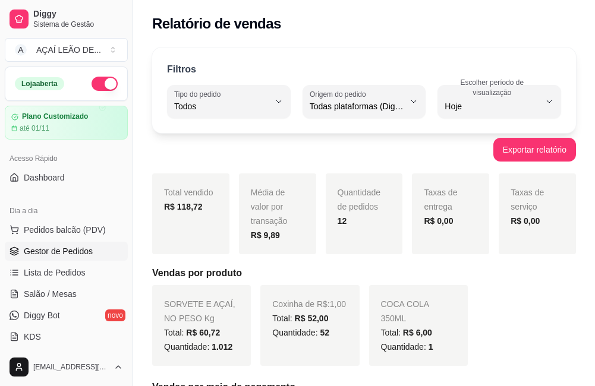
click at [40, 244] on link "Gestor de Pedidos" at bounding box center [66, 251] width 123 height 19
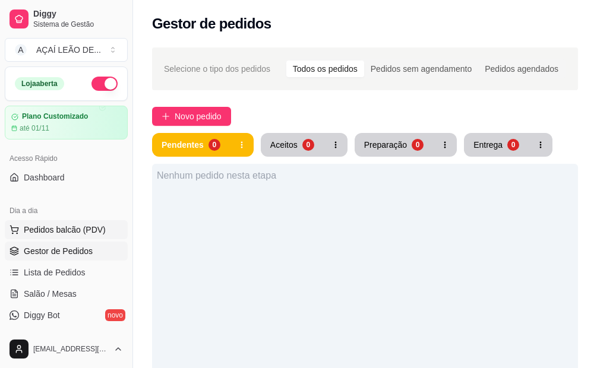
click at [43, 230] on span "Pedidos balcão (PDV)" at bounding box center [65, 230] width 82 height 12
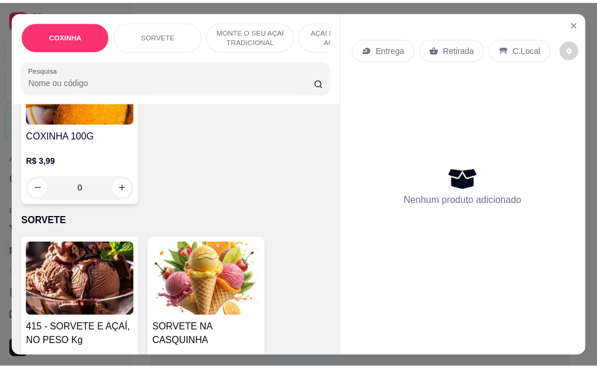
scroll to position [356, 0]
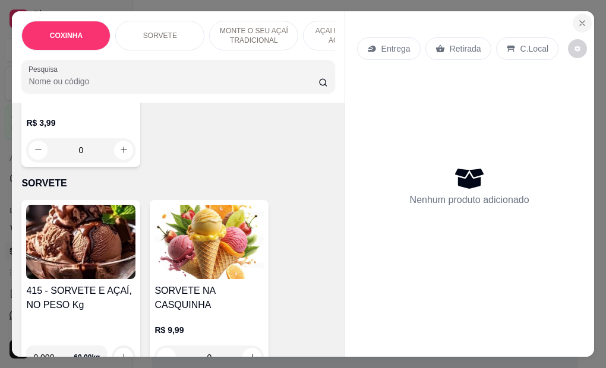
click at [578, 21] on icon "Close" at bounding box center [582, 23] width 10 height 10
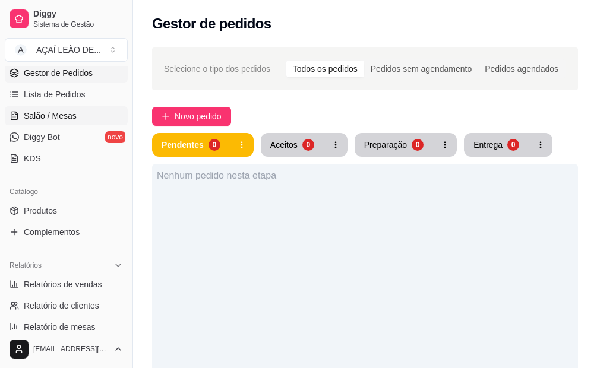
scroll to position [297, 0]
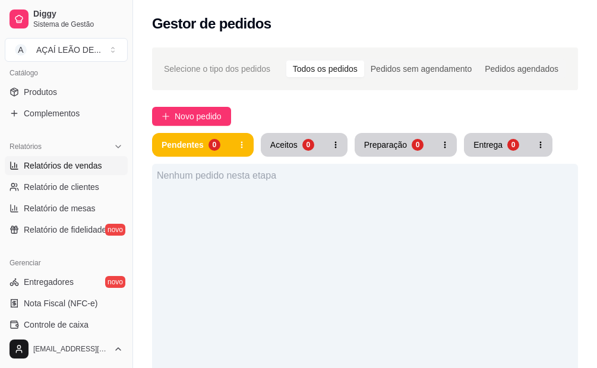
click at [67, 166] on span "Relatórios de vendas" at bounding box center [63, 166] width 78 height 12
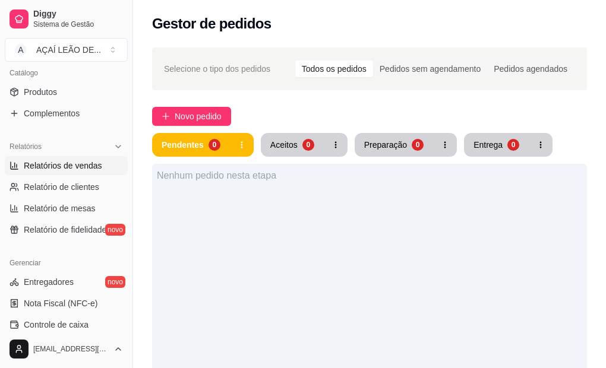
select select "ALL"
select select "0"
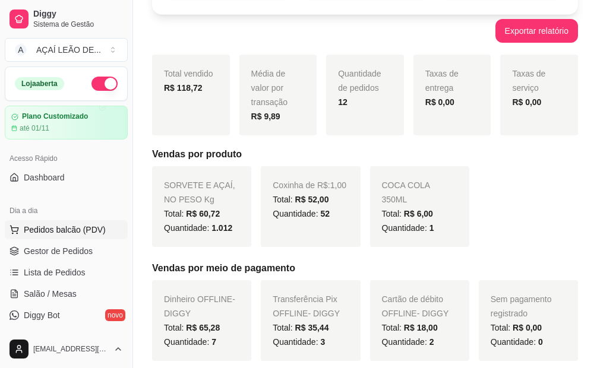
click at [64, 226] on span "Pedidos balcão (PDV)" at bounding box center [65, 230] width 82 height 12
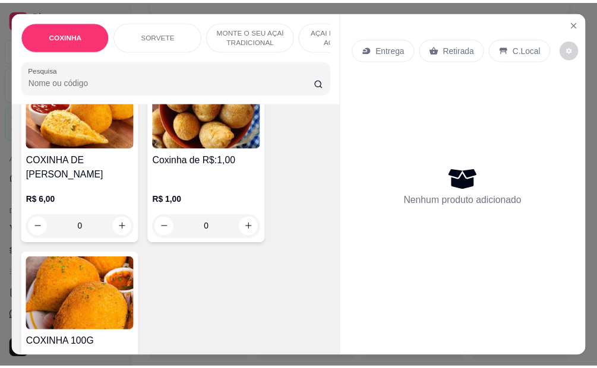
scroll to position [119, 0]
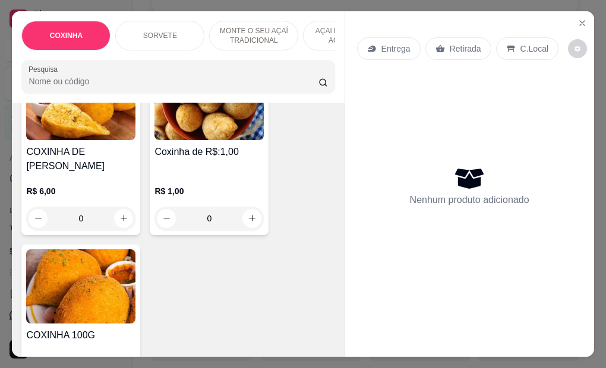
drag, startPoint x: 194, startPoint y: 220, endPoint x: 294, endPoint y: 192, distance: 103.5
click at [285, 195] on div "COXINHA DE FRANGO R$ 6,00 0 Coxinha de R$:1,00 R$ 1,00 0 COXINHA 100G R$ 3,99 0" at bounding box center [177, 232] width 313 height 343
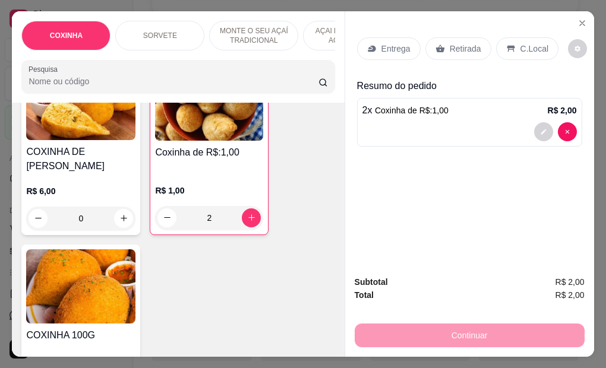
type input "2"
click at [441, 39] on div "Retirada" at bounding box center [458, 48] width 66 height 23
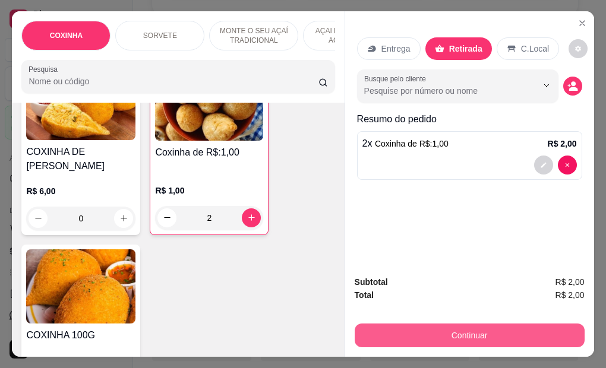
click at [464, 336] on button "Continuar" at bounding box center [470, 336] width 230 height 24
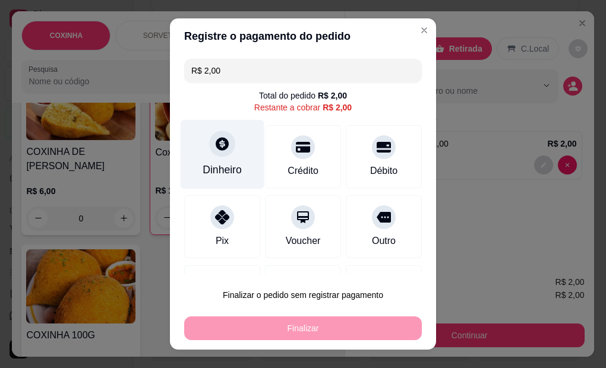
click at [226, 168] on div "Dinheiro" at bounding box center [222, 169] width 39 height 15
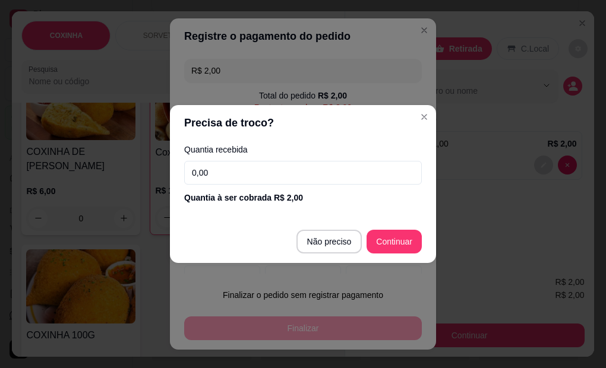
click at [264, 178] on input "0,00" at bounding box center [303, 173] width 238 height 24
type input "2,00"
type input "R$ 0,00"
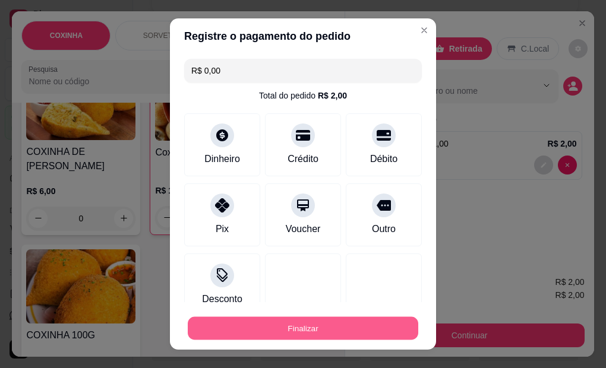
click at [307, 324] on button "Finalizar" at bounding box center [303, 328] width 230 height 23
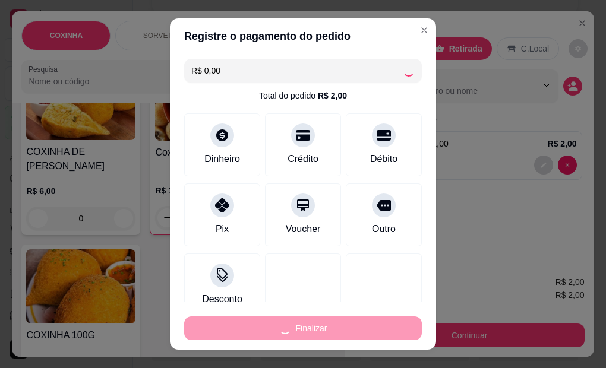
type input "0"
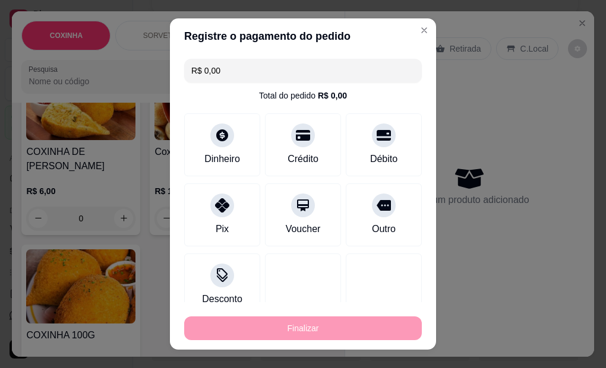
type input "-R$ 2,00"
